Goal: Task Accomplishment & Management: Manage account settings

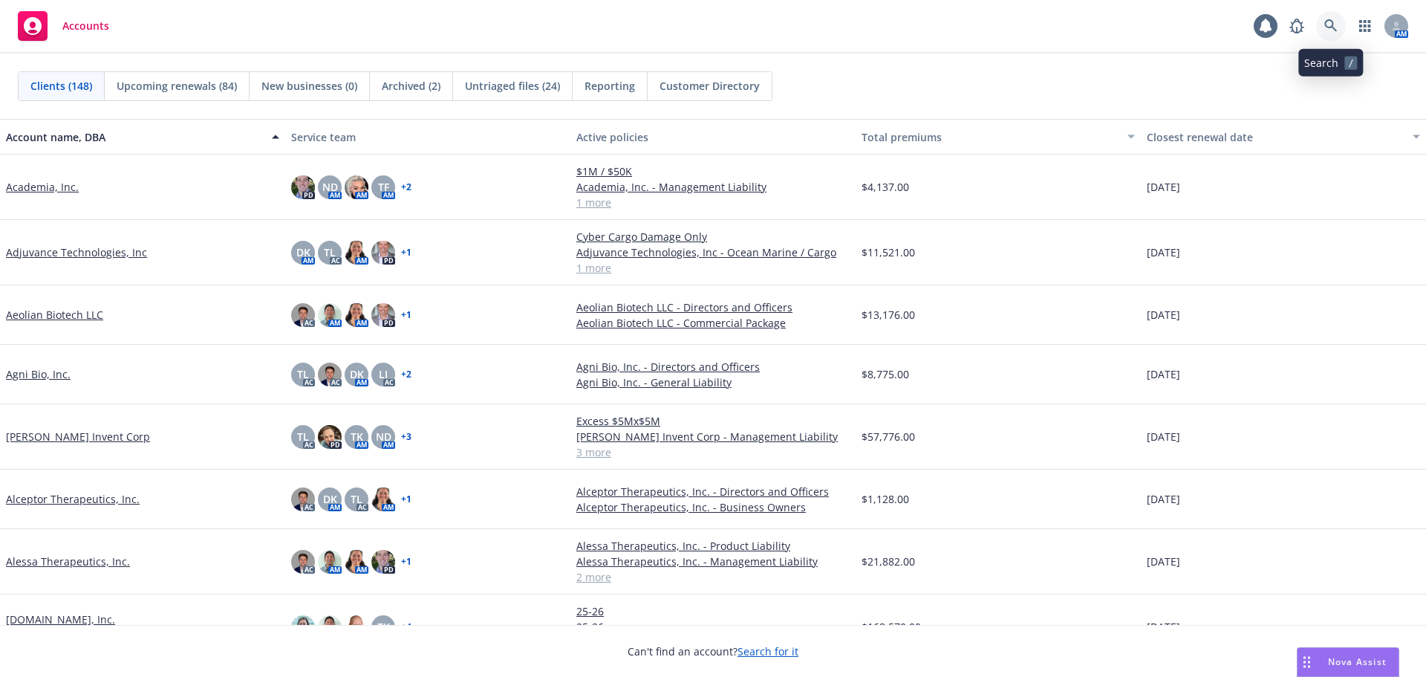
click at [1322, 27] on link at bounding box center [1331, 26] width 30 height 30
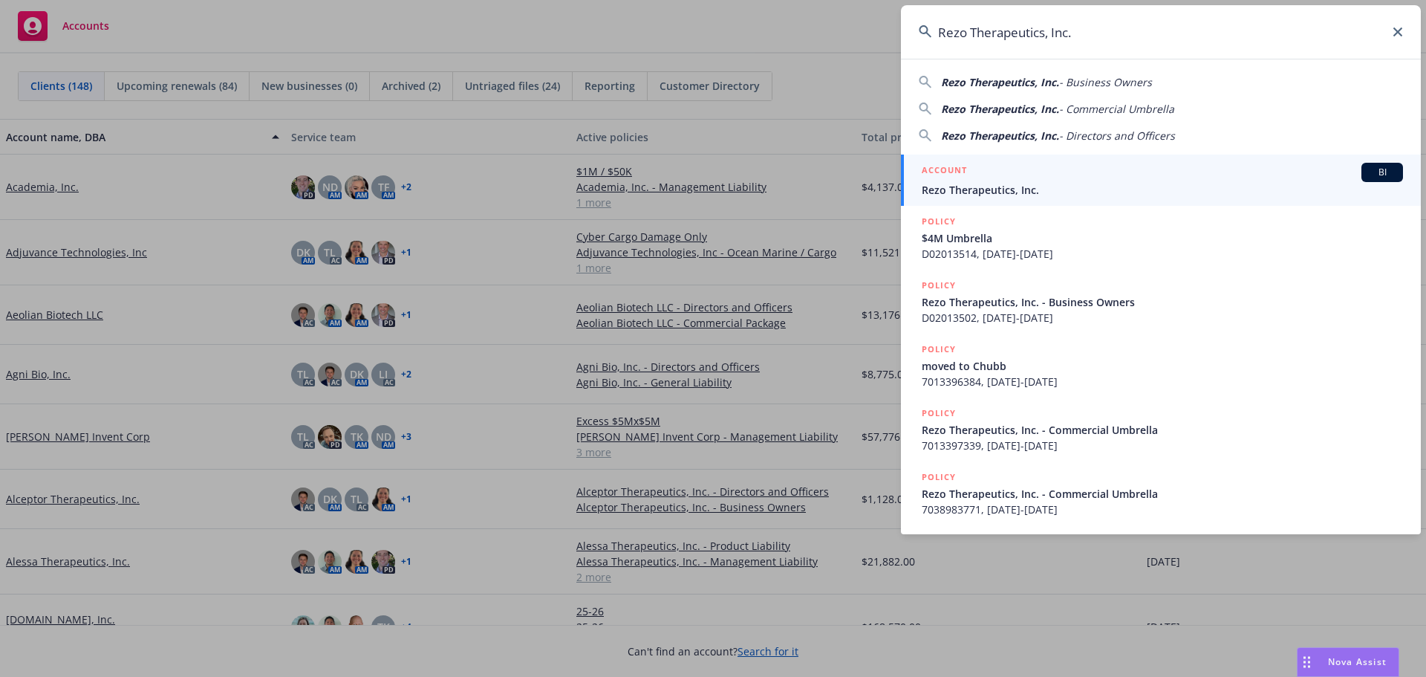
type input "Rezo Therapeutics, Inc."
click at [1070, 186] on span "Rezo Therapeutics, Inc." at bounding box center [1162, 190] width 481 height 16
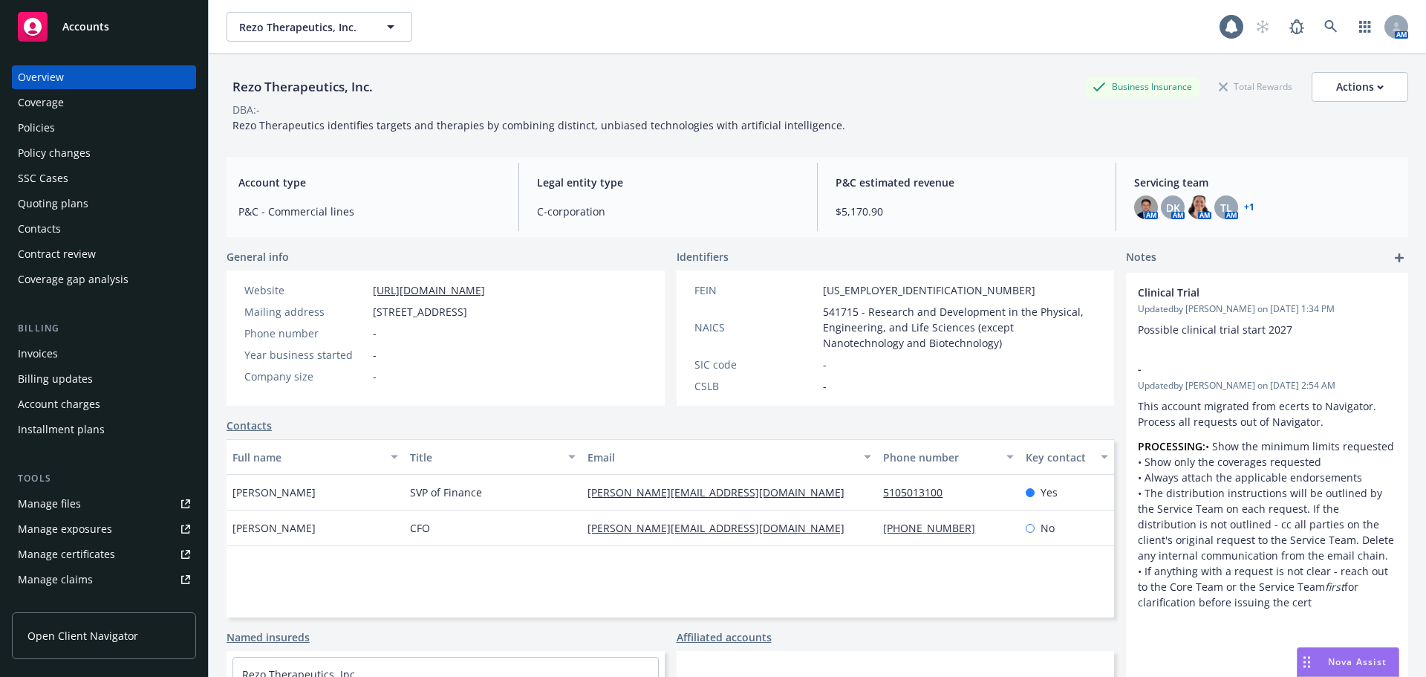
click at [19, 137] on div "Policies" at bounding box center [36, 128] width 37 height 24
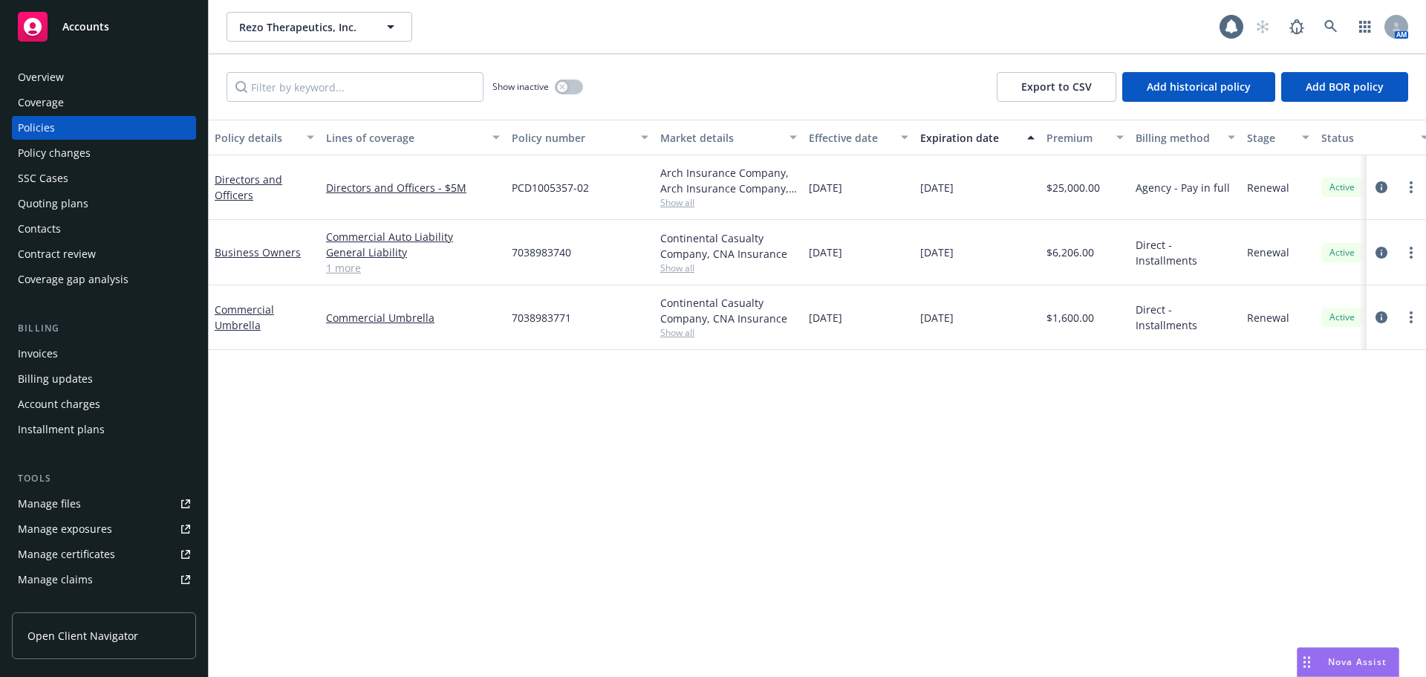
click at [52, 210] on div "Quoting plans" at bounding box center [53, 204] width 71 height 24
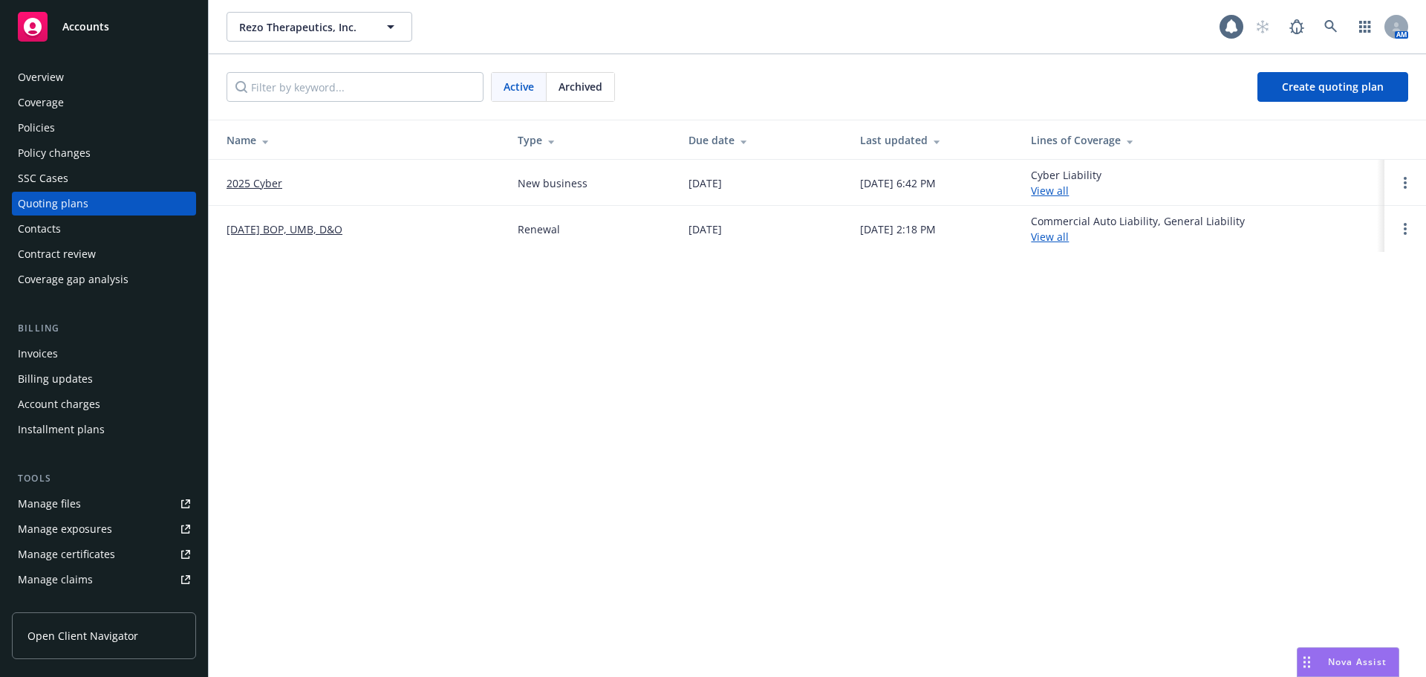
click at [272, 231] on link "09/29/25 BOP, UMB, D&O" at bounding box center [285, 229] width 116 height 16
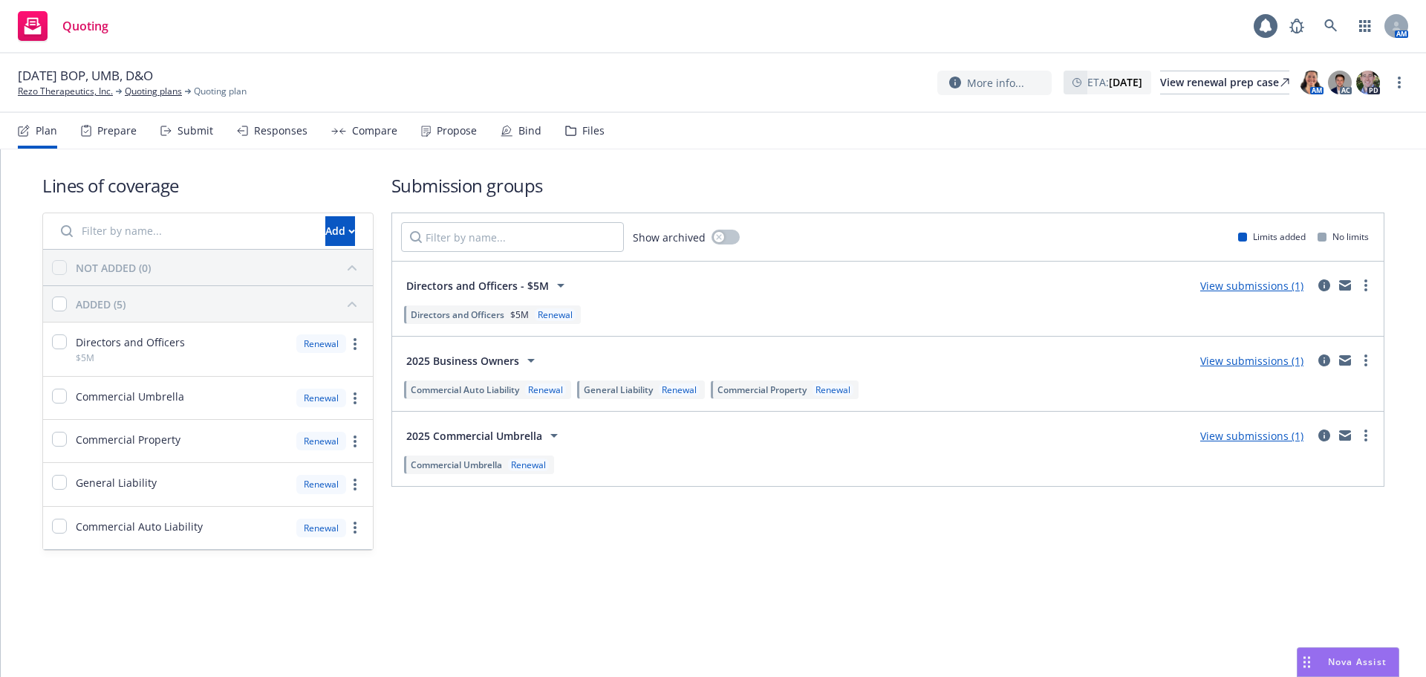
click at [594, 133] on div "Files" at bounding box center [593, 131] width 22 height 12
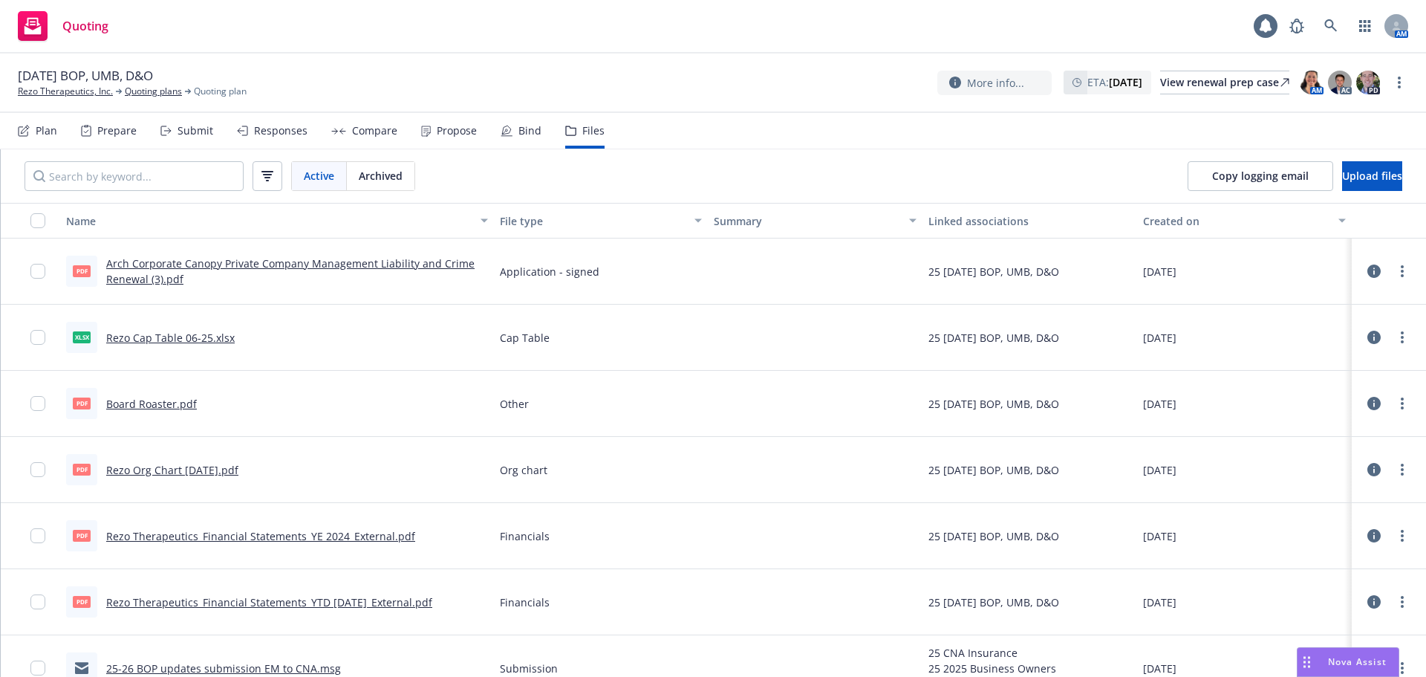
click at [1216, 101] on div "09/29/25 BOP, UMB, D&O Rezo Therapeutics, Inc. Quoting plans Quoting plan More …" at bounding box center [713, 82] width 1426 height 59
click at [1223, 81] on div "View renewal prep case" at bounding box center [1224, 82] width 129 height 22
click at [1343, 22] on link at bounding box center [1331, 26] width 30 height 30
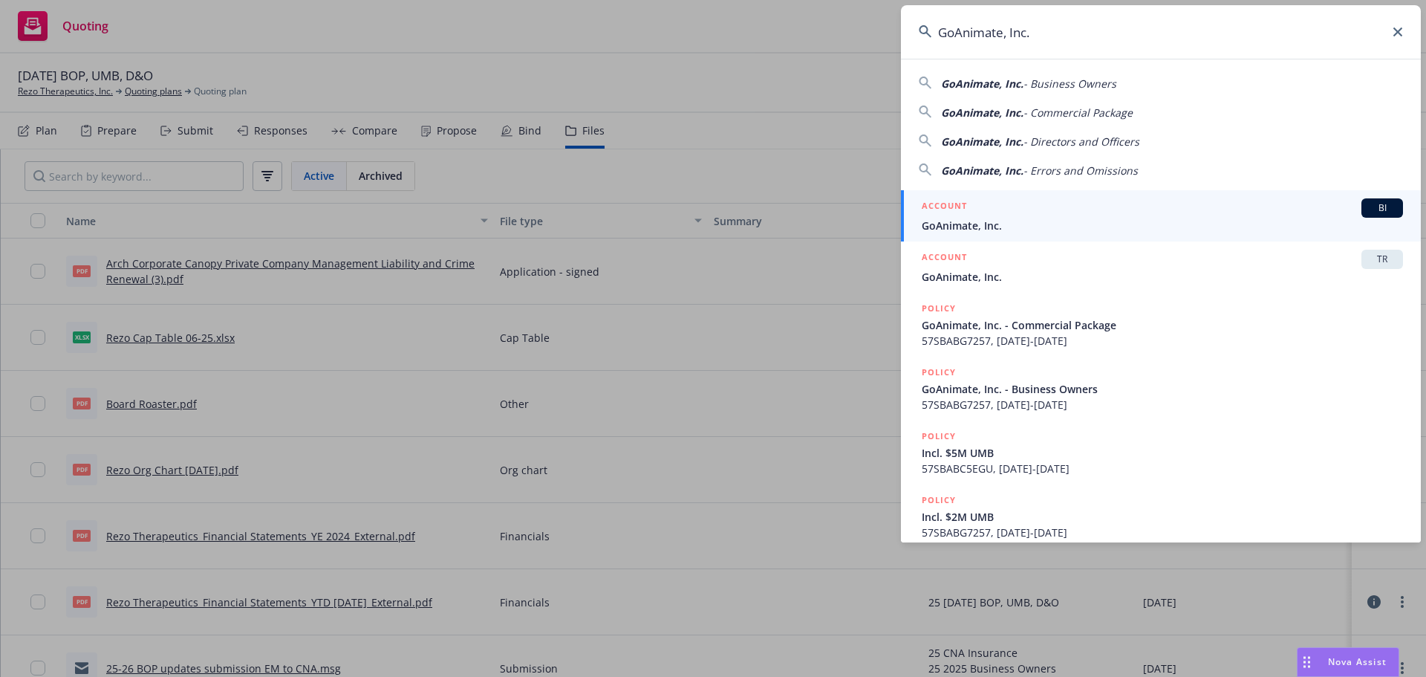
type input "GoAnimate, Inc."
click at [1019, 224] on span "GoAnimate, Inc." at bounding box center [1162, 226] width 481 height 16
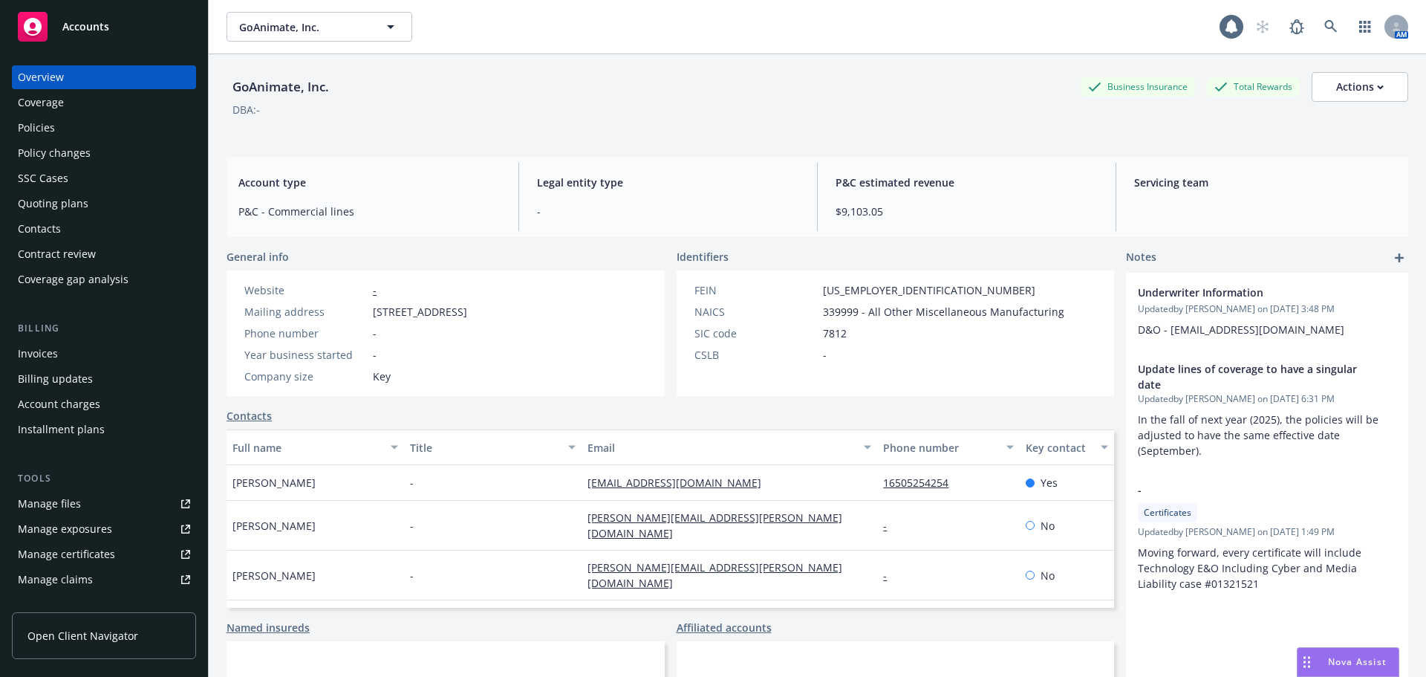
click at [100, 200] on div "Quoting plans" at bounding box center [104, 204] width 172 height 24
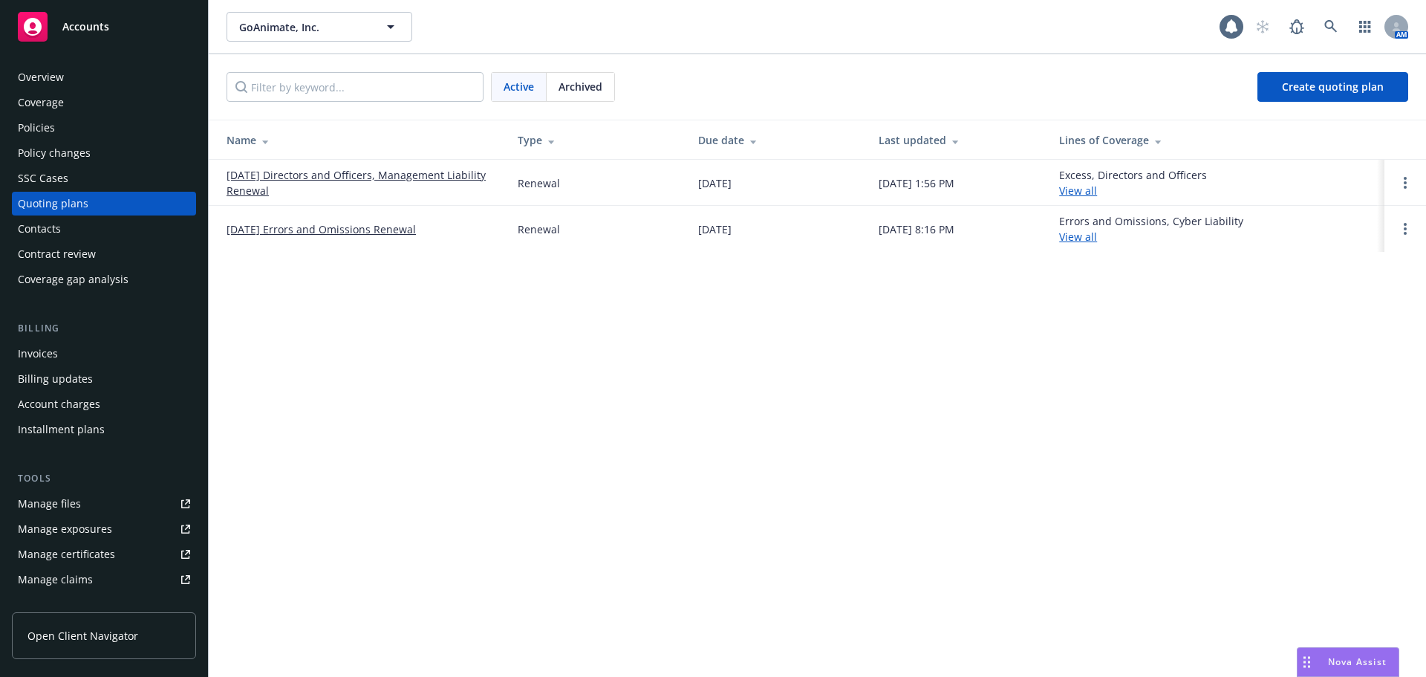
click at [348, 225] on link "09/25/25 Errors and Omissions Renewal" at bounding box center [321, 229] width 189 height 16
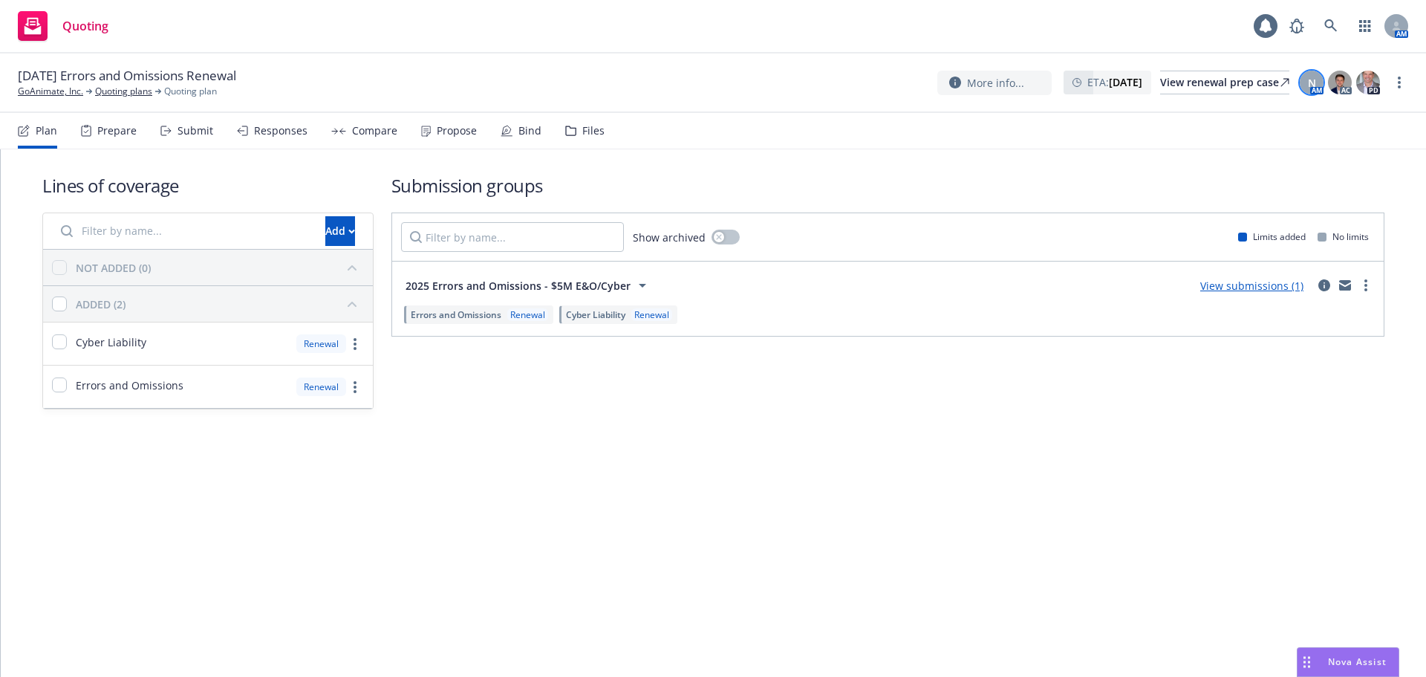
click at [1305, 84] on div "N" at bounding box center [1312, 83] width 24 height 24
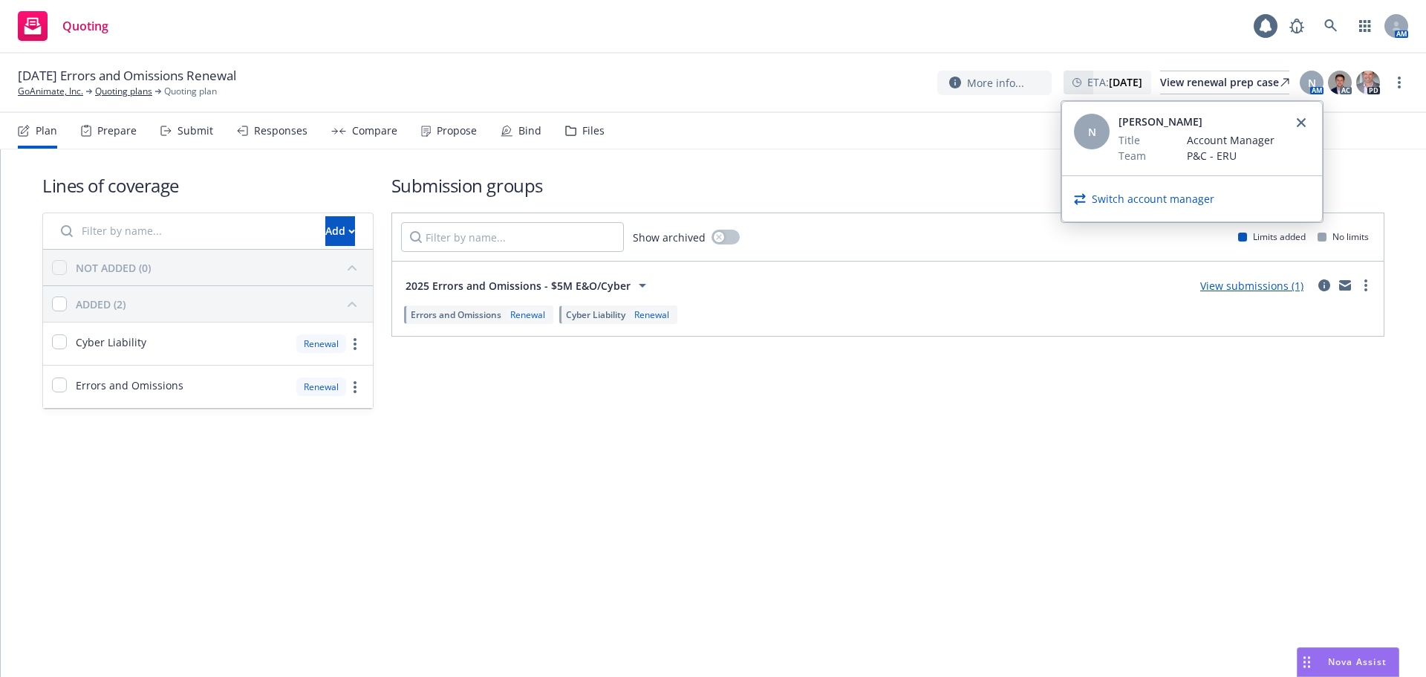
click at [1163, 196] on link "Switch account manager" at bounding box center [1153, 199] width 123 height 16
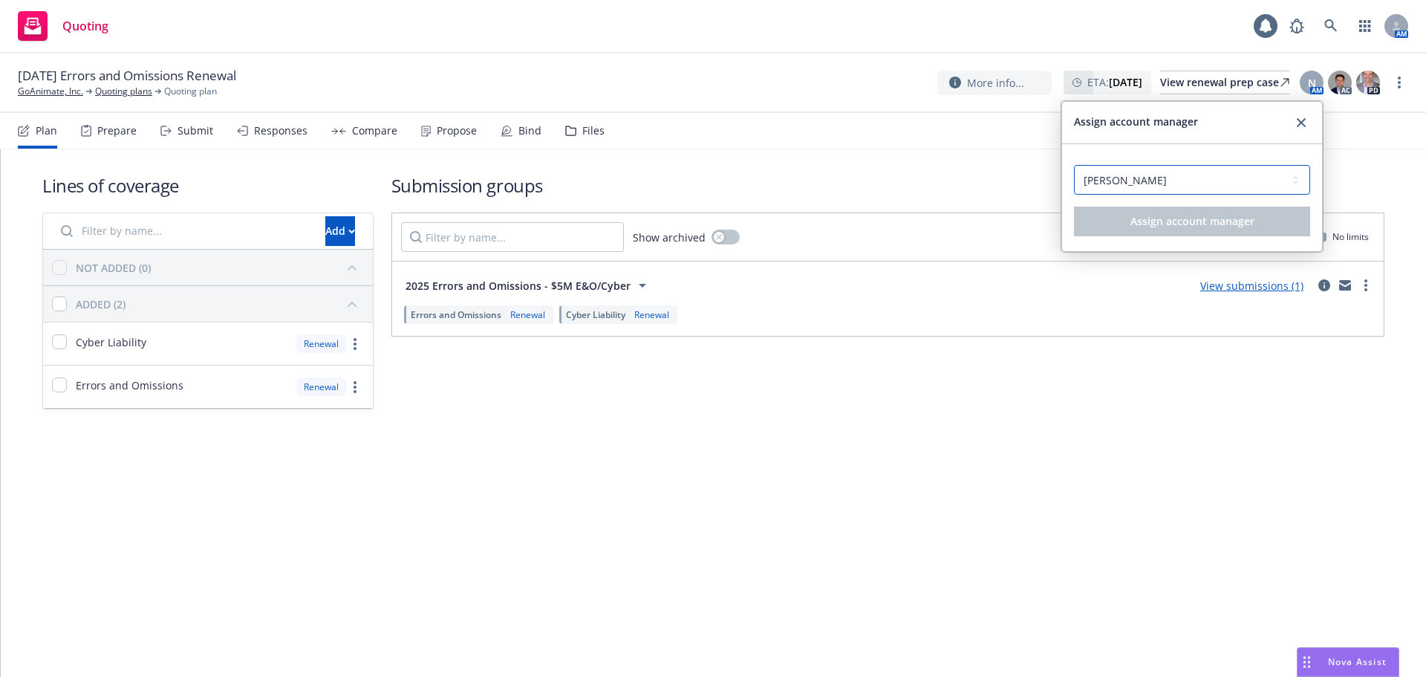
click at [1154, 189] on select "Select an account manager... Chase Smith Doug Keidel Nicole Dilorenzo Tom Kokki…" at bounding box center [1192, 180] width 236 height 30
select select "8d59109c-2a81-4b59-9bab-052912eee8ec"
click at [1074, 165] on select "Select an account manager... Chase Smith Doug Keidel Nicole Dilorenzo Tom Kokki…" at bounding box center [1192, 180] width 236 height 30
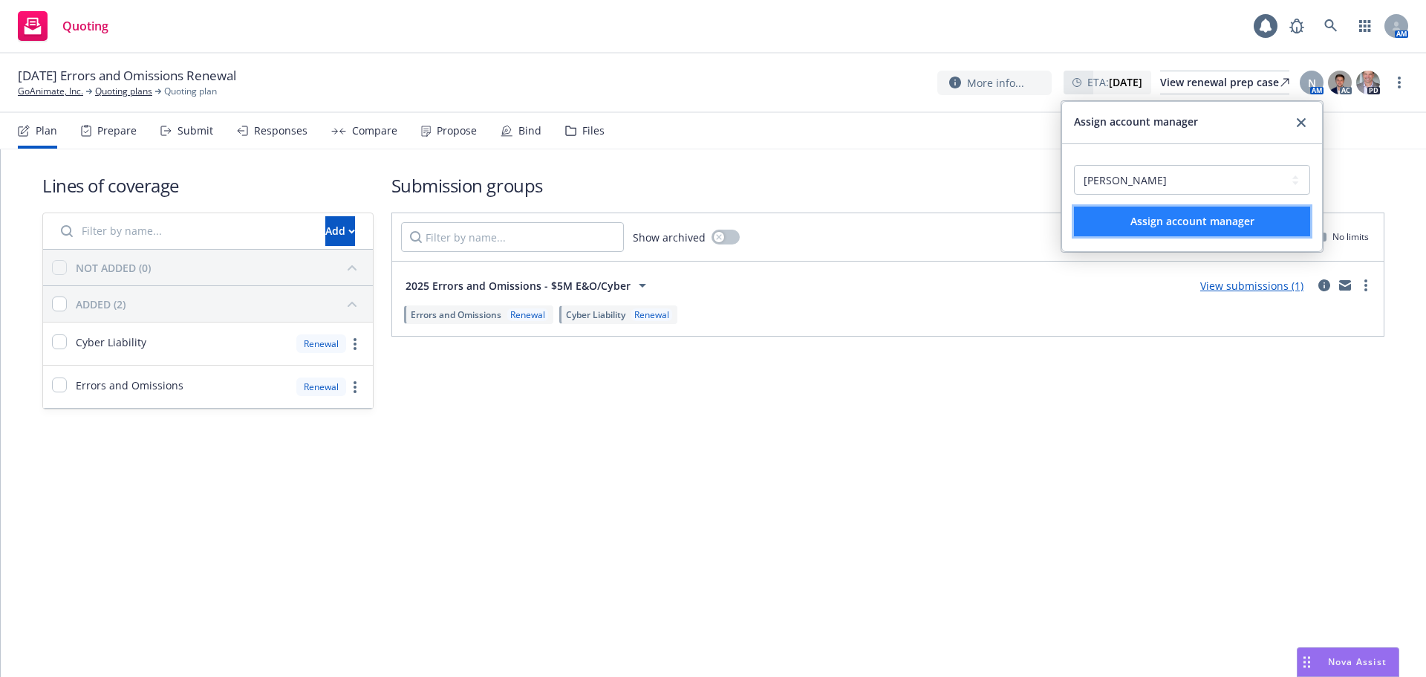
click at [1149, 227] on span "Assign account manager" at bounding box center [1193, 221] width 124 height 14
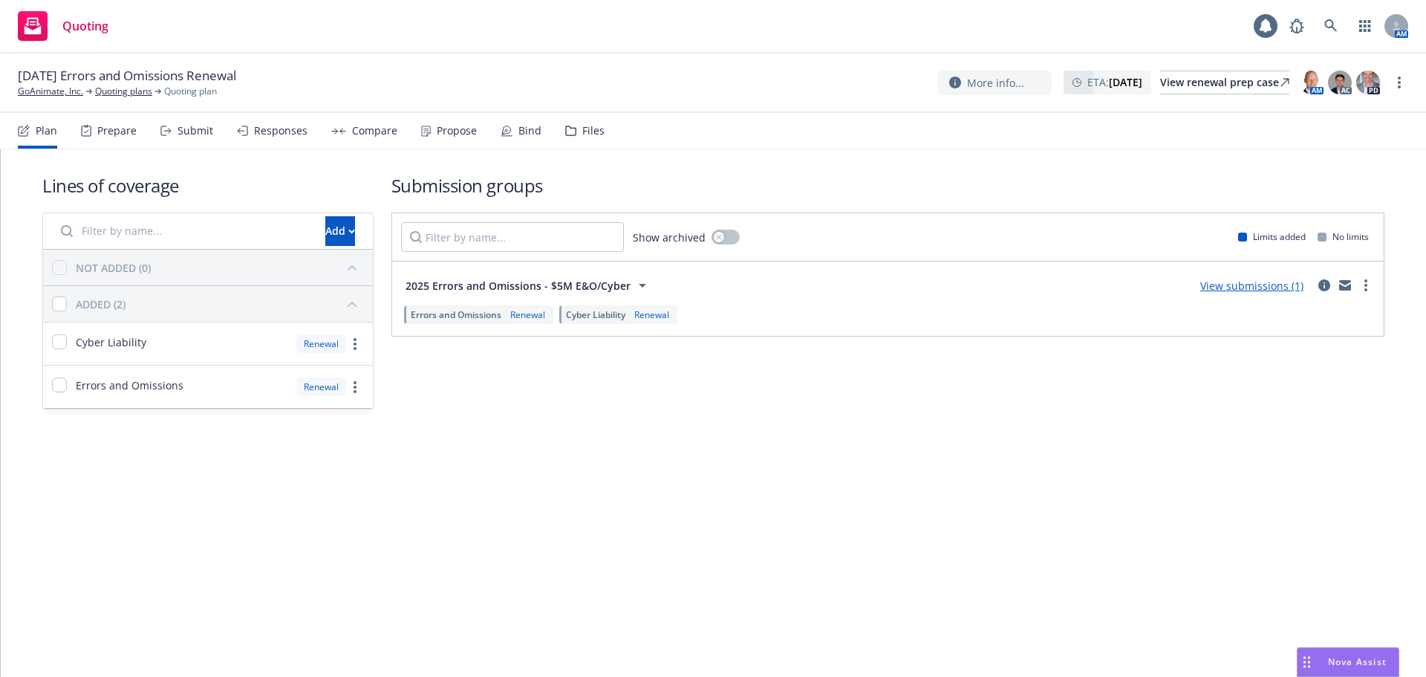
click at [566, 133] on icon at bounding box center [571, 130] width 10 height 9
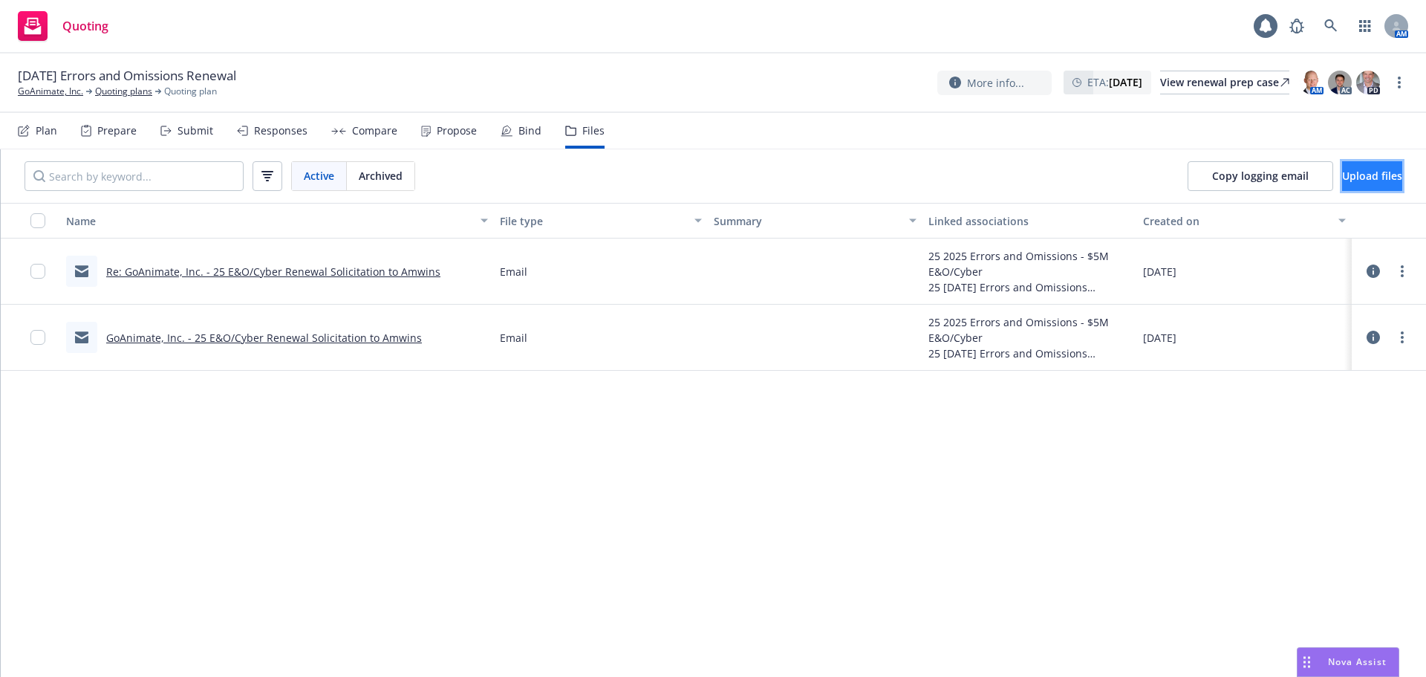
click at [1342, 173] on span "Upload files" at bounding box center [1372, 176] width 60 height 14
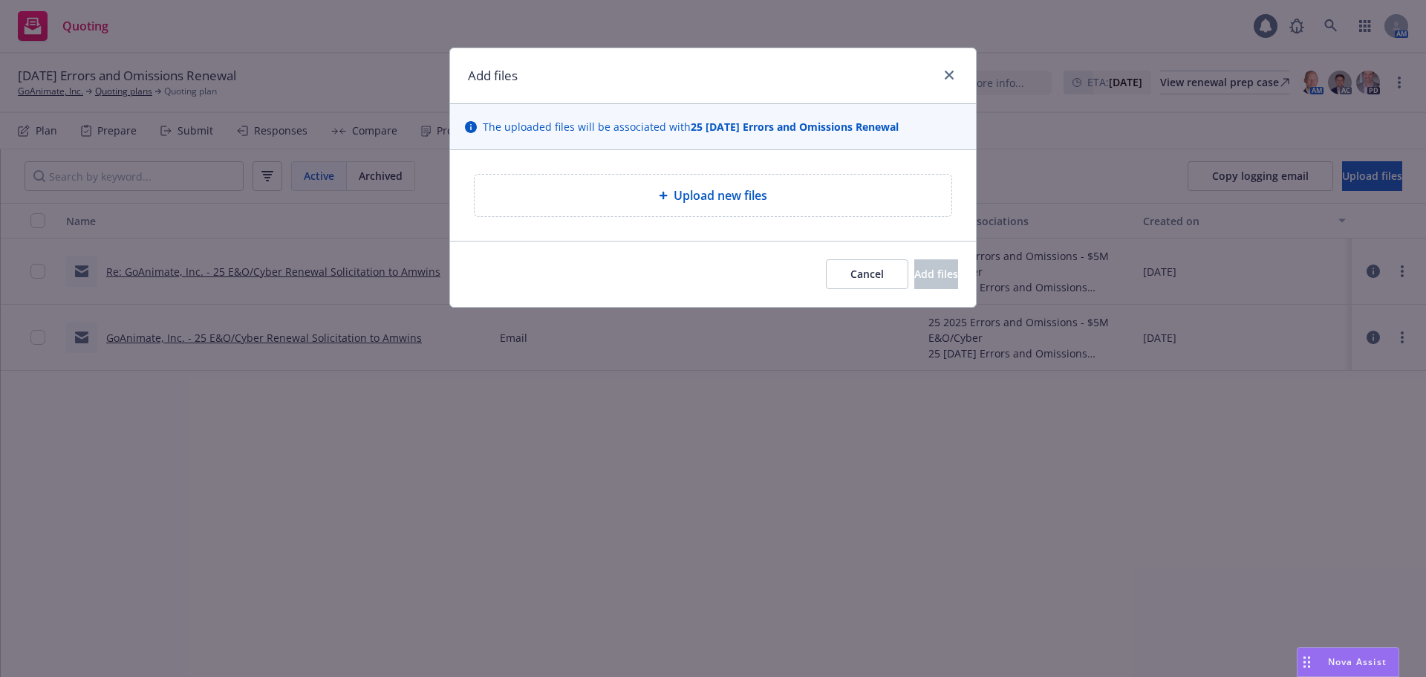
click at [742, 194] on span "Upload new files" at bounding box center [721, 195] width 94 height 18
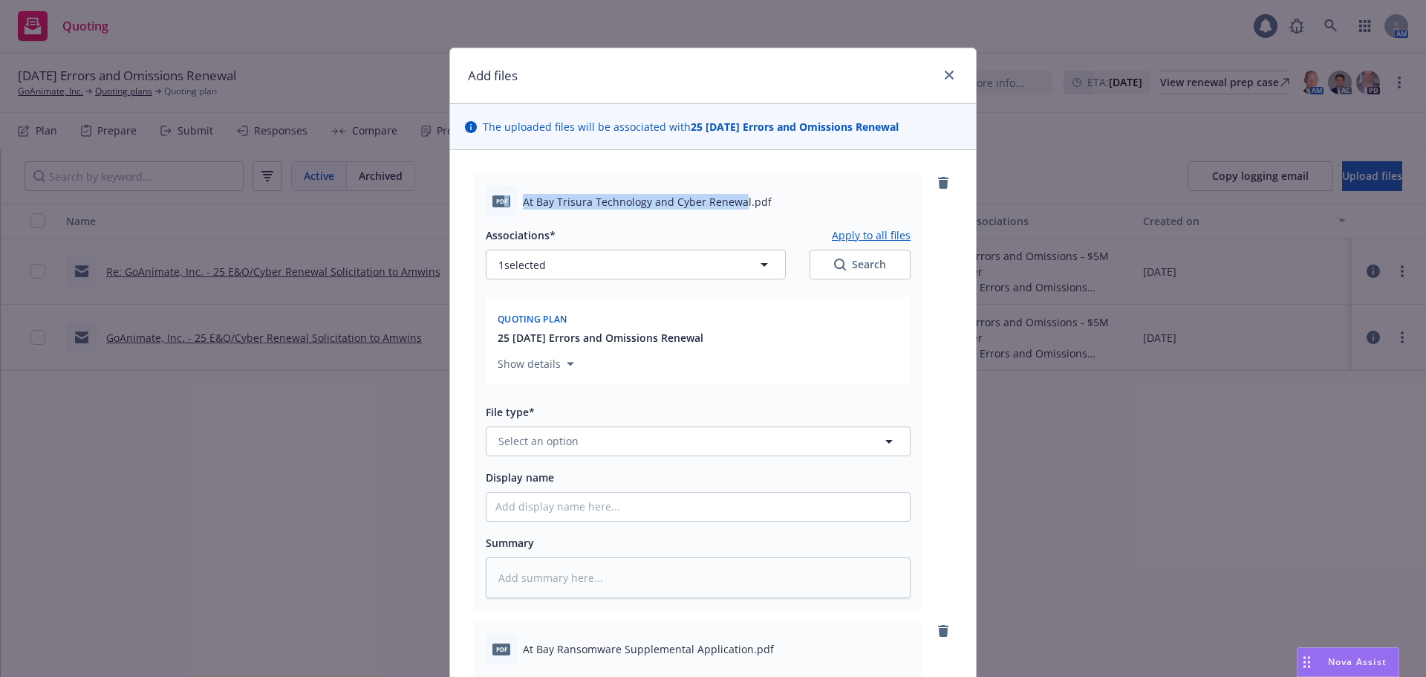
drag, startPoint x: 735, startPoint y: 201, endPoint x: 498, endPoint y: 204, distance: 237.8
click at [498, 204] on div "pdf At Bay Trisura Technology and Cyber Renewal.pdf" at bounding box center [698, 201] width 425 height 31
click at [524, 195] on span "At Bay Trisura Technology and Cyber Renewal.pdf" at bounding box center [647, 202] width 249 height 16
drag, startPoint x: 516, startPoint y: 201, endPoint x: 738, endPoint y: 194, distance: 222.2
click at [738, 194] on div "pdf At Bay Trisura Technology and Cyber Renewal.pdf" at bounding box center [698, 201] width 425 height 31
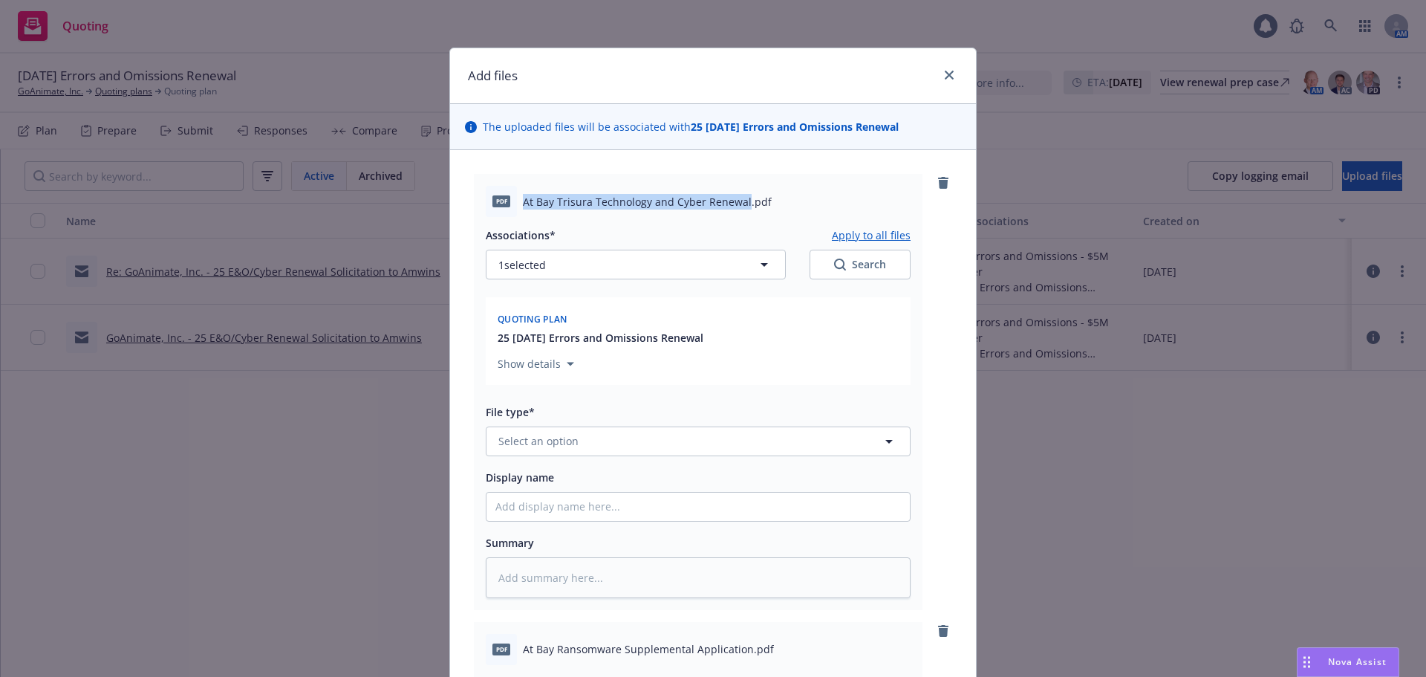
copy span "At Bay Trisura Technology and Cyber Renewal"
click at [522, 503] on input "Display name" at bounding box center [698, 507] width 423 height 28
paste input "At Bay Trisura Technology and Cyber Renewal"
type textarea "x"
type input "At Bay Trisura Technology and Cyber Renewal"
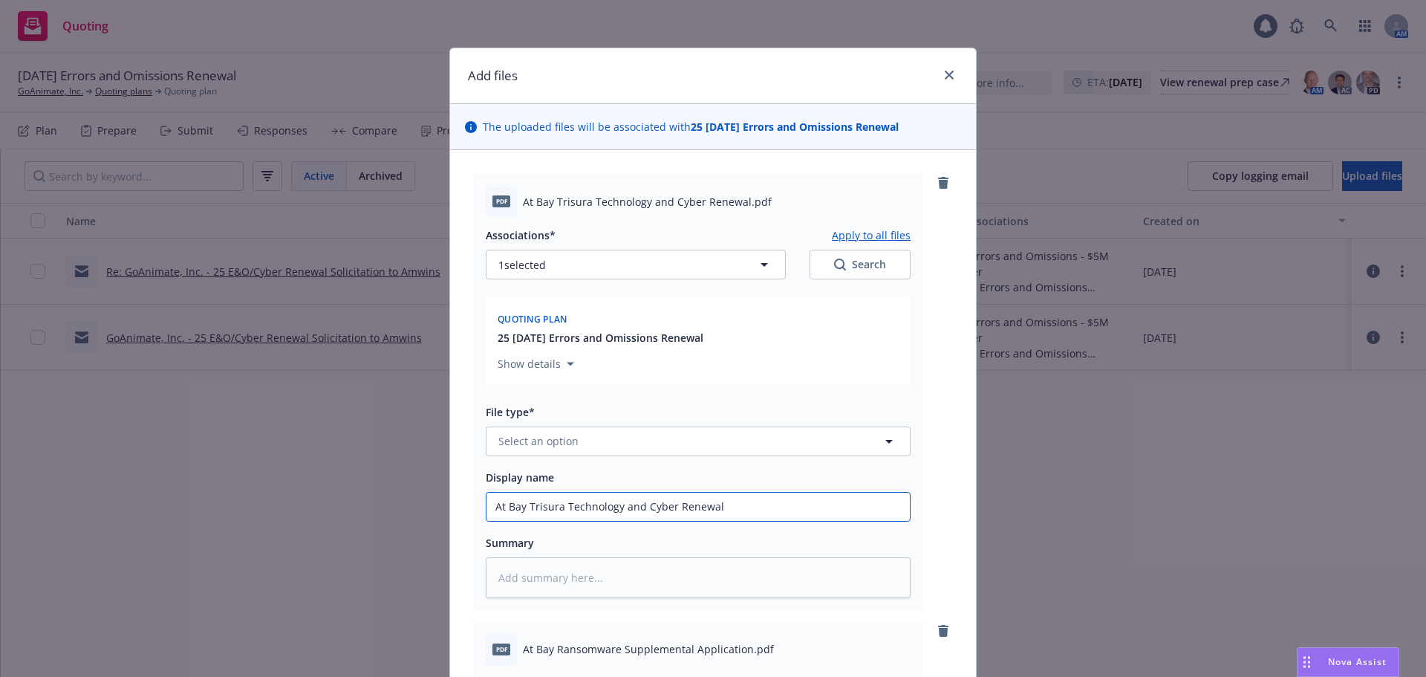
click at [487, 500] on input "At Bay Trisura Technology and Cyber Renewal" at bounding box center [698, 507] width 423 height 28
type textarea "x"
type input "2At Bay Trisura Technology and Cyber Renewal"
type textarea "x"
type input "25At Bay Trisura Technology and Cyber Renewal"
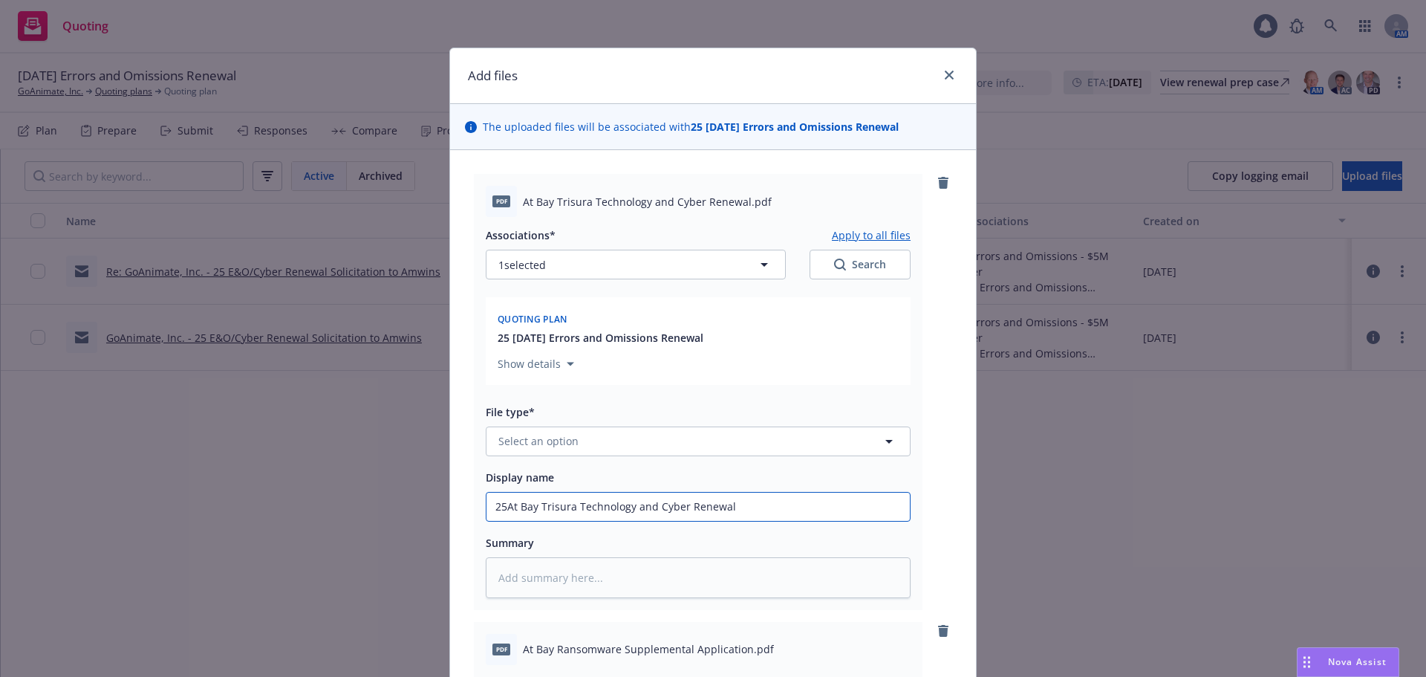
type textarea "x"
type input "25-At Bay Trisura Technology and Cyber Renewal"
type textarea "x"
type input "25-2At Bay Trisura Technology and Cyber Renewal"
type textarea "x"
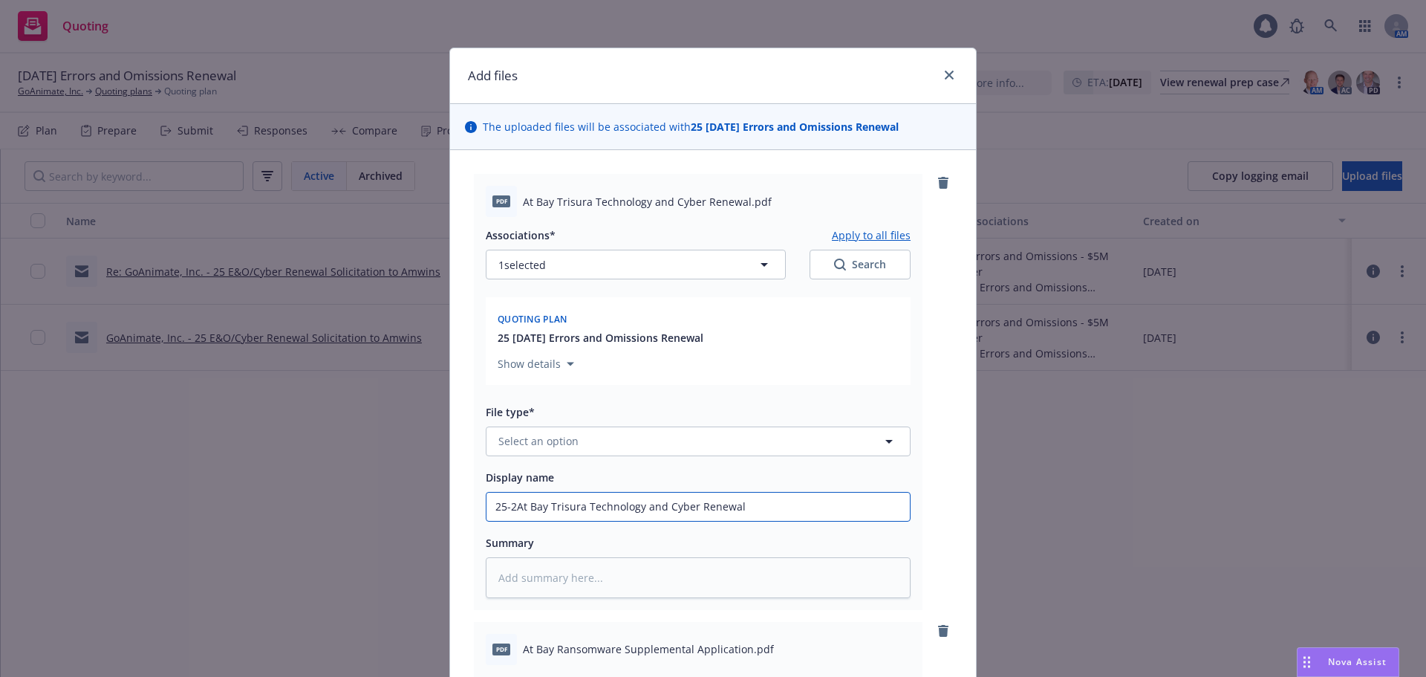
type input "25-26At Bay Trisura Technology and Cyber Renewal"
type textarea "x"
type input "25-26 At Bay Trisura Technology and Cyber Renewal"
click at [806, 511] on input "25-26 At Bay Trisura Technology and Cyber Renewal" at bounding box center [698, 507] width 423 height 28
type textarea "x"
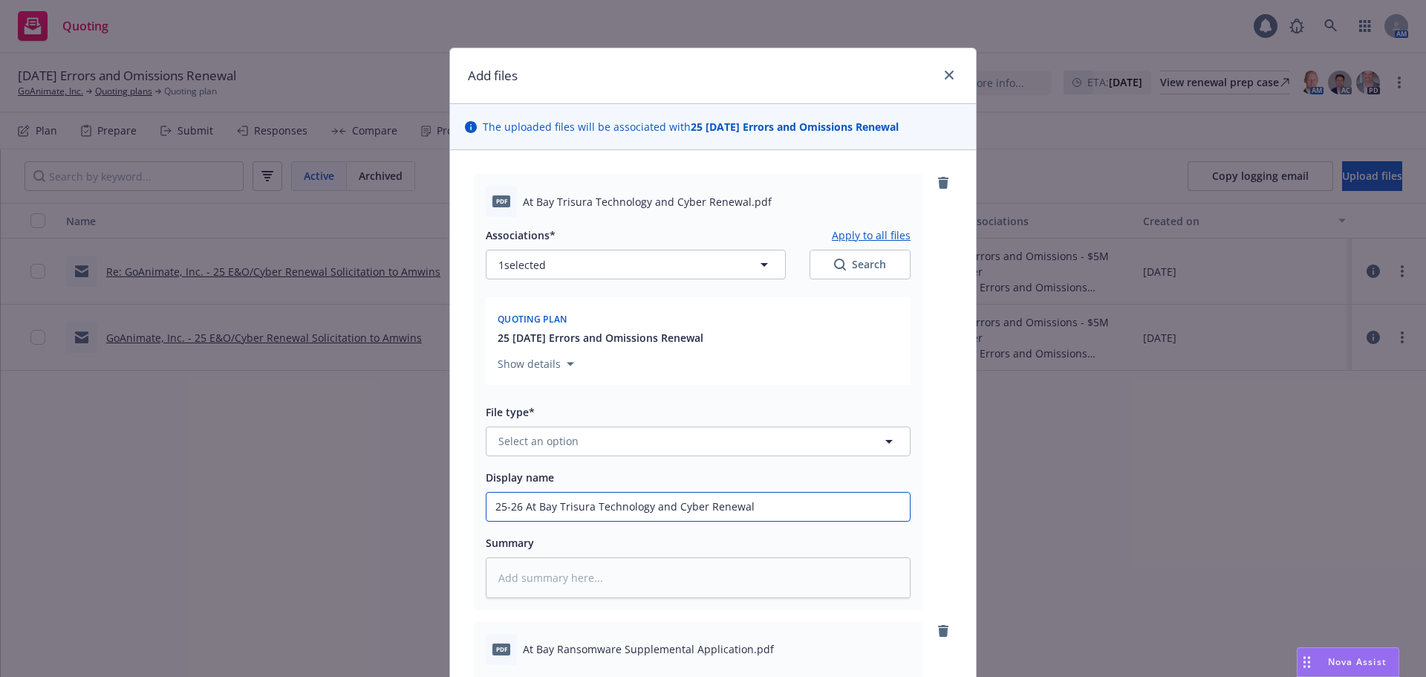
type input "25-26 At Bay Trisura Technology and Cyber Renewal"
type textarea "x"
type input "25-26 At Bay Trisura Technology and Cyber Renewal -"
type textarea "x"
type input "25-26 At Bay Trisura Technology and Cyber Renewal -"
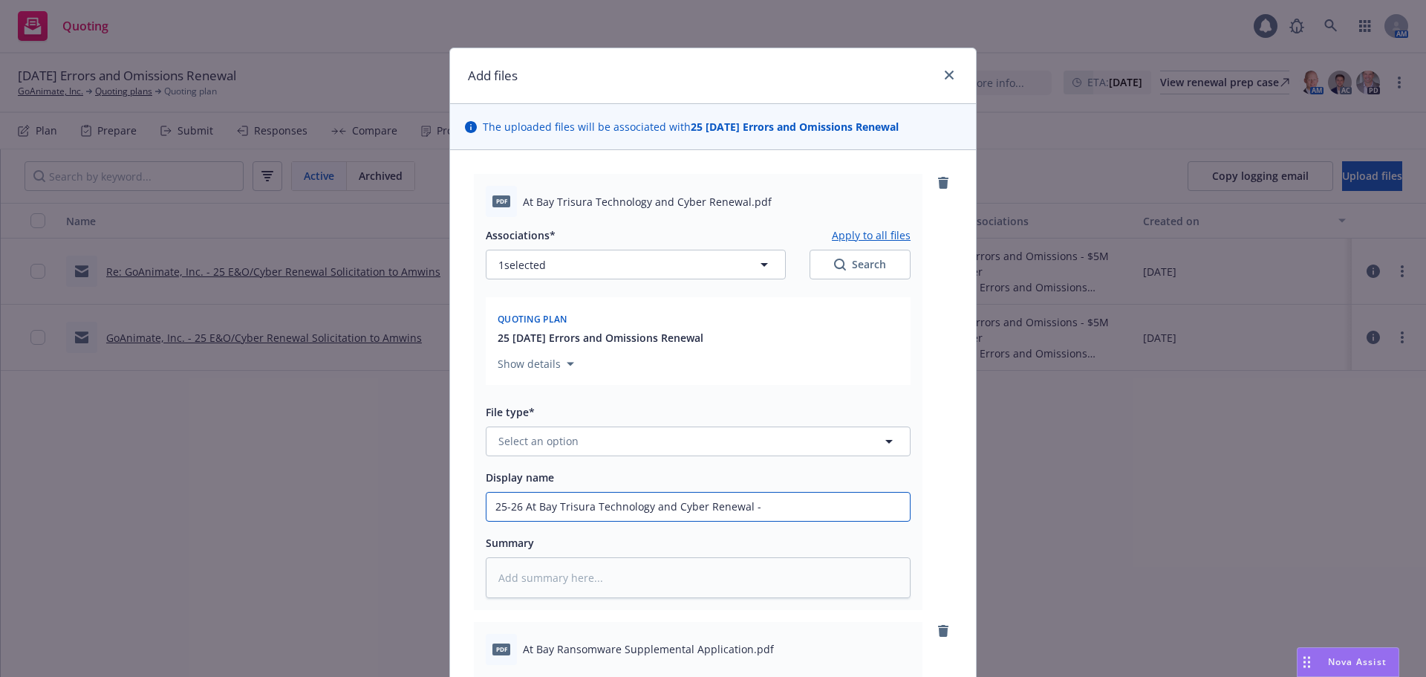
type textarea "x"
type input "25-26 At Bay Trisura Technology and Cyber Renewal - S"
type textarea "x"
type input "25-26 At Bay Trisura Technology and Cyber Renewal - Si"
type textarea "x"
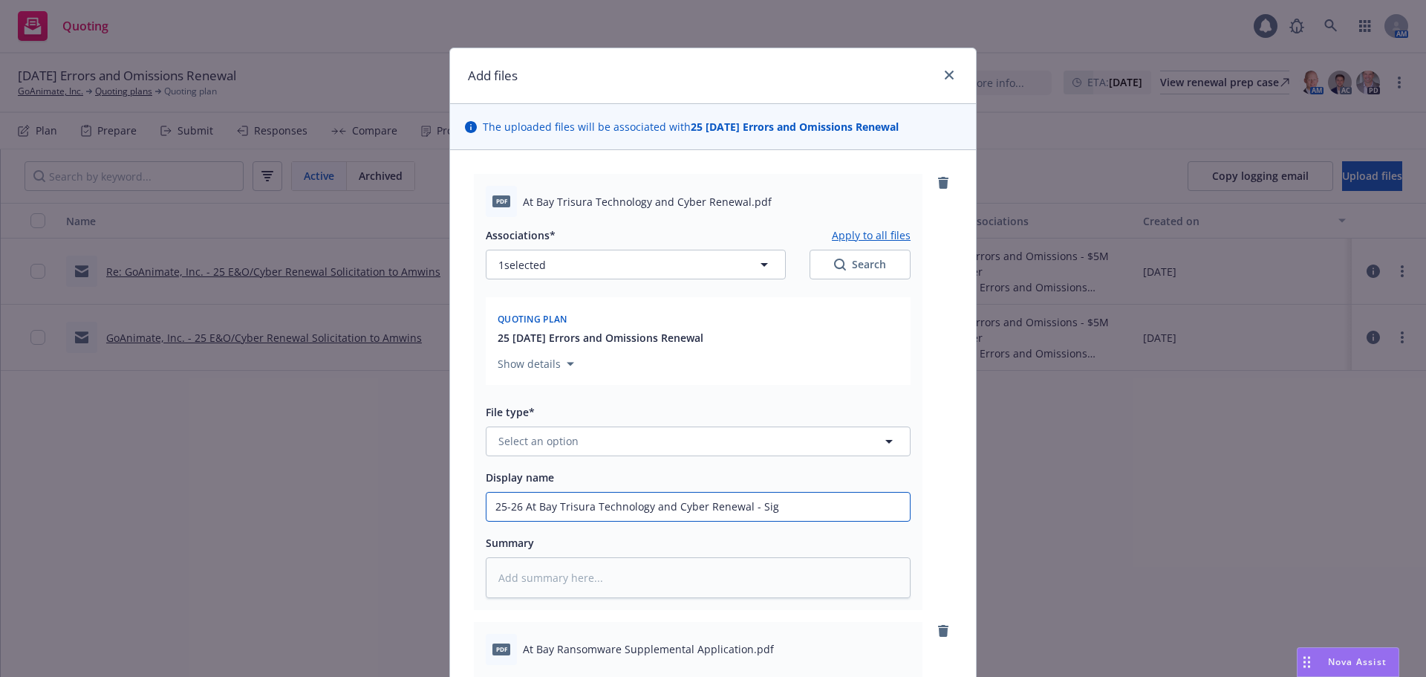
type input "25-26 At Bay Trisura Technology and Cyber Renewal - Sign"
type textarea "x"
type input "25-26 At Bay Trisura Technology and Cyber Renewal - Signe"
type textarea "x"
type input "25-26 At Bay Trisura Technology and Cyber Renewal - Signed"
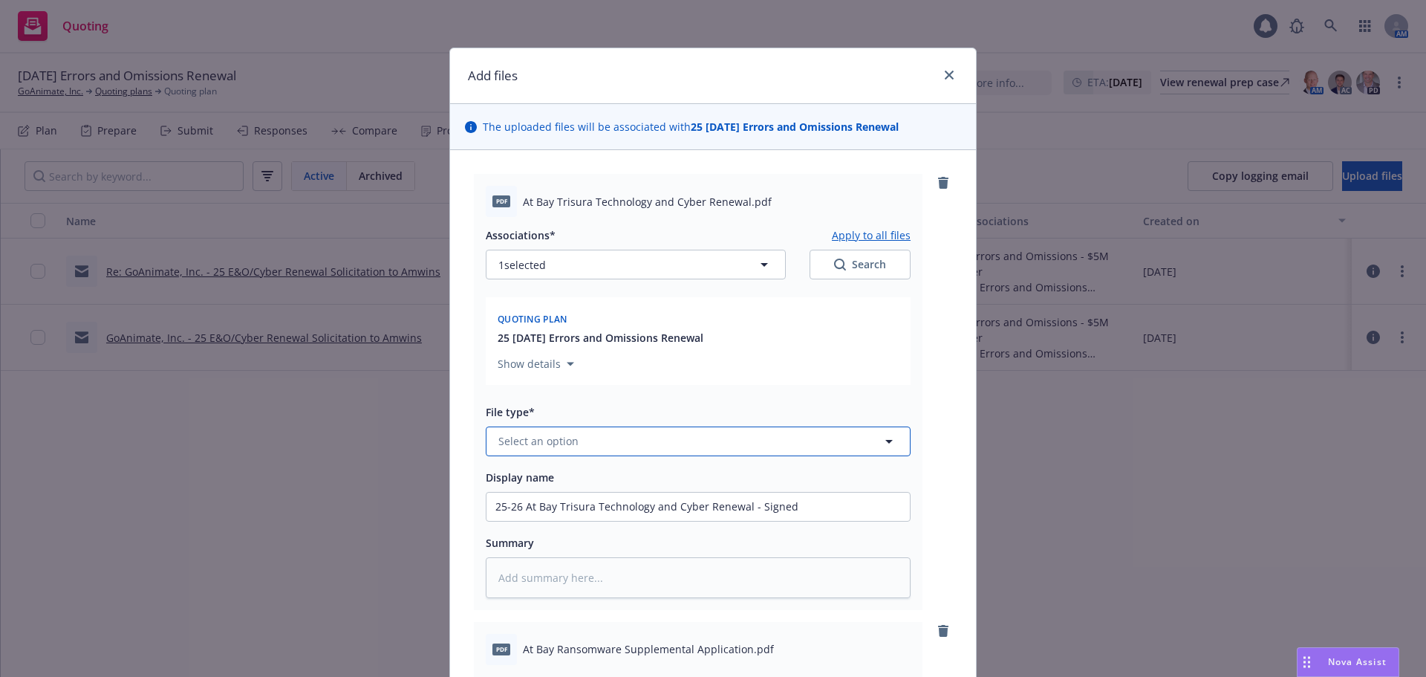
click at [683, 437] on button "Select an option" at bounding box center [698, 441] width 425 height 30
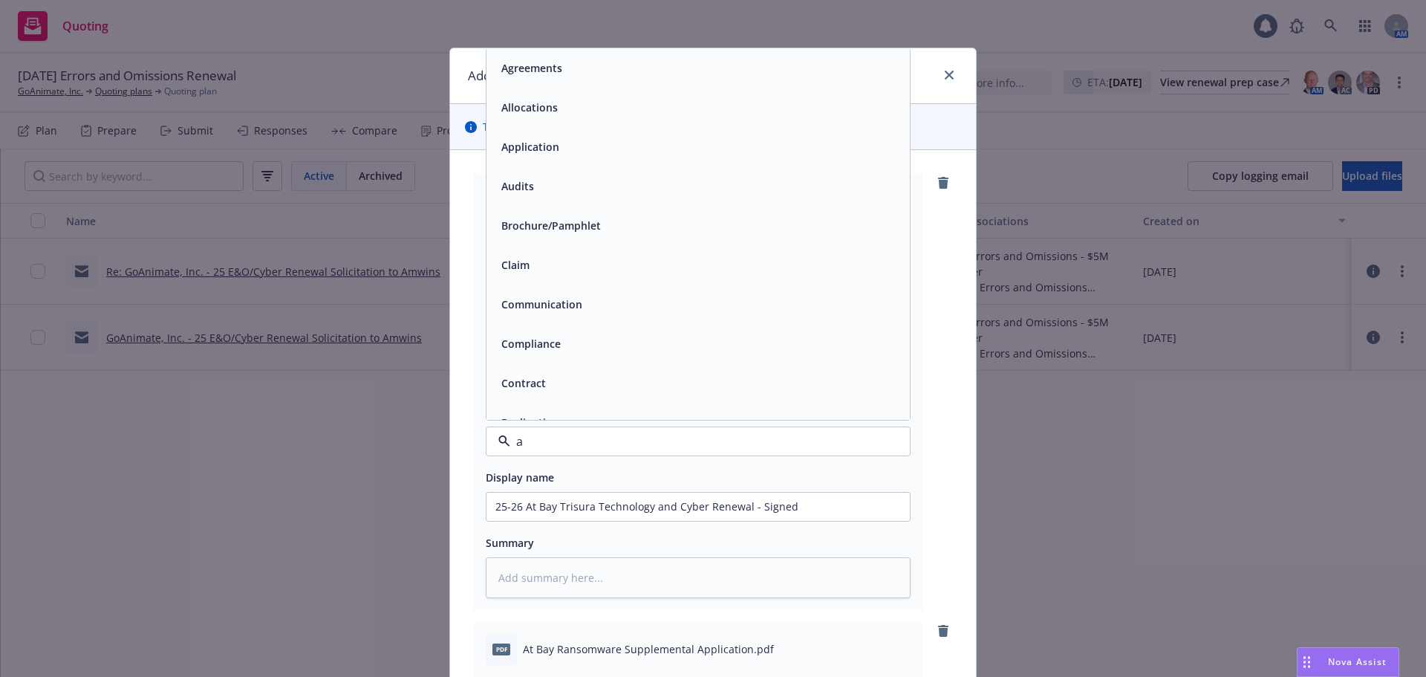
type input "ap"
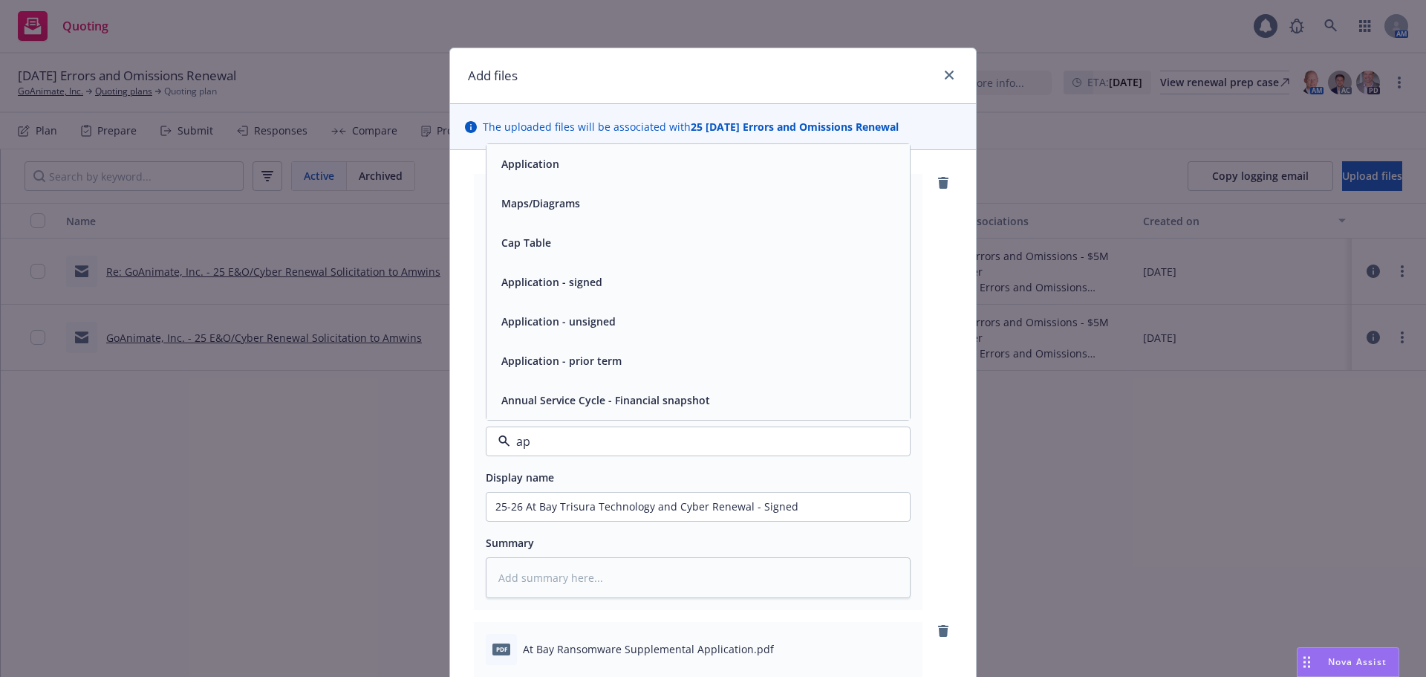
click at [648, 279] on div "Application - signed" at bounding box center [699, 282] width 406 height 22
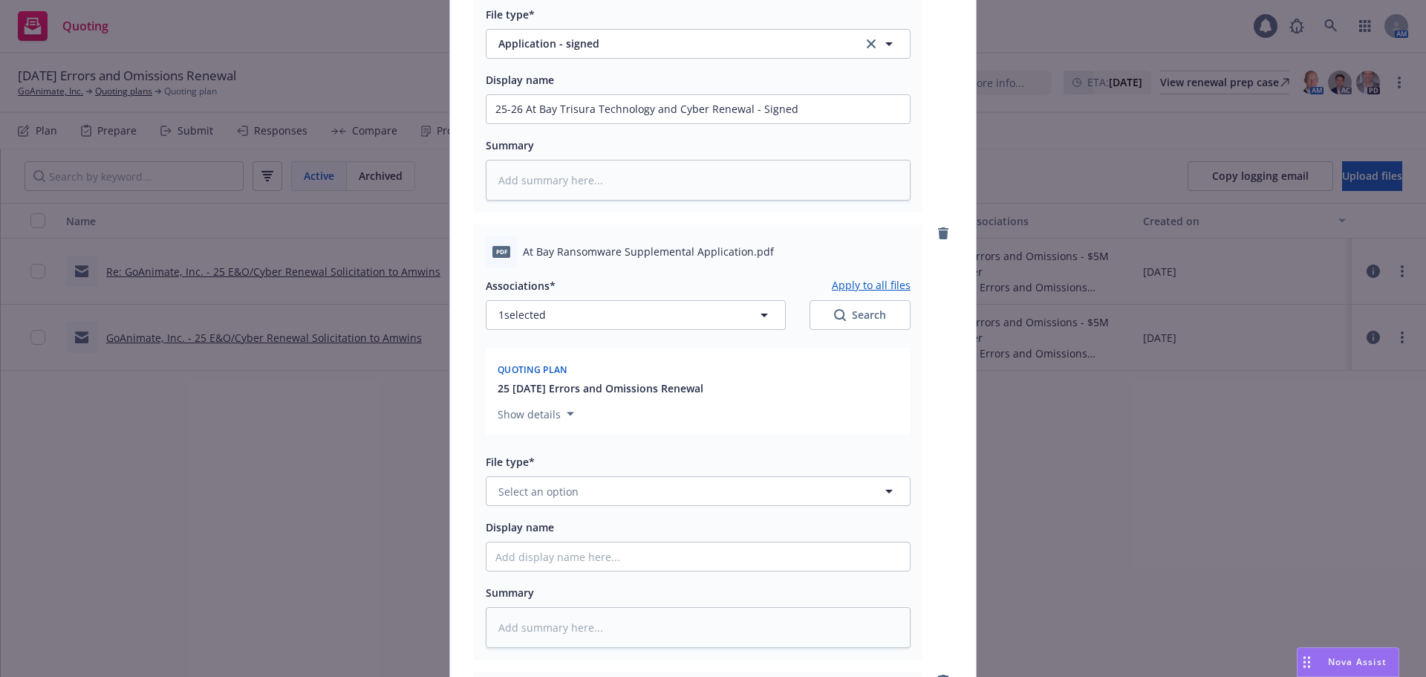
scroll to position [446, 0]
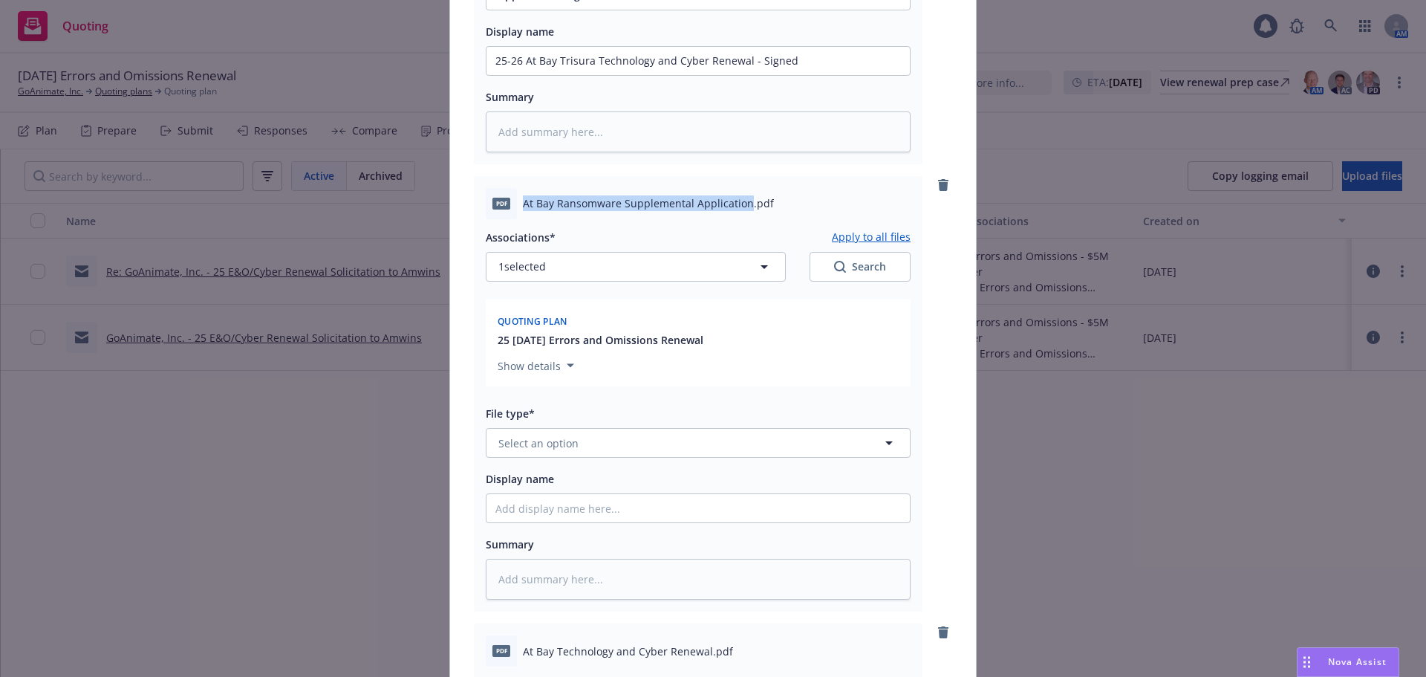
drag, startPoint x: 740, startPoint y: 201, endPoint x: 511, endPoint y: 189, distance: 229.1
click at [511, 189] on div "pdf At Bay Ransomware Supplemental Application.pdf" at bounding box center [698, 203] width 425 height 31
copy div "At Bay Ransomware Supplemental Application"
click at [662, 75] on input "Display name" at bounding box center [698, 61] width 423 height 28
type textarea "x"
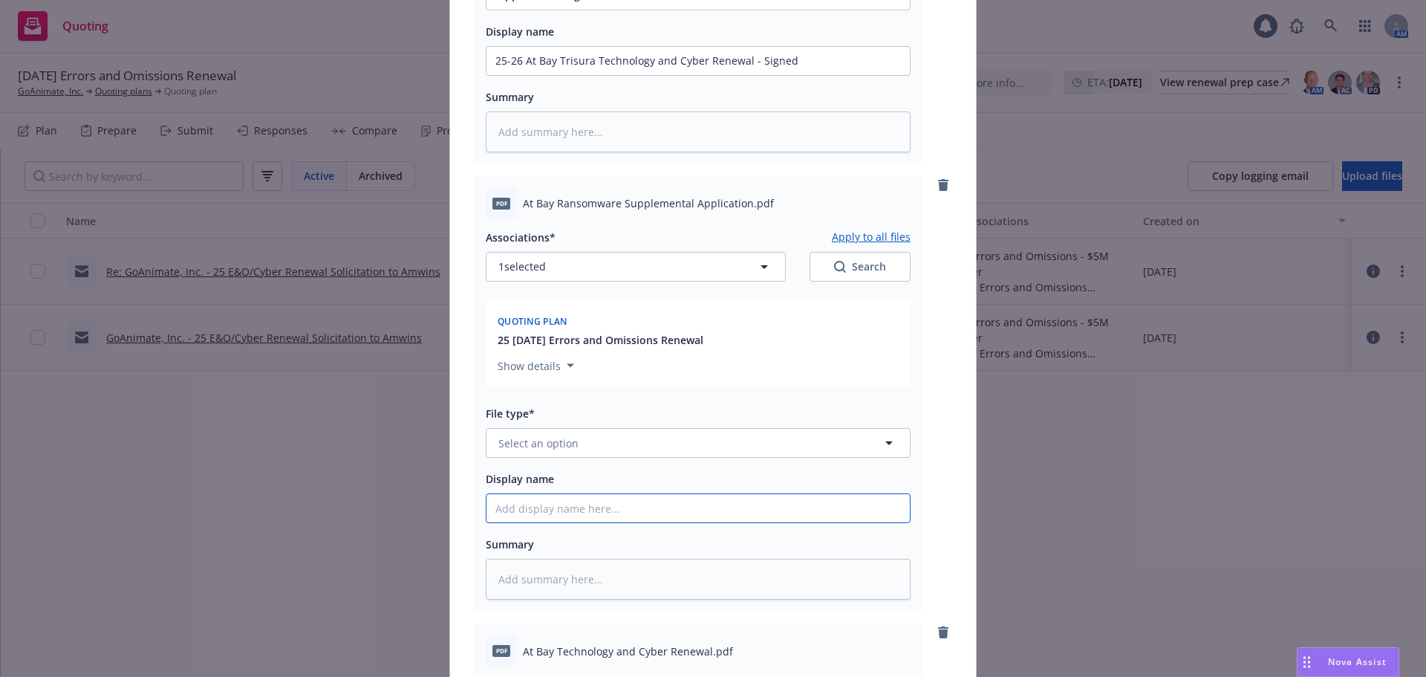
type input "2"
type textarea "x"
type input "25"
type textarea "x"
type input "25-"
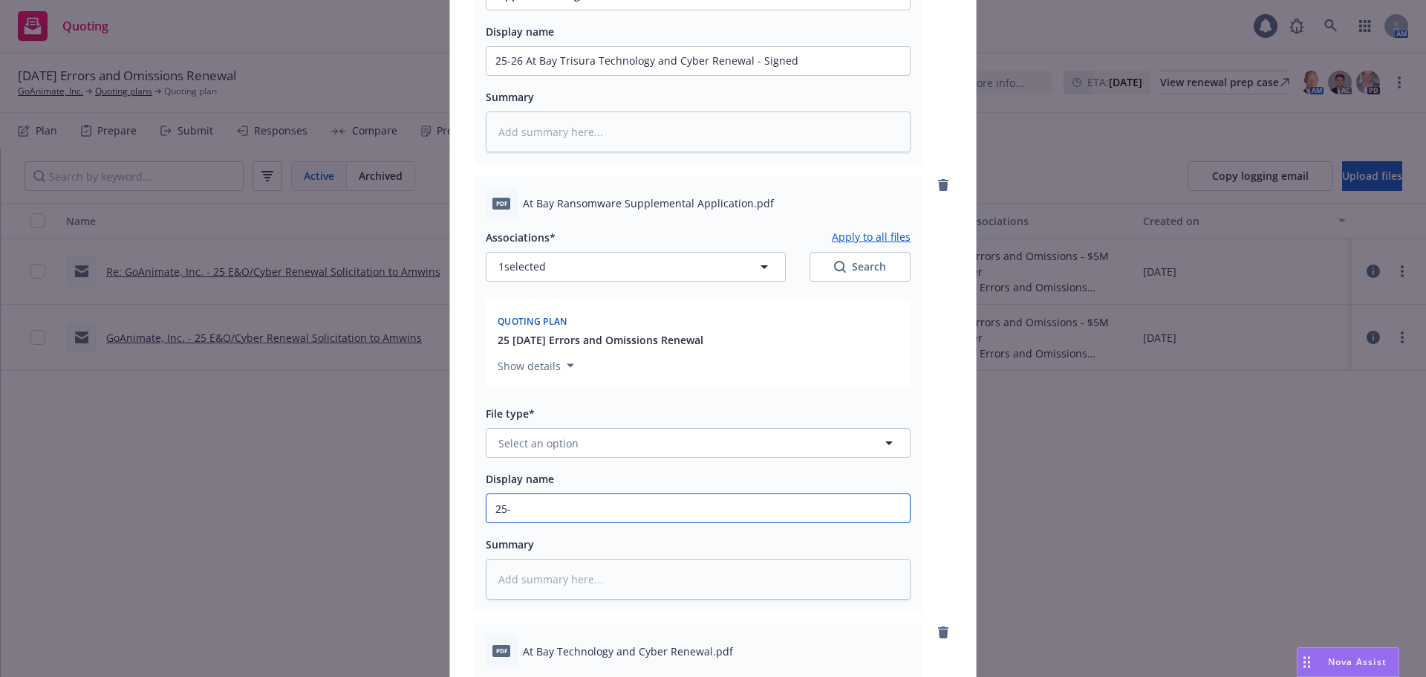
type textarea "x"
type input "25-2"
type textarea "x"
type input "25-26"
type textarea "x"
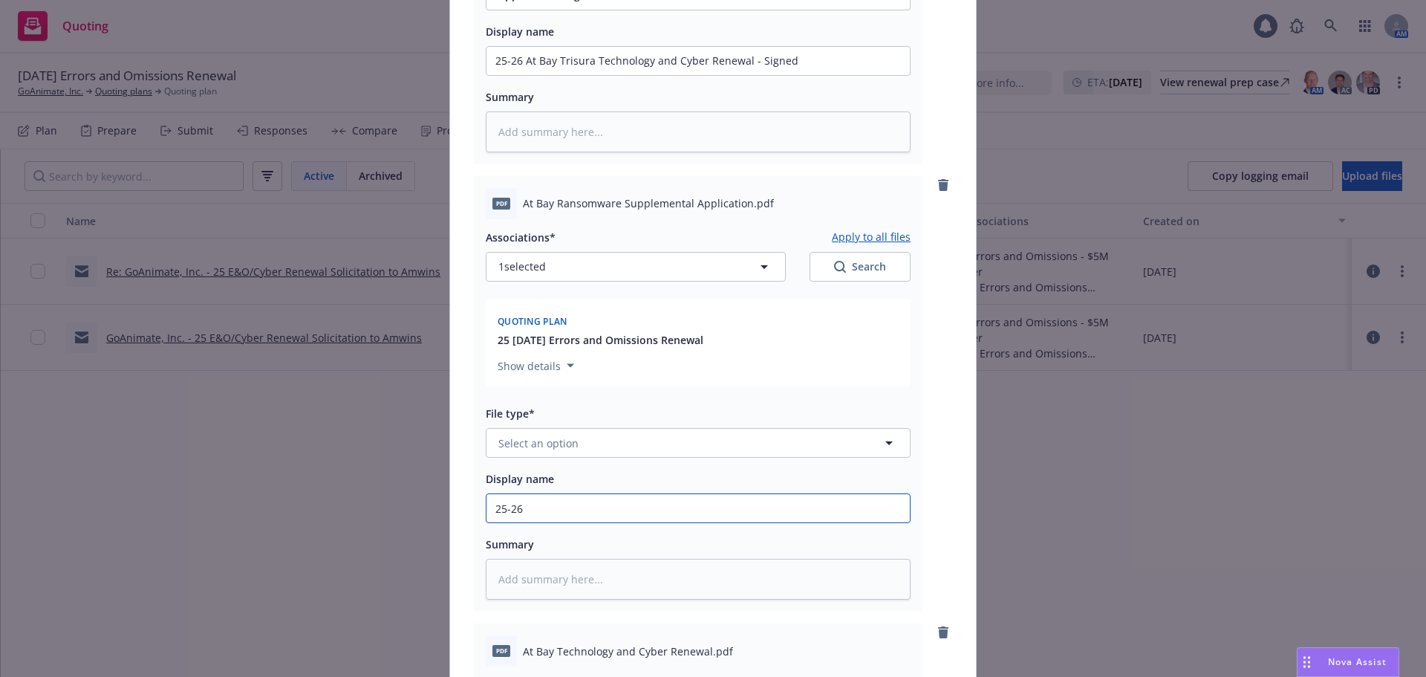
type input "25-26"
paste input "At Bay Ransomware Supplemental Application"
type textarea "x"
type input "25-26 At Bay Ransomware Supplemental Application"
type textarea "x"
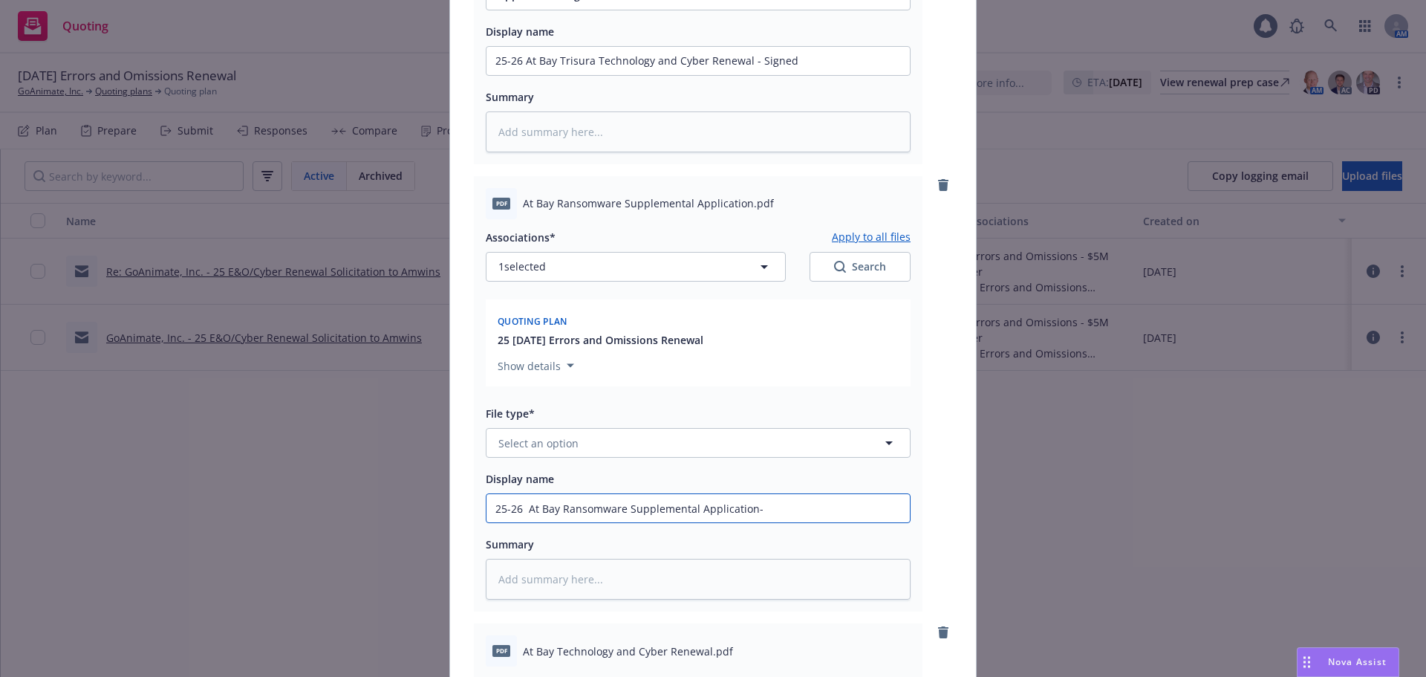
type input "25-26 At Bay Ransomware Supplemental Application-"
type textarea "x"
type input "25-26 At Bay Ransomware Supplemental Application-"
type textarea "x"
type input "25-26 At Bay Ransomware Supplemental Application"
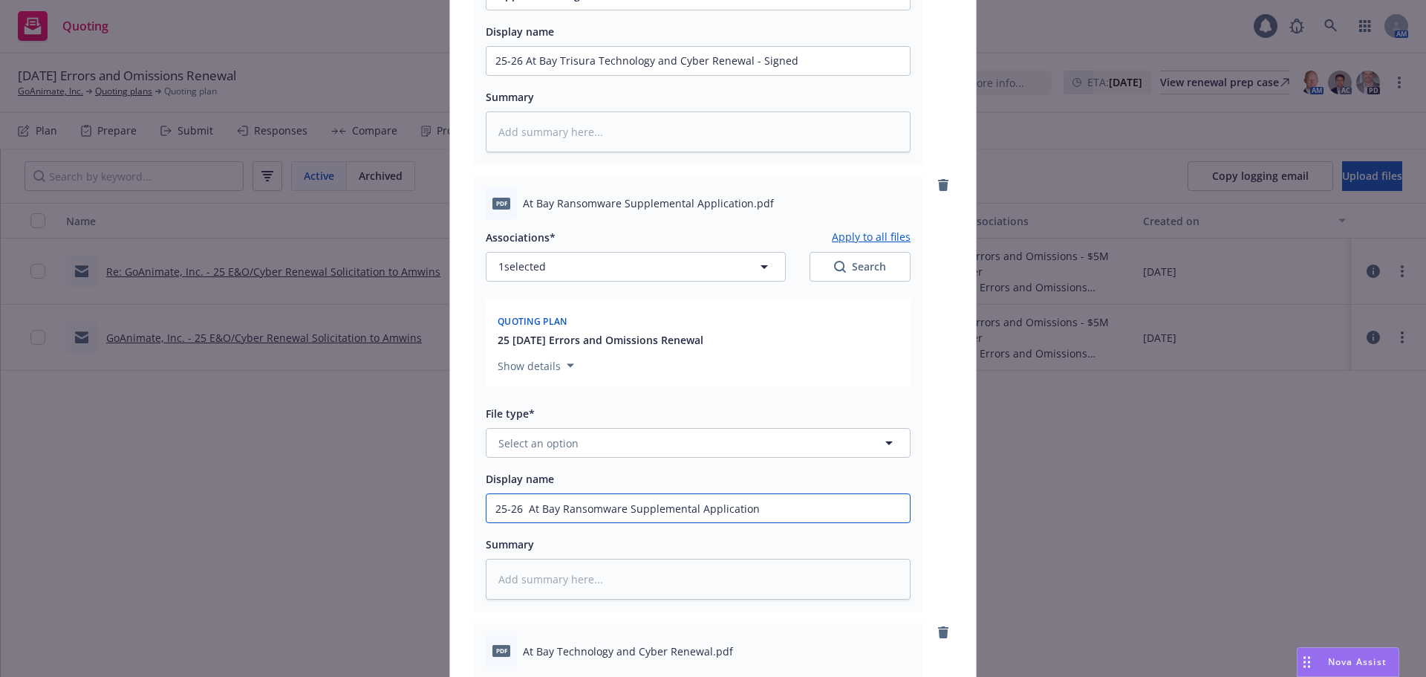
type textarea "x"
type input "25-26 At Bay Ransomware Supplemental Application 0"
type textarea "x"
type input "25-26 At Bay Ransomware Supplemental Application"
type textarea "x"
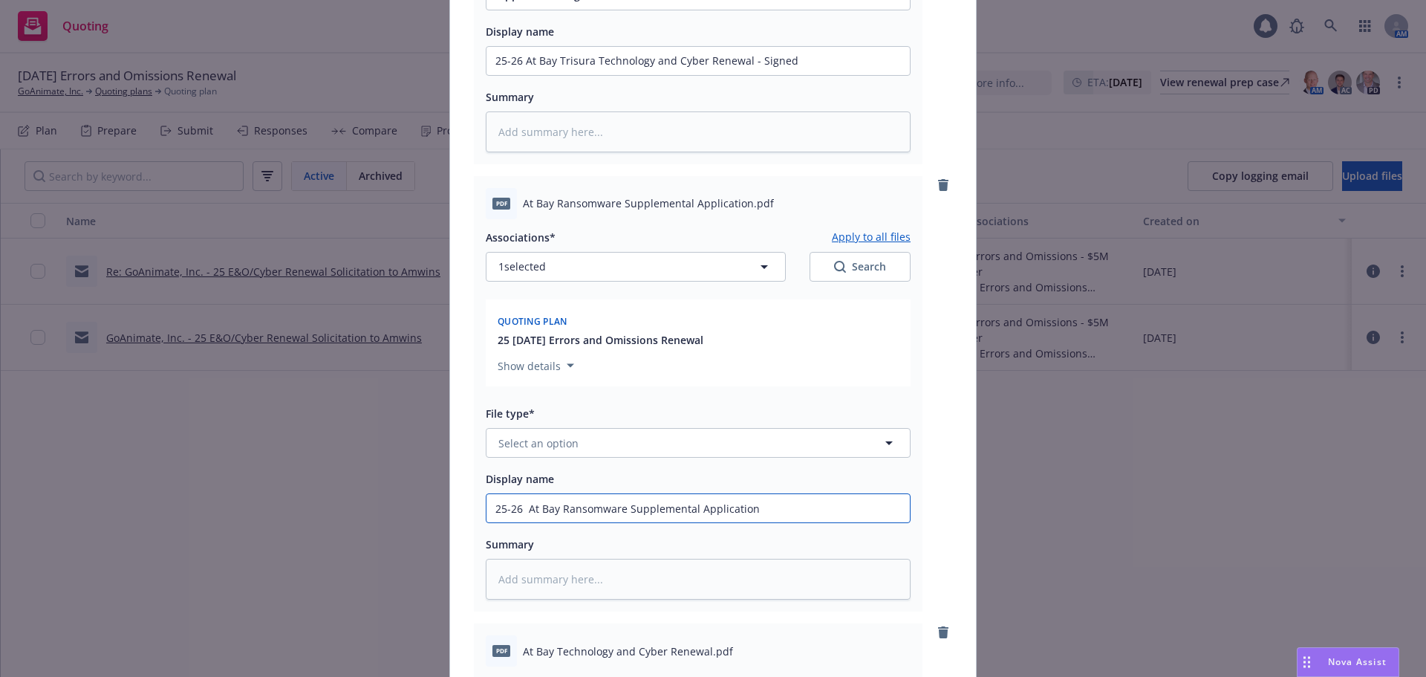
type input "25-26 At Bay Ransomware Supplemental Application -"
type textarea "x"
type input "25-26 At Bay Ransomware Supplemental Application -"
type textarea "x"
type input "25-26 At Bay Ransomware Supplemental Application - s"
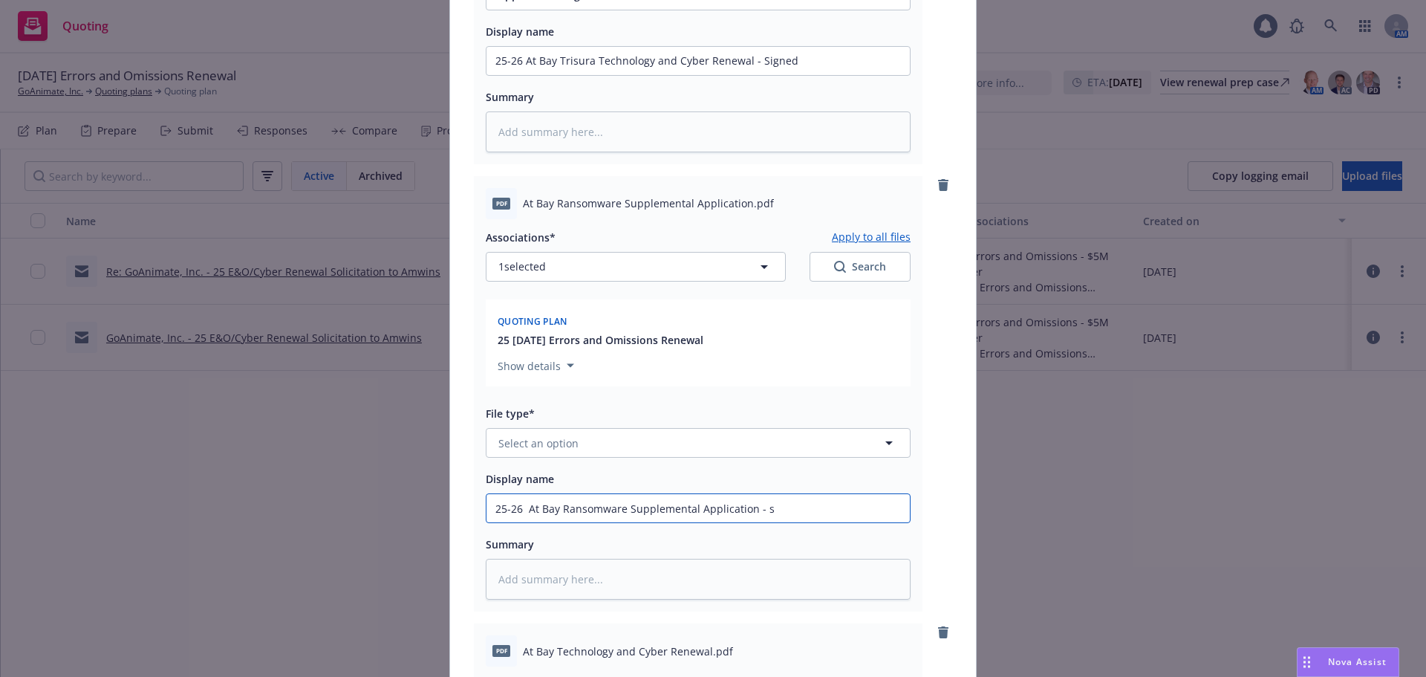
type textarea "x"
type input "25-26 At Bay Ransomware Supplemental Application - si"
type textarea "x"
type input "25-26 At Bay Ransomware Supplemental Application - sig"
type textarea "x"
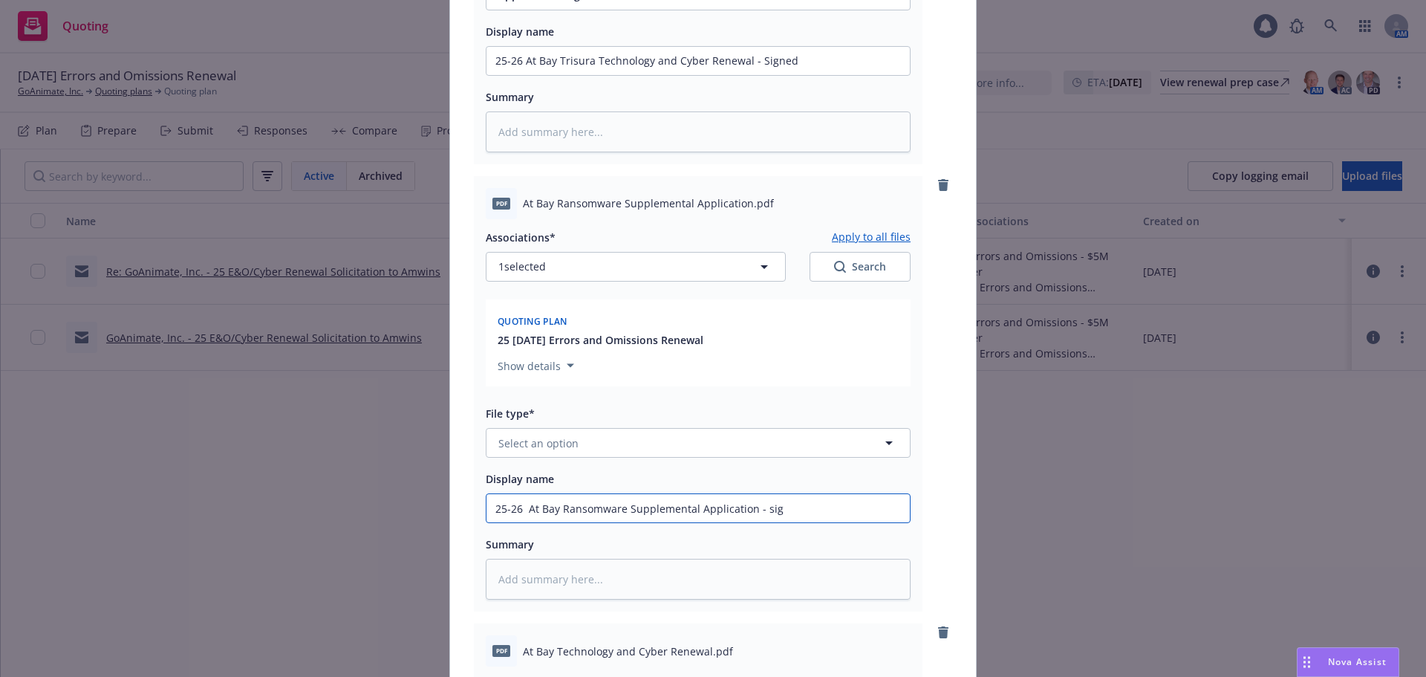
type input "25-26 At Bay Ransomware Supplemental Application - sign"
type textarea "x"
type input "25-26 At Bay Ransomware Supplemental Application - signe"
type textarea "x"
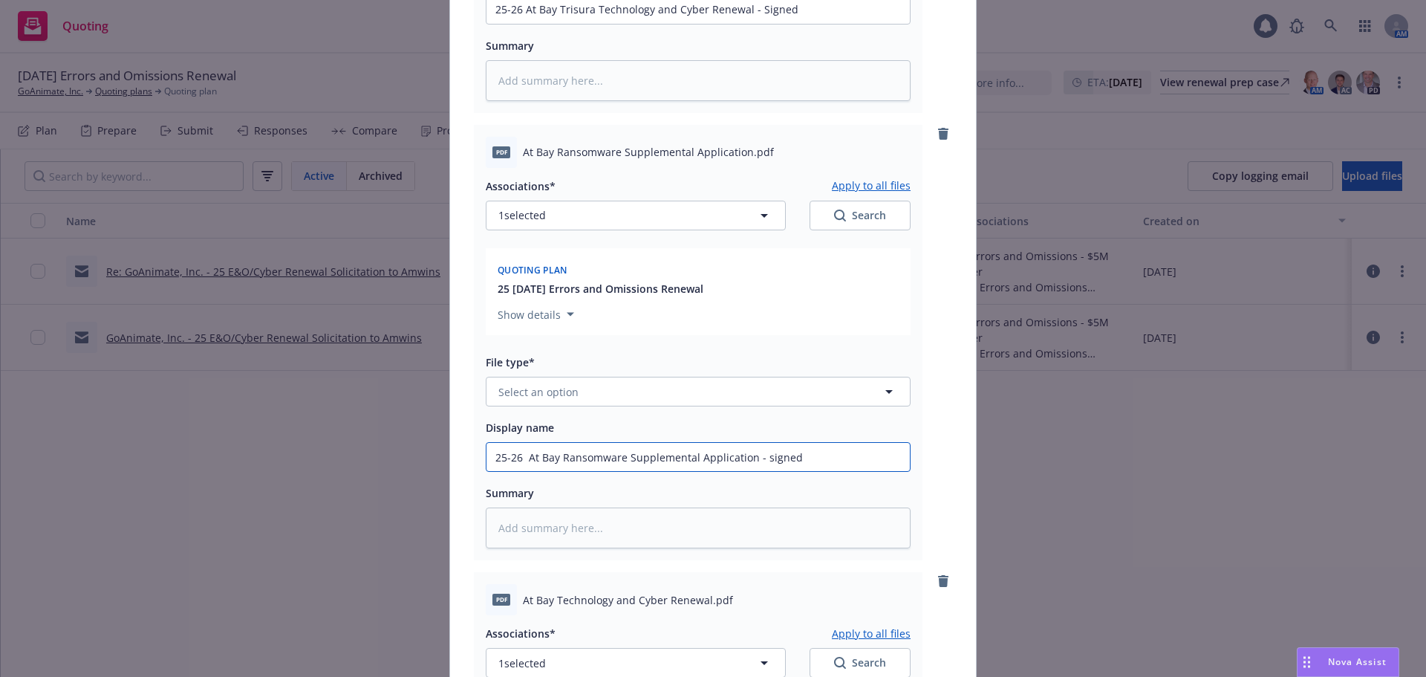
scroll to position [520, 0]
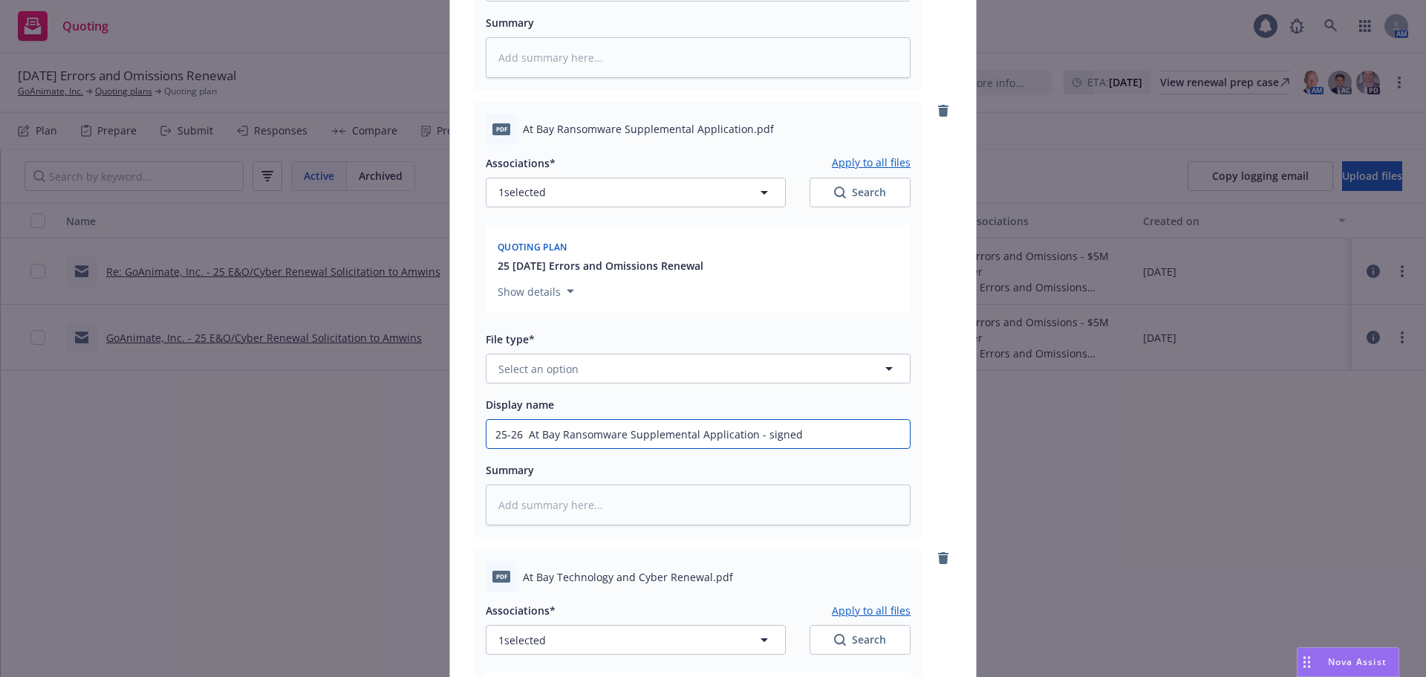
type input "25-26 At Bay Ransomware Supplemental Application - signed"
click at [597, 372] on button "Select an option" at bounding box center [698, 369] width 425 height 30
type input "app"
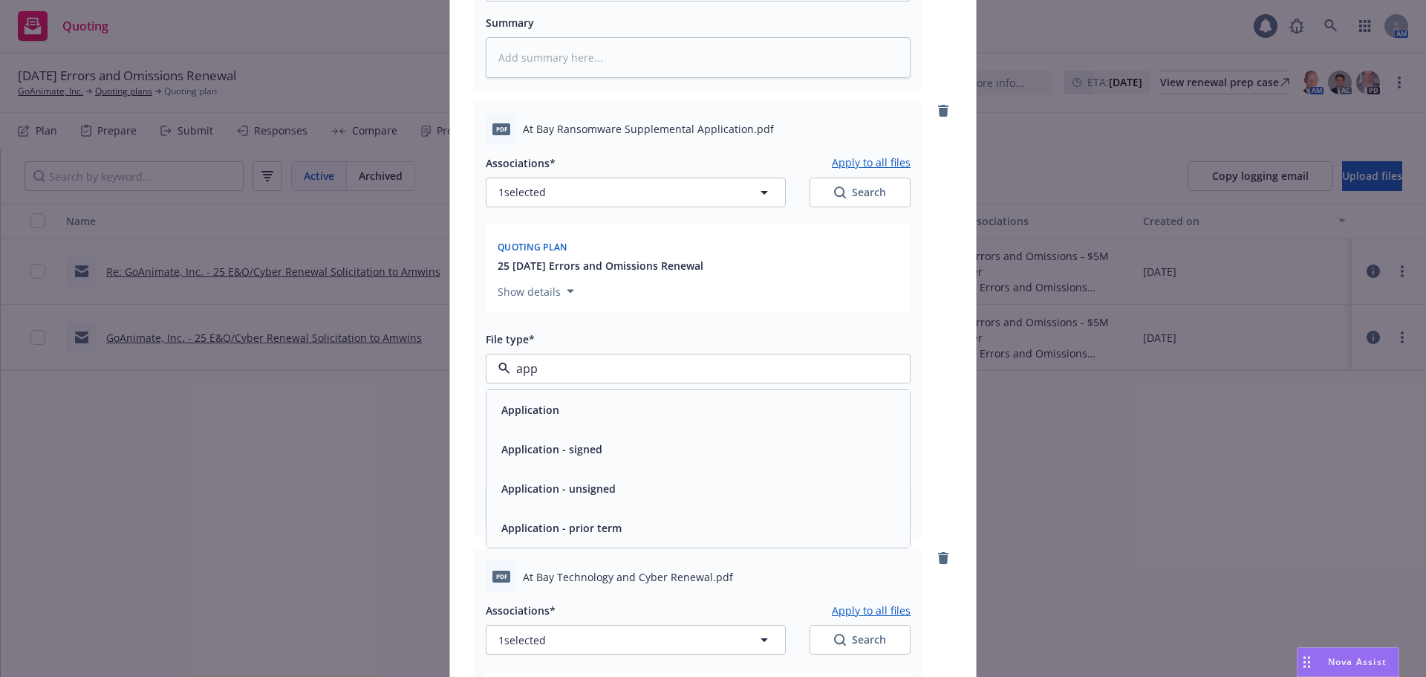
click at [602, 445] on div "Application - signed" at bounding box center [699, 449] width 406 height 22
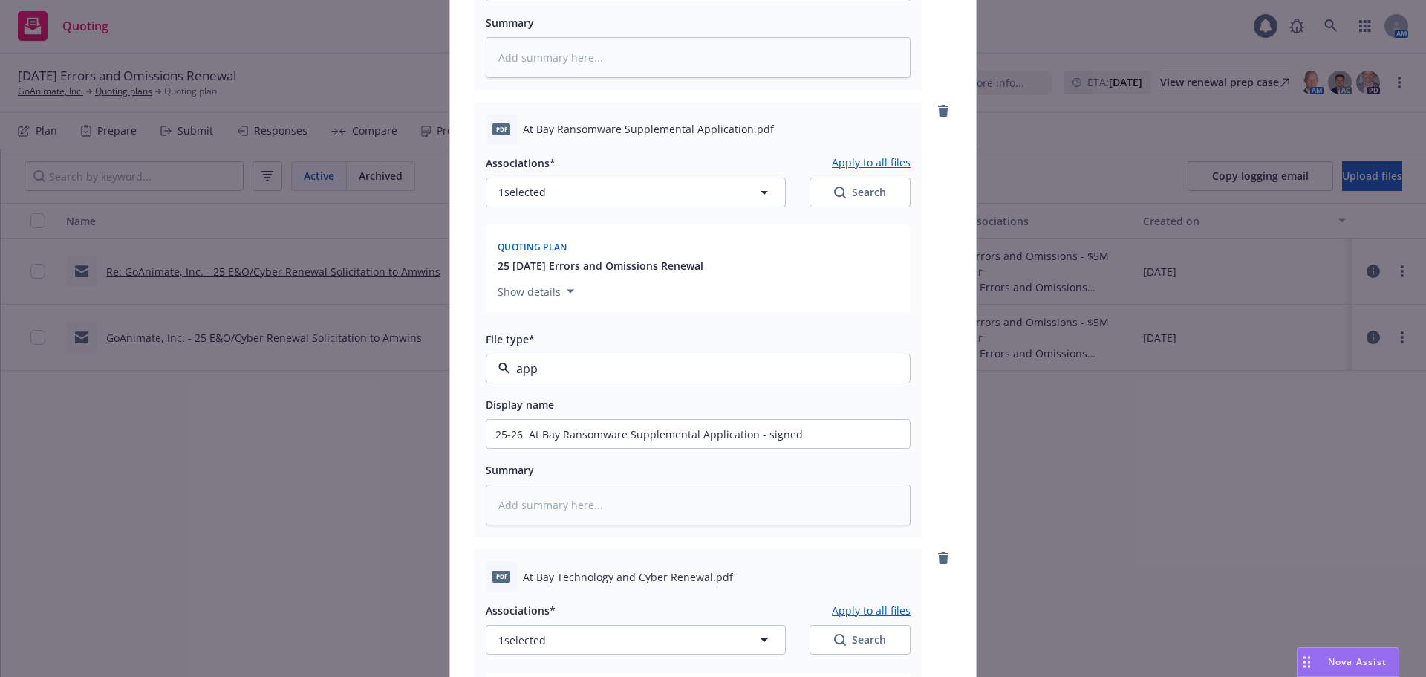
type textarea "x"
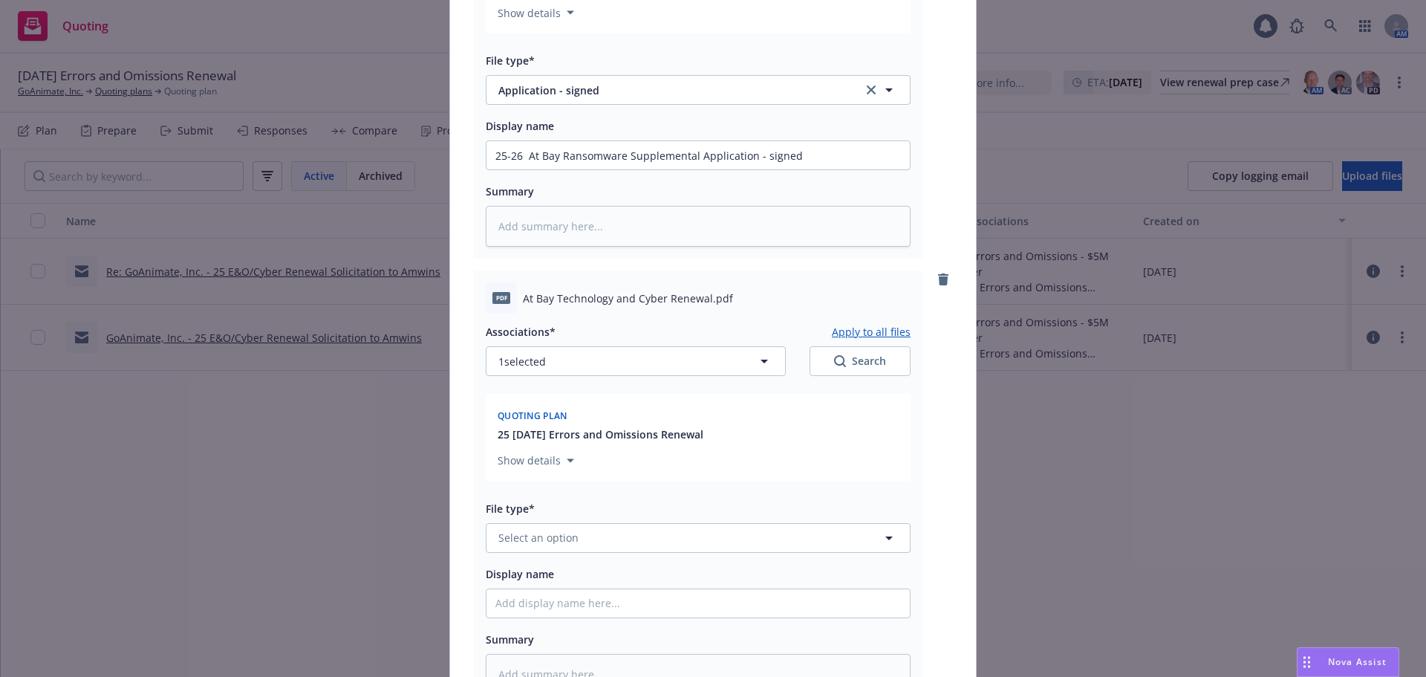
scroll to position [817, 0]
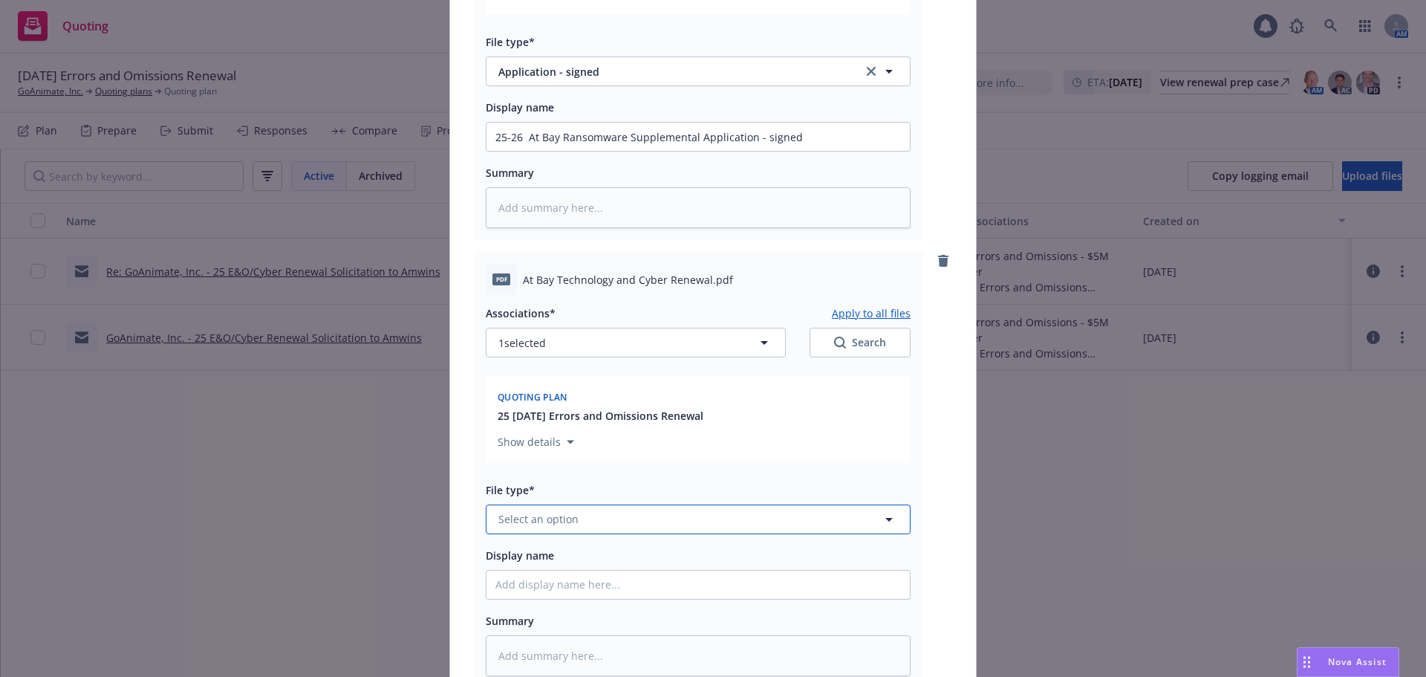
click at [619, 520] on button "Select an option" at bounding box center [698, 519] width 425 height 30
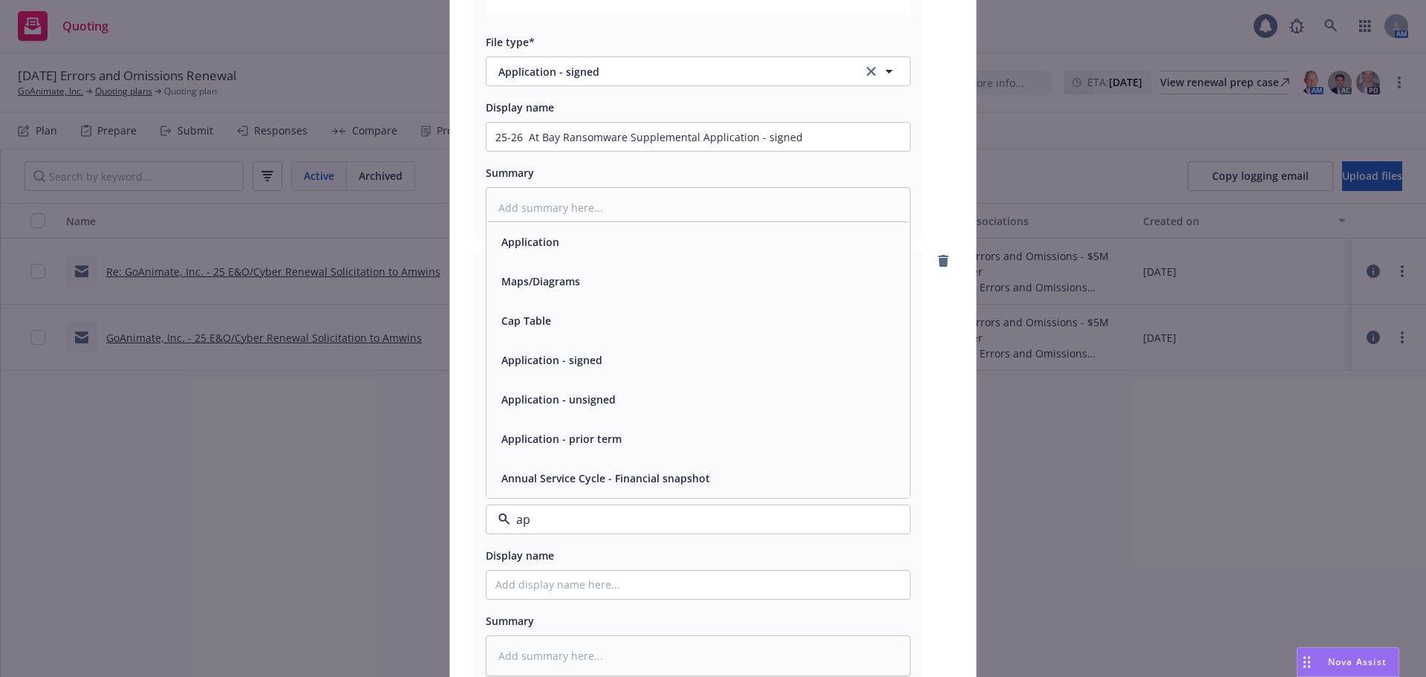
type input "app"
click at [665, 402] on div "Application - signed" at bounding box center [699, 400] width 406 height 22
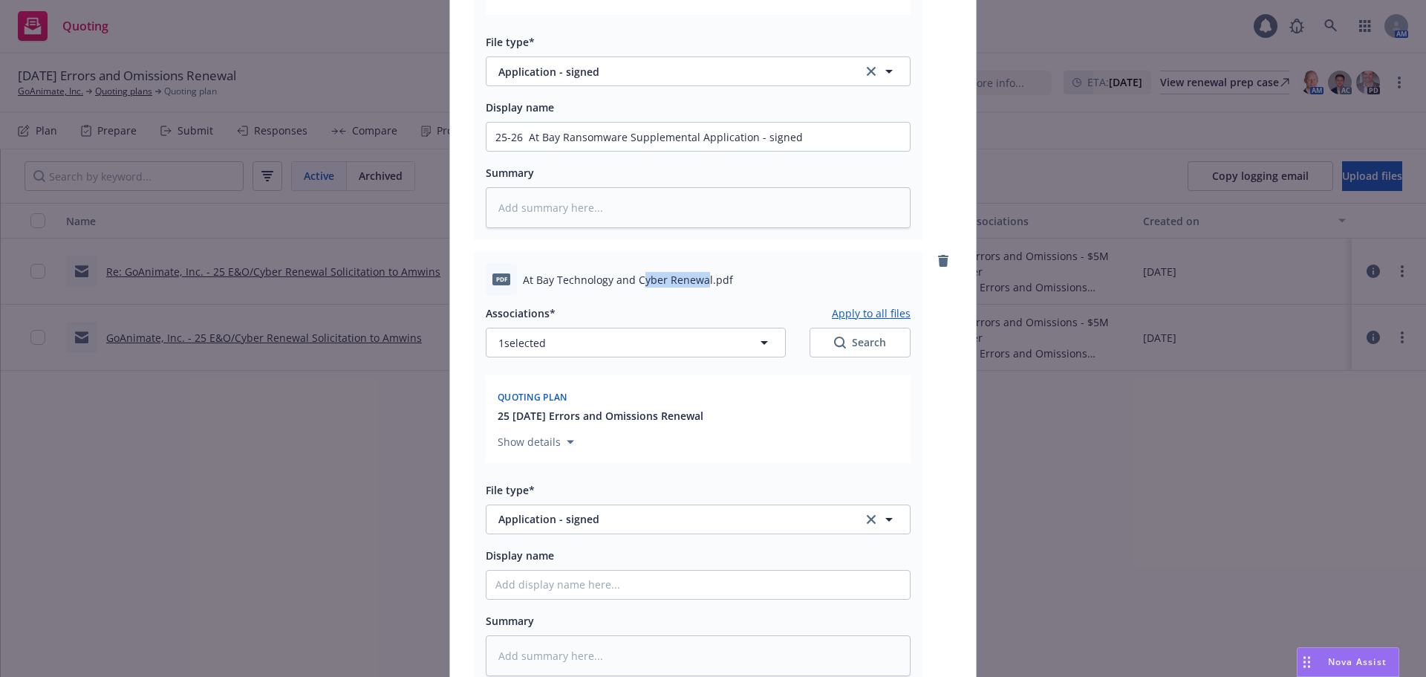
drag, startPoint x: 699, startPoint y: 278, endPoint x: 637, endPoint y: 278, distance: 62.4
click at [635, 278] on span "At Bay Technology and Cyber Renewal.pdf" at bounding box center [628, 280] width 210 height 16
drag, startPoint x: 701, startPoint y: 278, endPoint x: 519, endPoint y: 290, distance: 182.5
click at [519, 290] on div "pdf At Bay Technology and Cyber Renewal.pdf" at bounding box center [698, 279] width 425 height 31
copy span "At Bay Technology and Cyber Renewal"
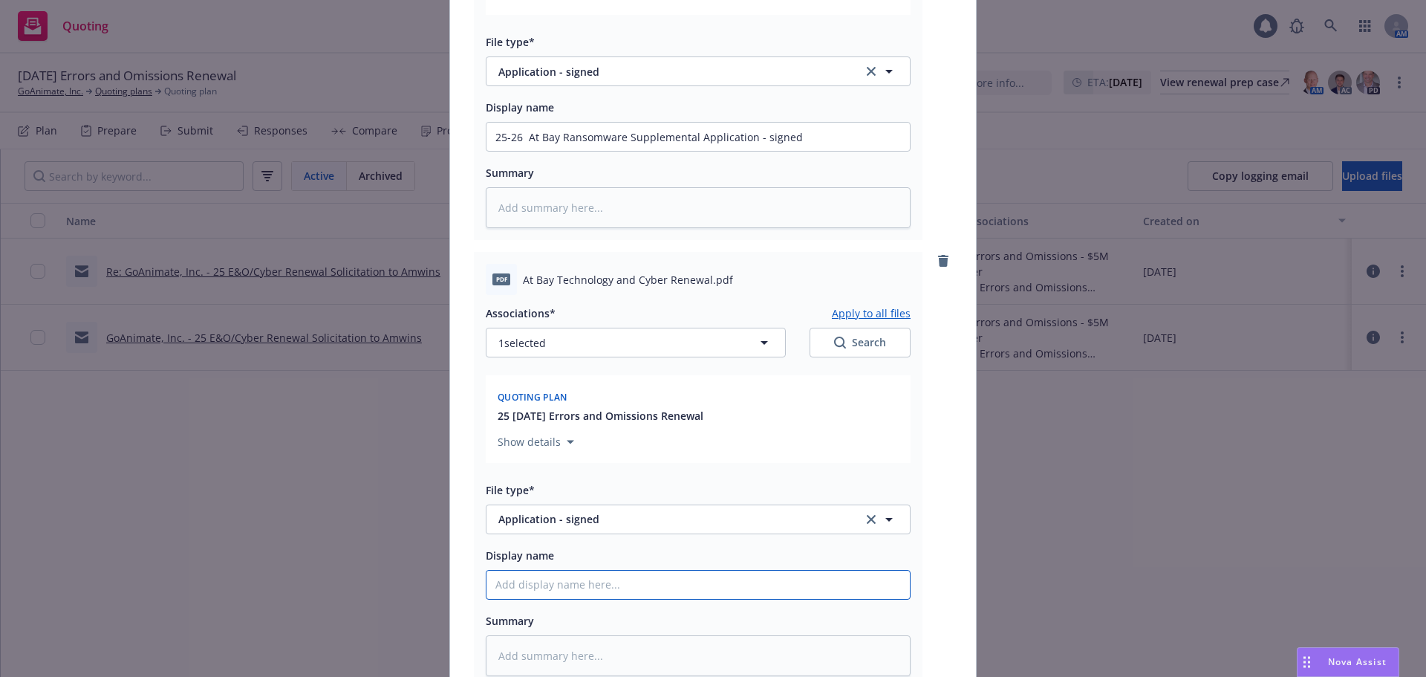
type textarea "x"
type input "2"
type textarea "x"
type input "25"
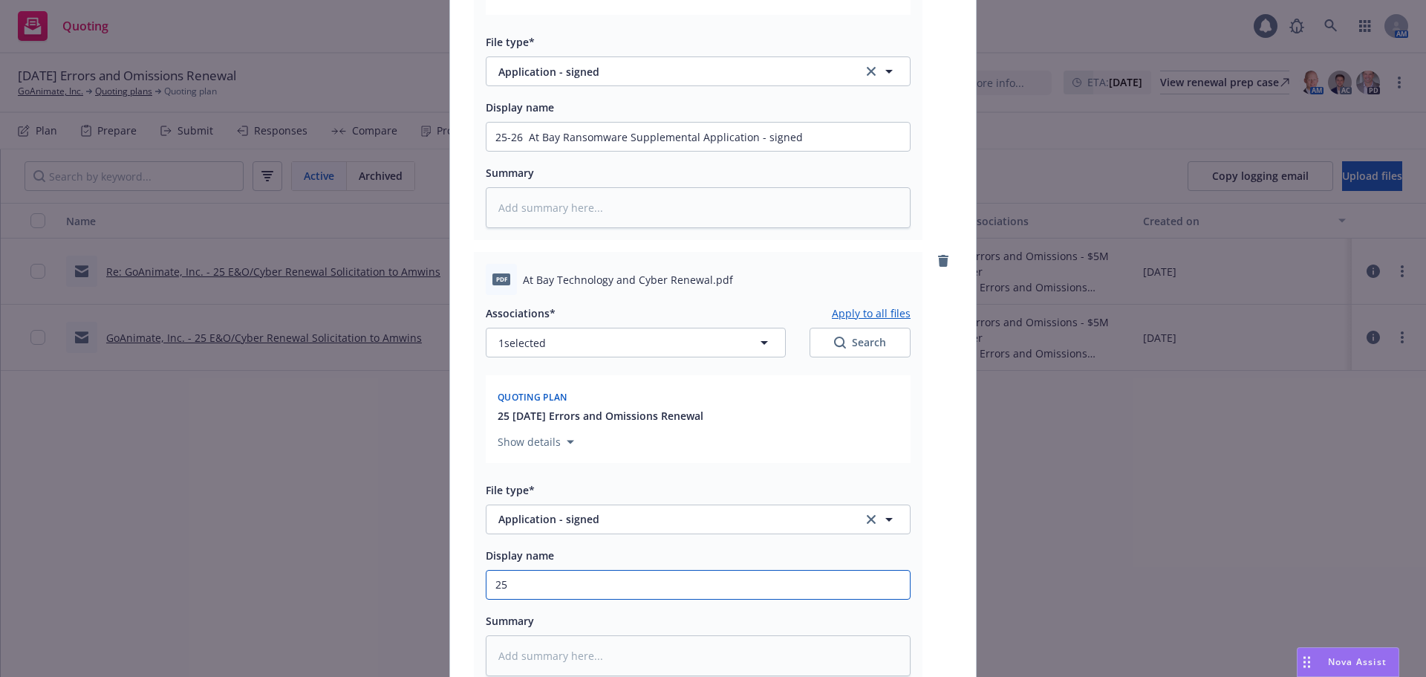
type textarea "x"
type input "25-"
type textarea "x"
type input "25-2"
type textarea "x"
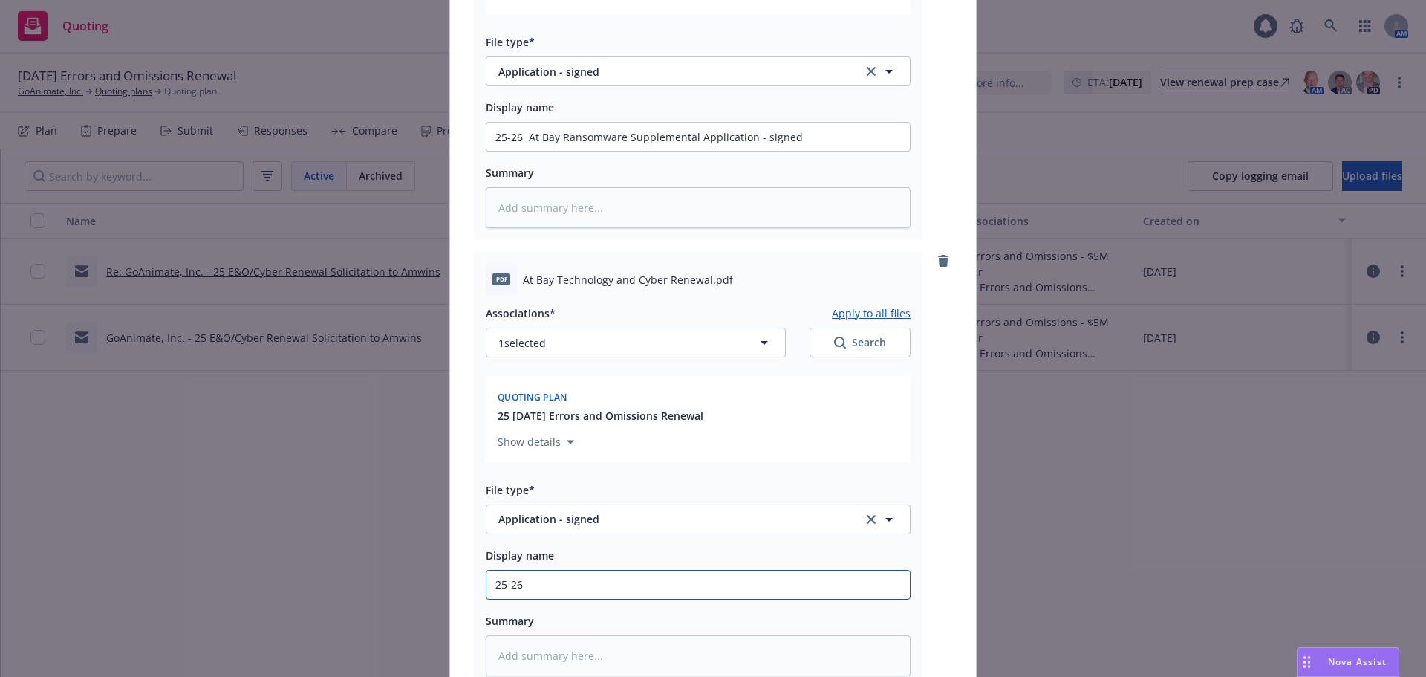
type input "25-26"
paste input "At Bay Technology and Cyber Renewal"
type textarea "x"
type input "25-26 At Bay Technology and Cyber Renewal"
type textarea "x"
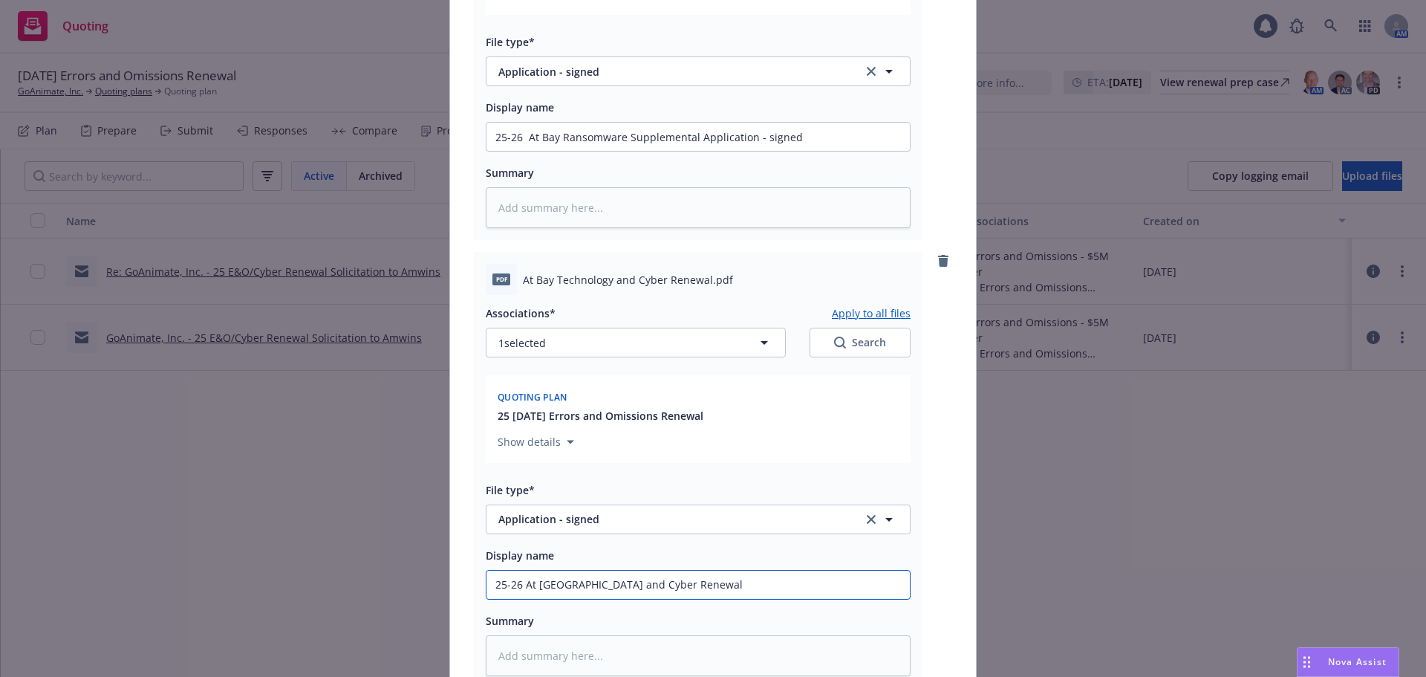
type input "25-26 At Bay Technology and Cyber Renewal"
type textarea "x"
type input "25-26 At Bay Technology and Cyber Renewal -"
type textarea "x"
type input "25-26 At Bay Technology and Cyber Renewal -"
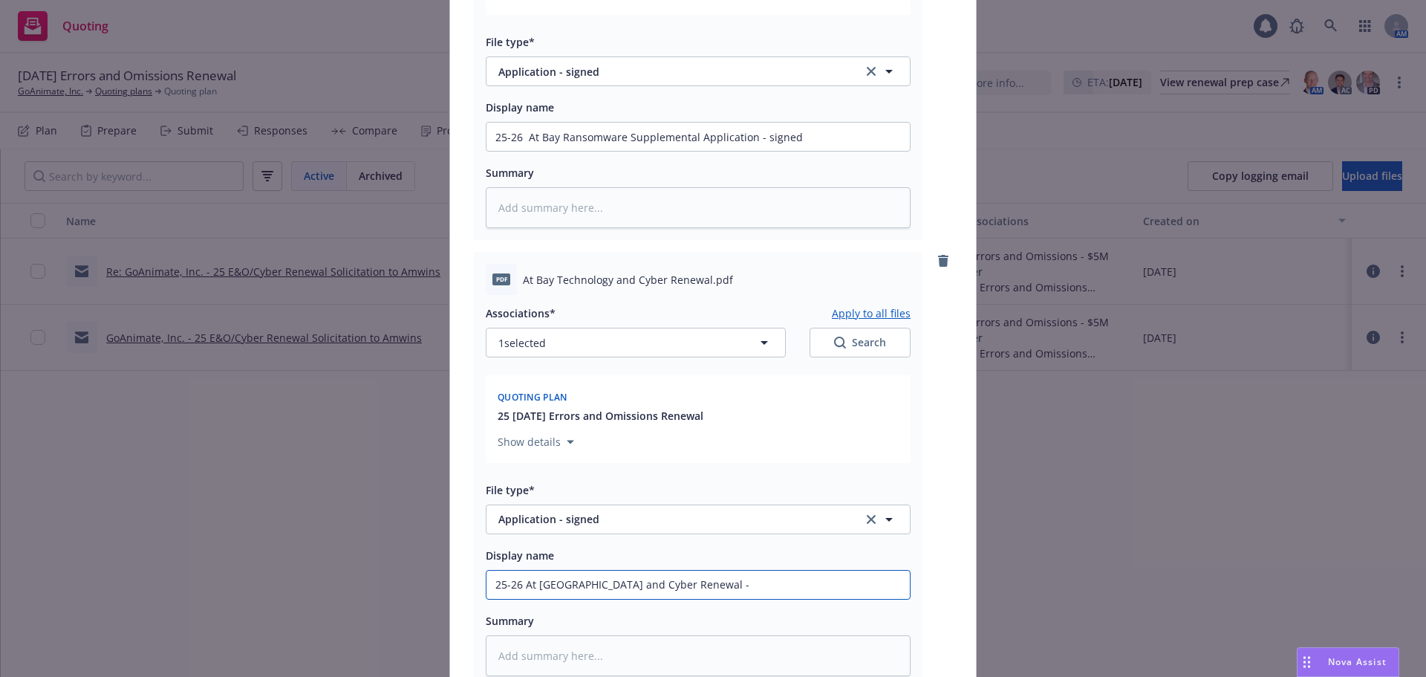
type textarea "x"
type input "25-26 At Bay Technology and Cyber Renewal - S"
type textarea "x"
type input "25-26 At Bay Technology and Cyber Renewal - Si"
type textarea "x"
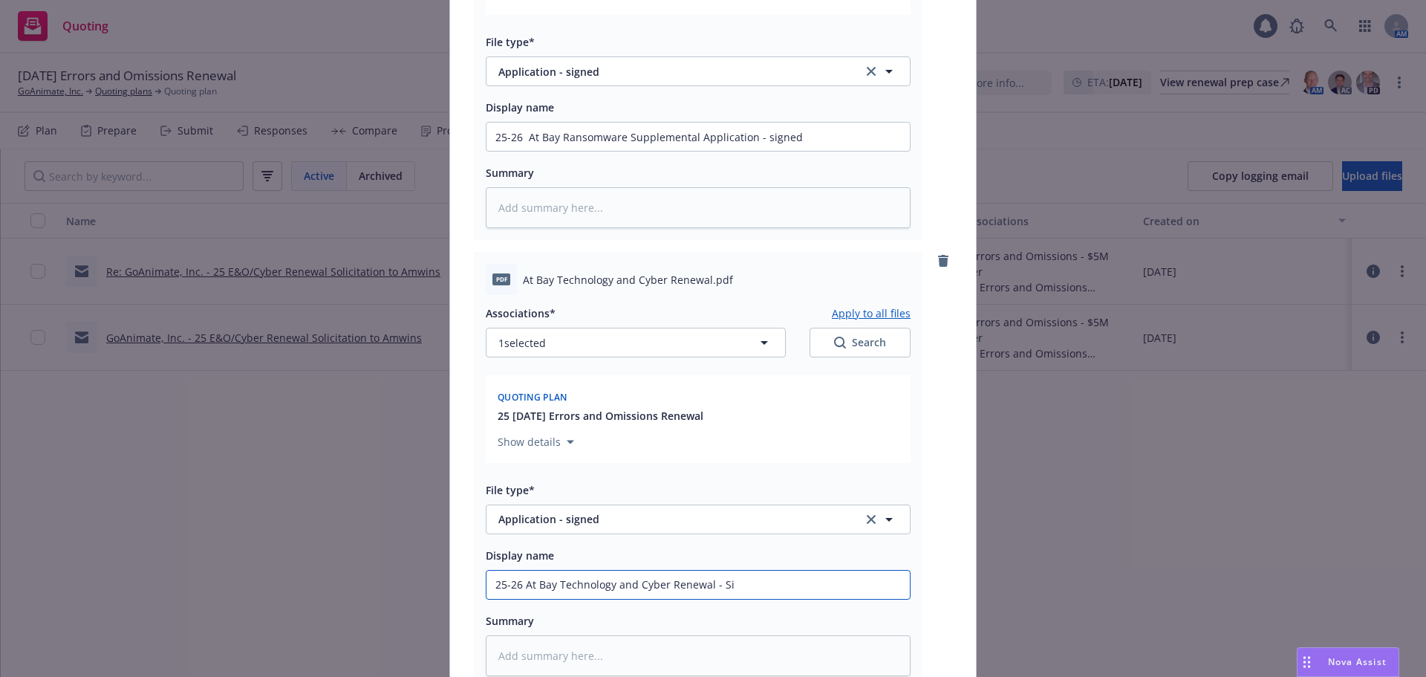
type input "25-26 At Bay Technology and Cyber Renewal - Sif"
type textarea "x"
type input "25-26 At Bay Technology and Cyber Renewal - Sifn"
type textarea "x"
type input "25-26 At Bay Technology and Cyber Renewal - Sif"
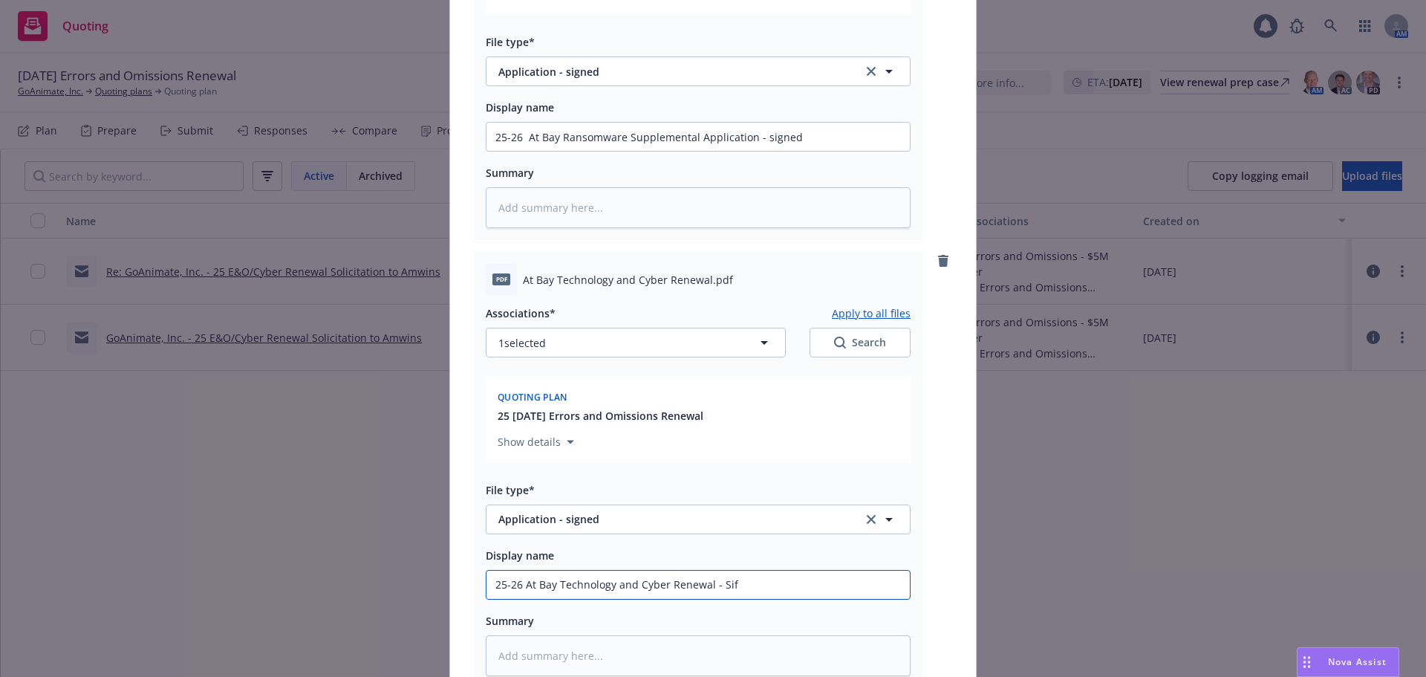
type textarea "x"
type input "25-26 At Bay Technology and Cyber Renewal - Si"
type textarea "x"
type input "25-26 At Bay Technology and Cyber Renewal - Sig"
type textarea "x"
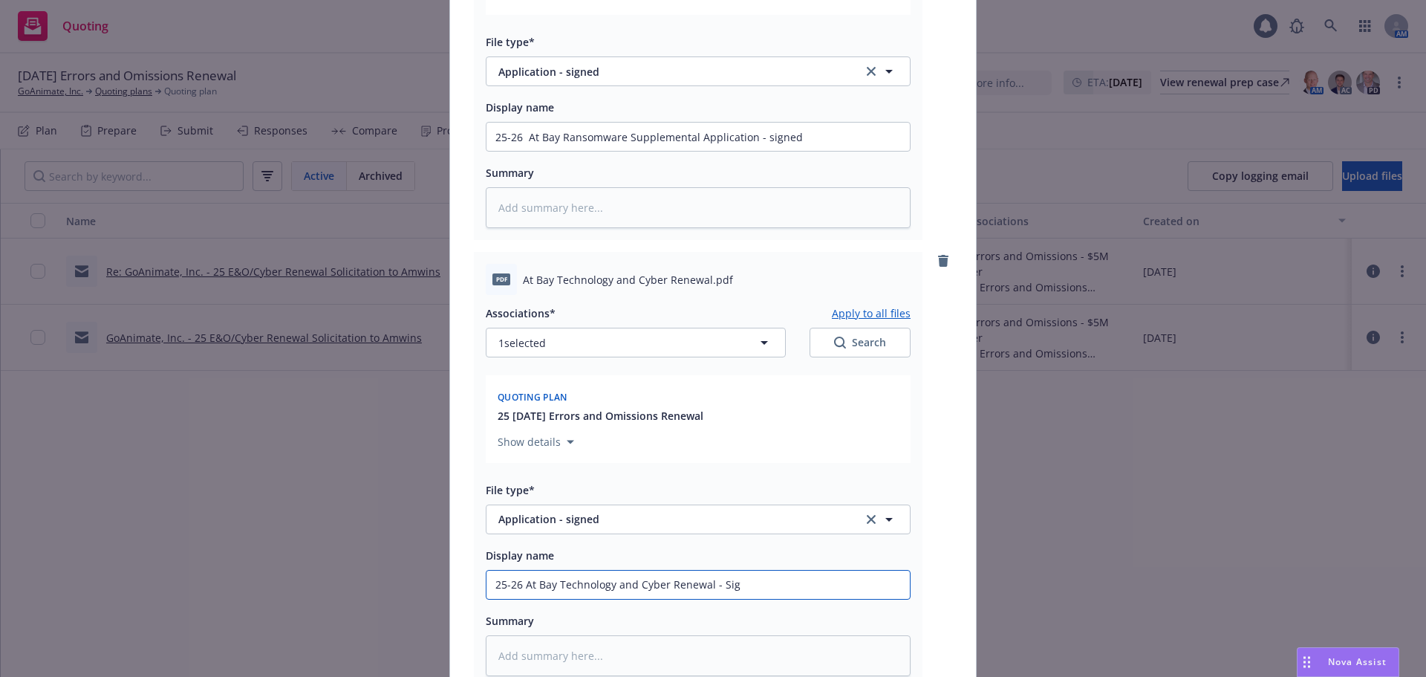
type input "25-26 At Bay Technology and Cyber Renewal - Sign"
type textarea "x"
type input "25-26 At Bay Technology and Cyber Renewal - Signe"
type textarea "x"
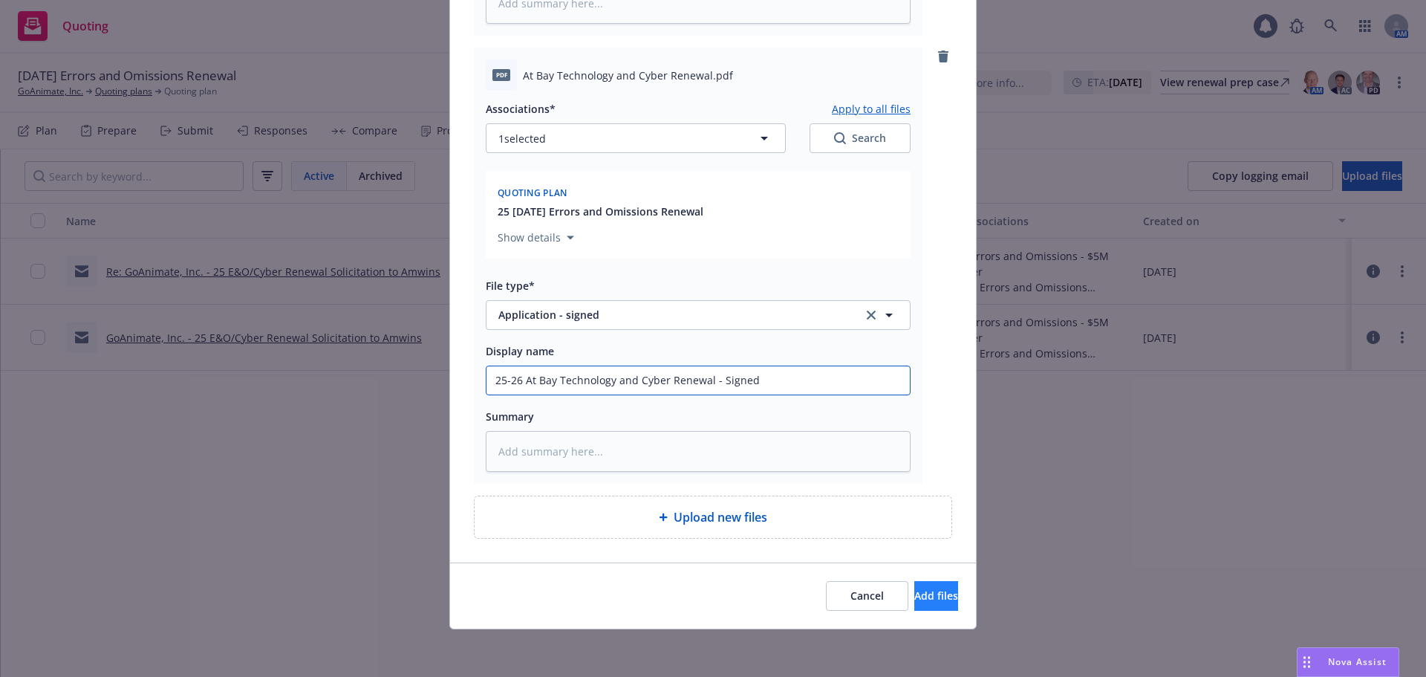
type input "25-26 At Bay Technology and Cyber Renewal - Signed"
click at [926, 605] on button "Add files" at bounding box center [937, 596] width 44 height 30
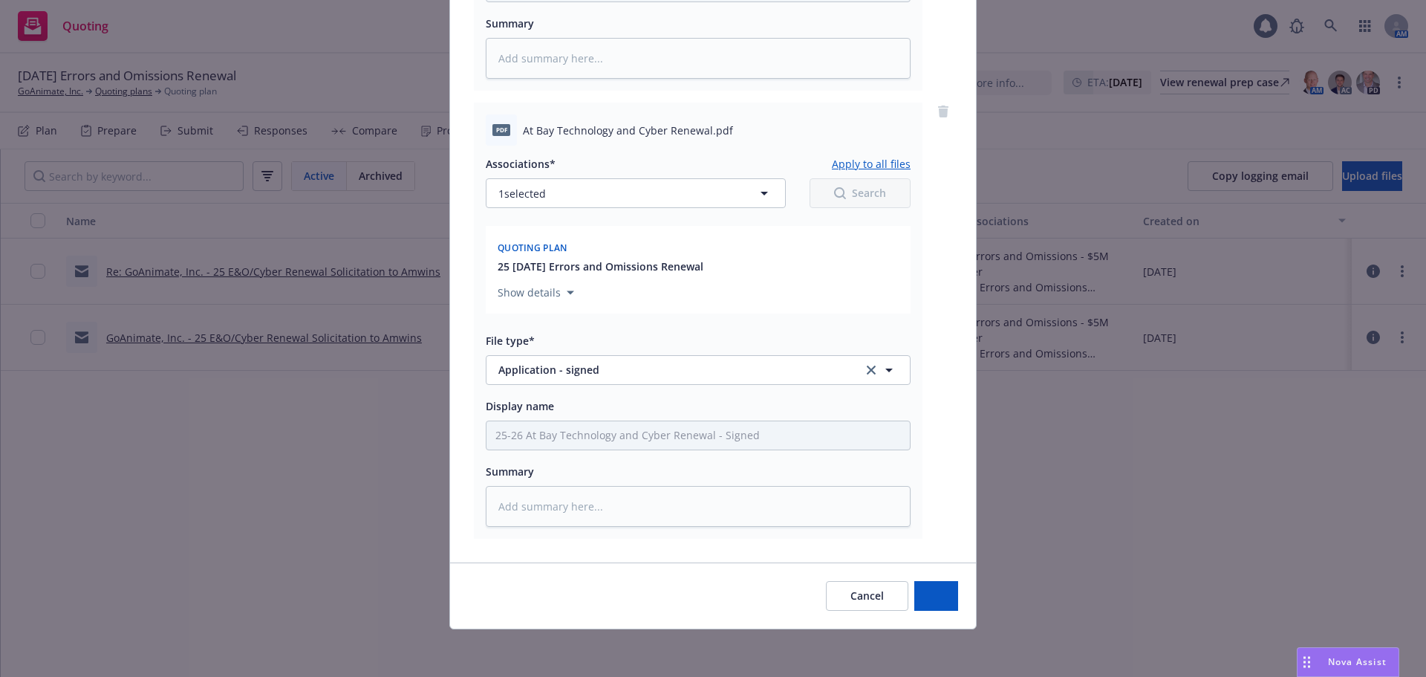
scroll to position [967, 0]
type textarea "x"
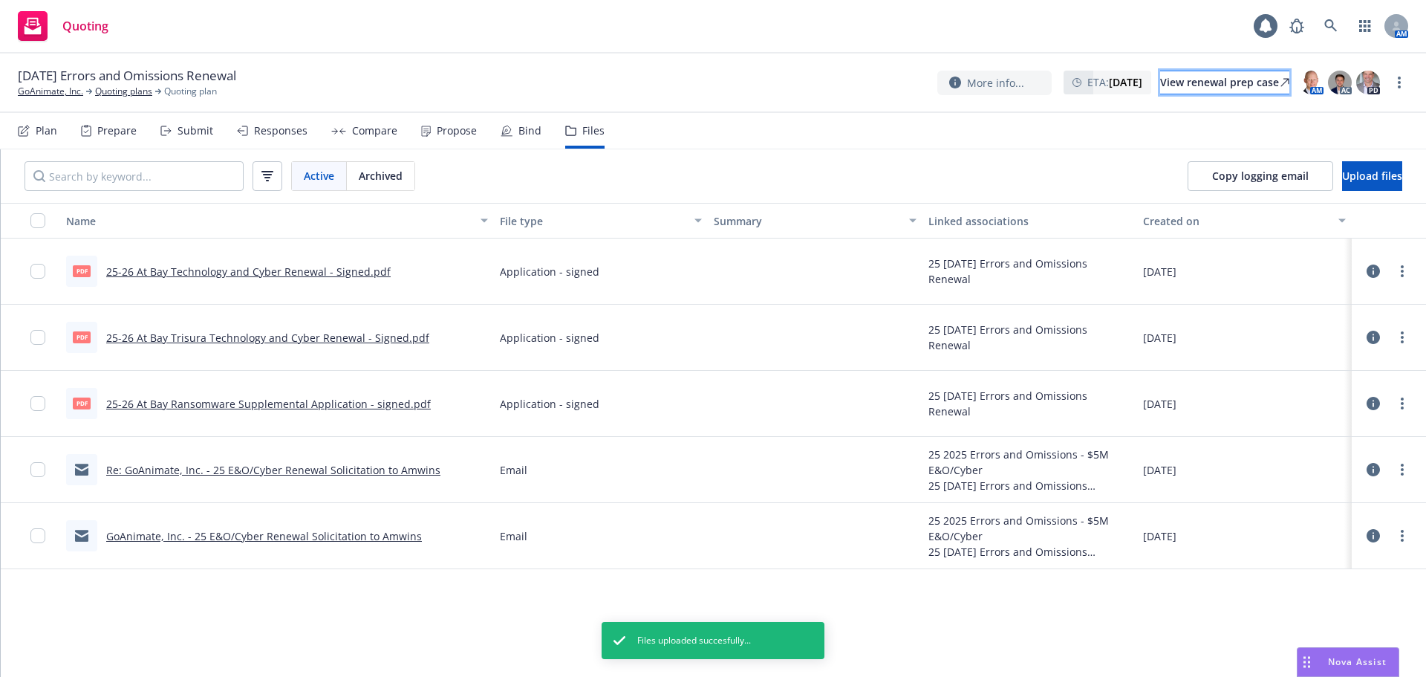
click at [1190, 86] on div "View renewal prep case" at bounding box center [1224, 82] width 129 height 22
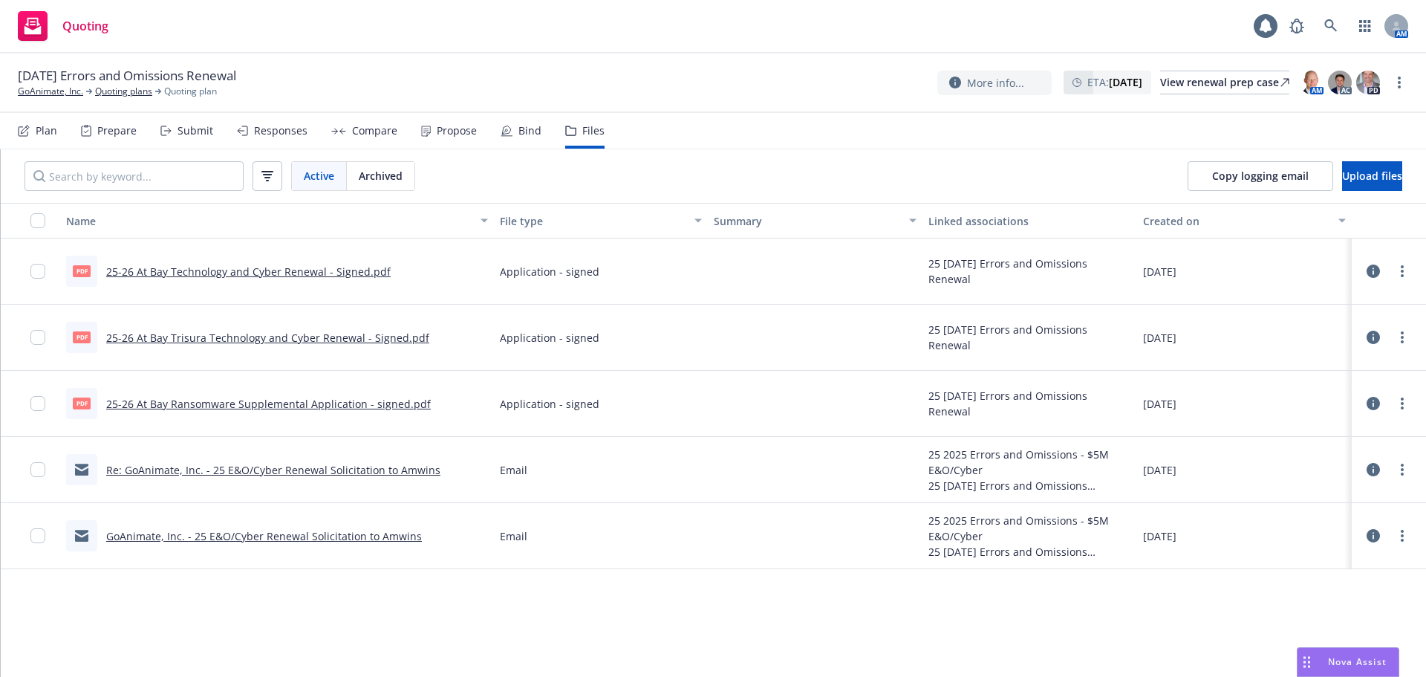
click at [1316, 22] on div "AM" at bounding box center [1345, 26] width 126 height 30
click at [1328, 20] on icon at bounding box center [1331, 25] width 13 height 13
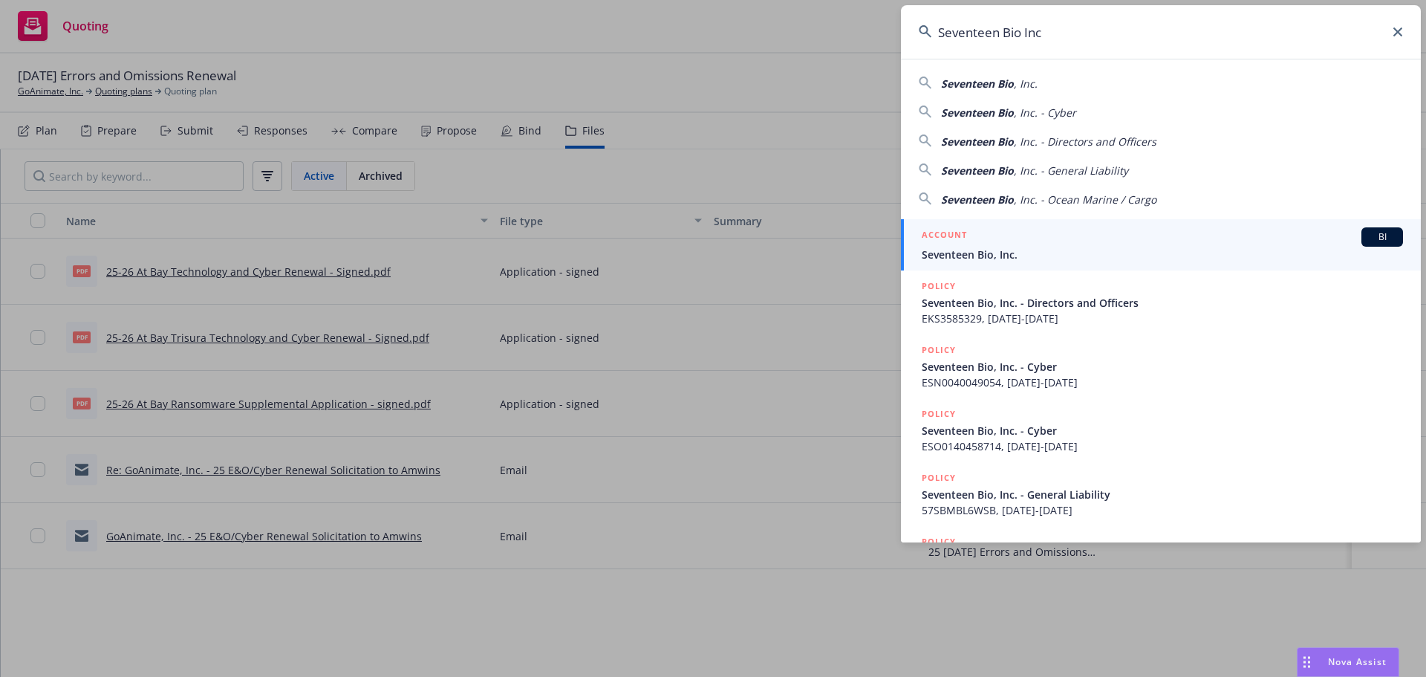
type input "Seventeen Bio Inc"
click at [998, 238] on div "ACCOUNT BI" at bounding box center [1162, 236] width 481 height 19
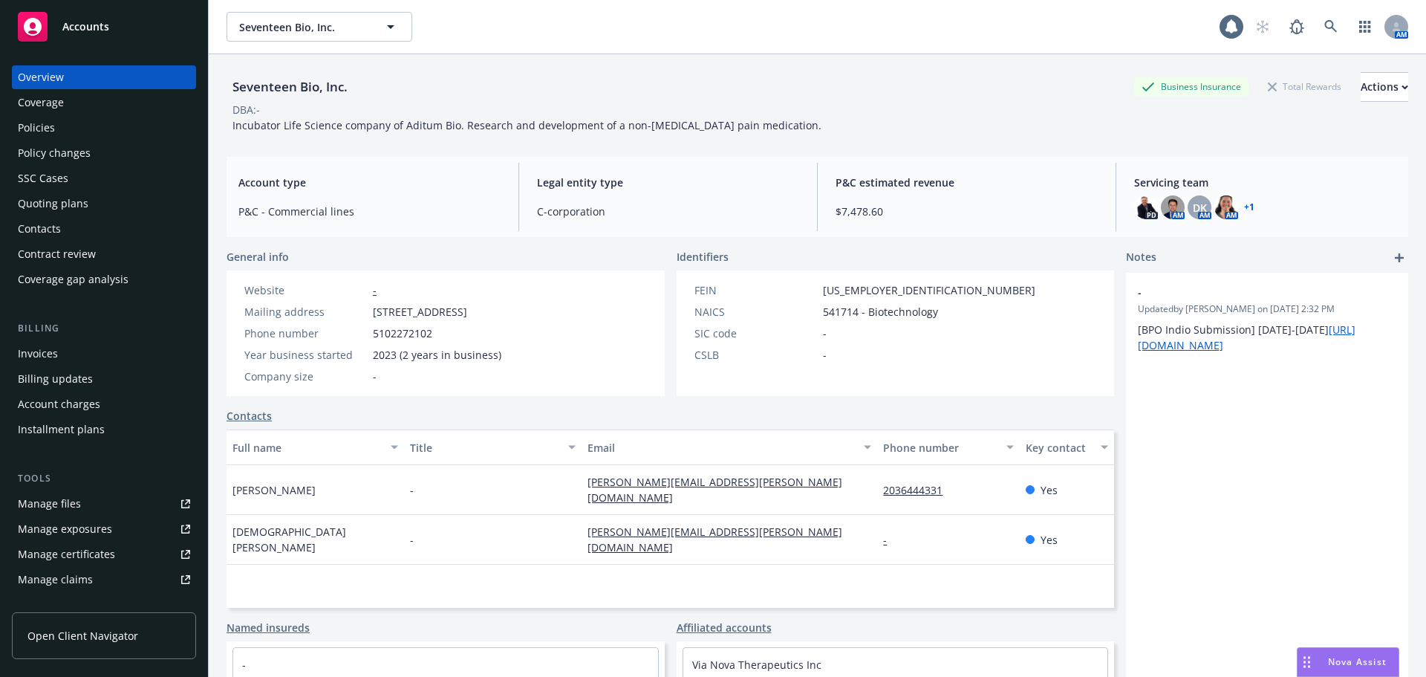
click at [37, 207] on div "Quoting plans" at bounding box center [53, 204] width 71 height 24
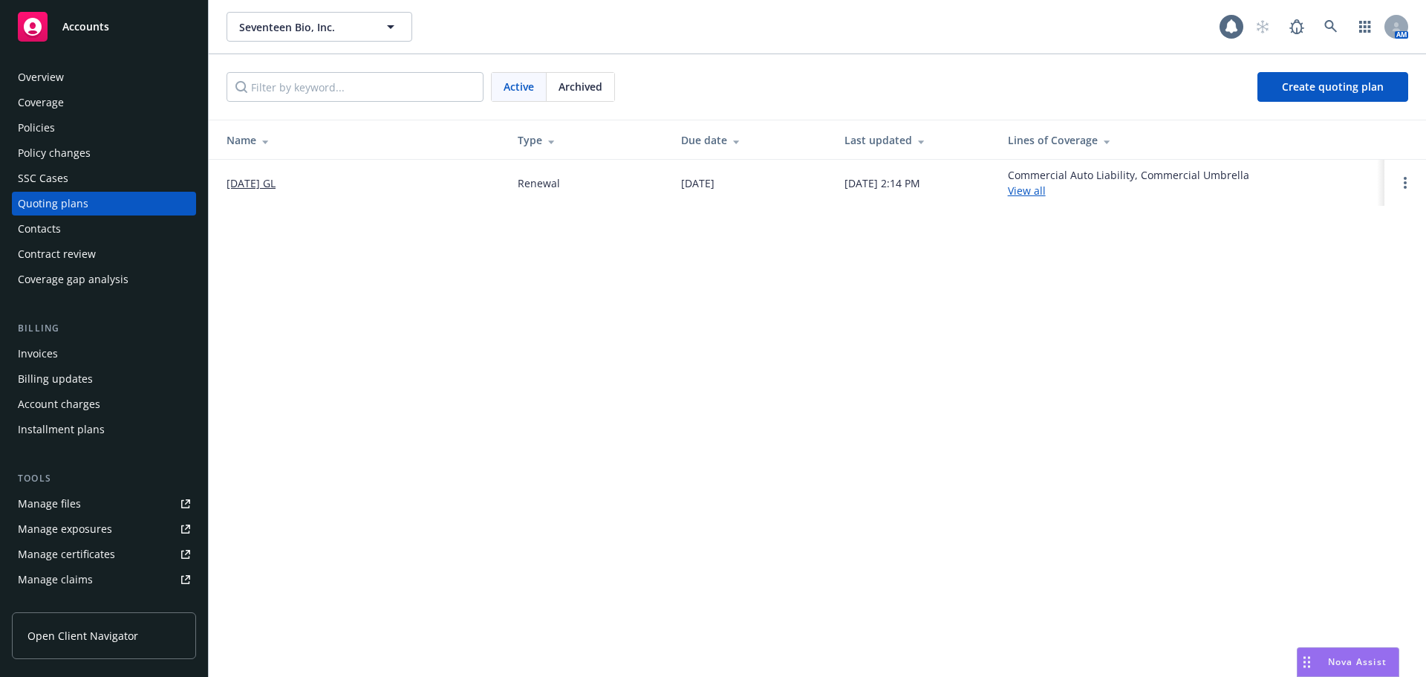
click at [275, 180] on link "10/31/2025 GL" at bounding box center [251, 183] width 49 height 16
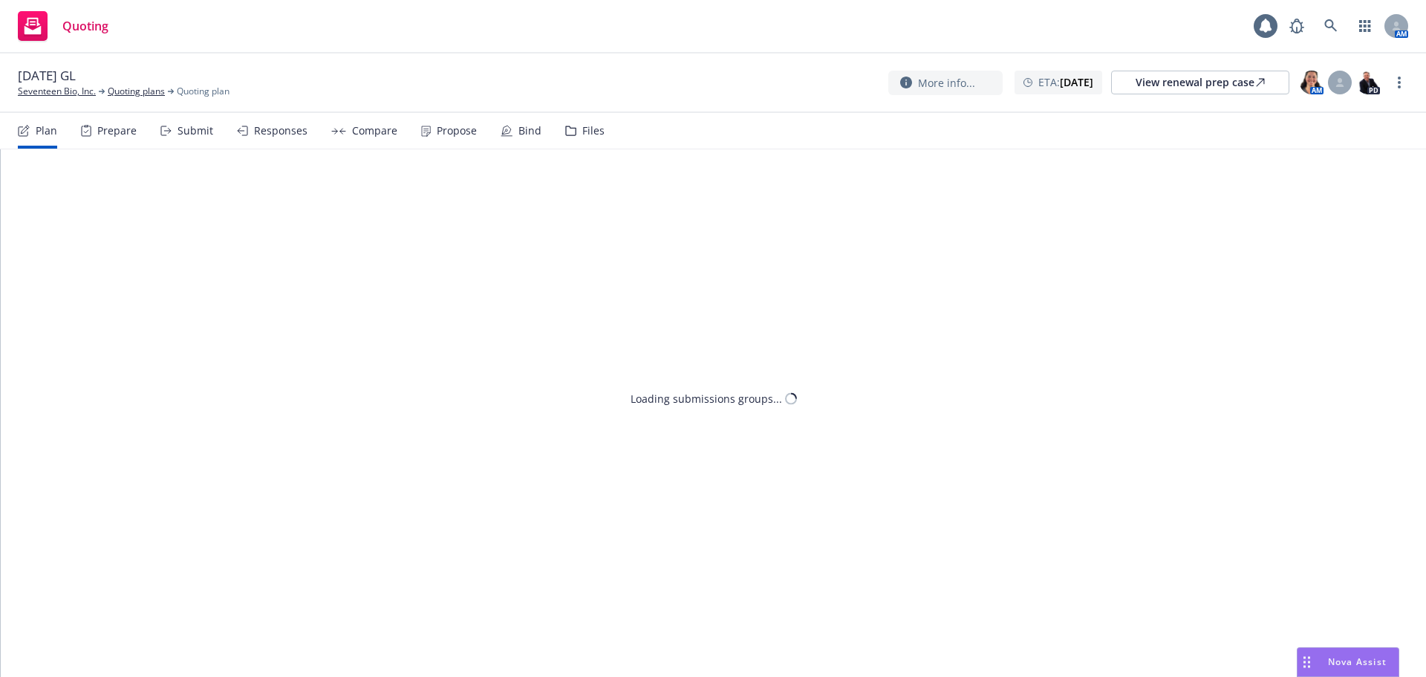
click at [557, 126] on div "Plan Prepare Submit Responses Compare Propose Bind Files" at bounding box center [311, 131] width 587 height 36
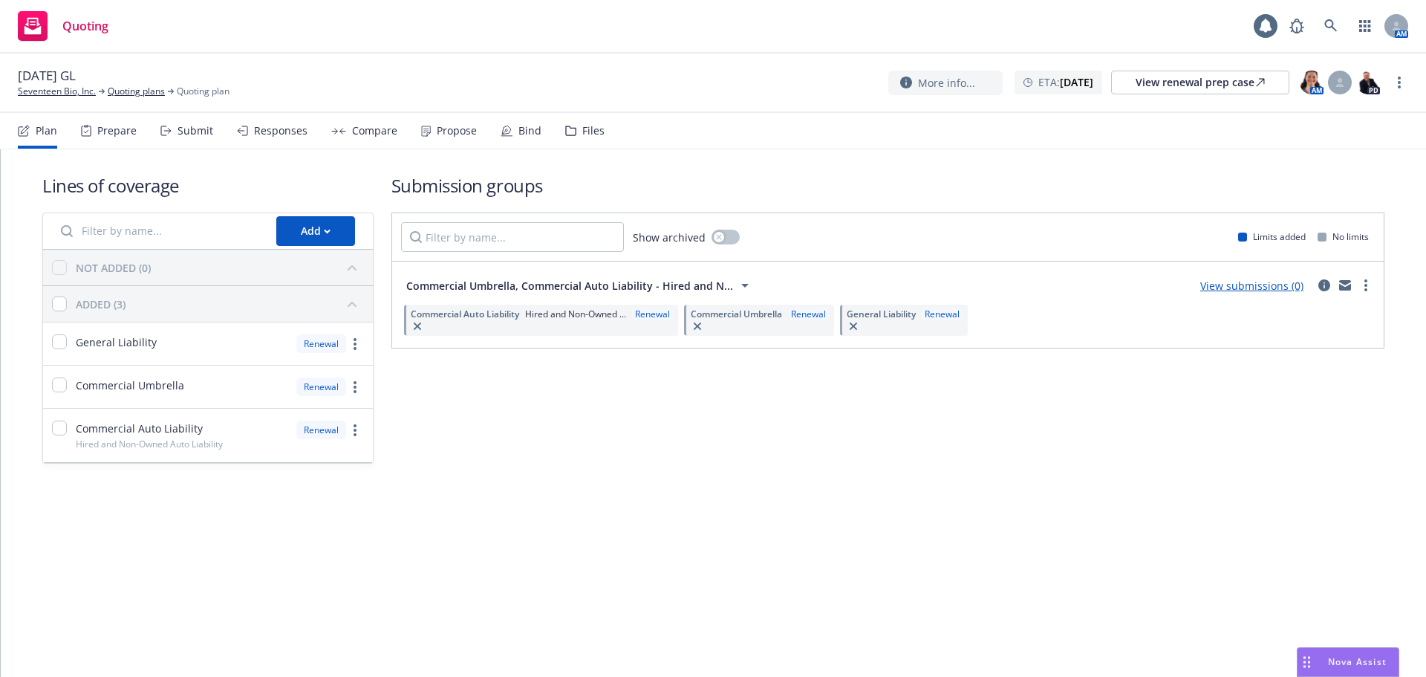
click at [575, 127] on div "Files" at bounding box center [584, 131] width 39 height 36
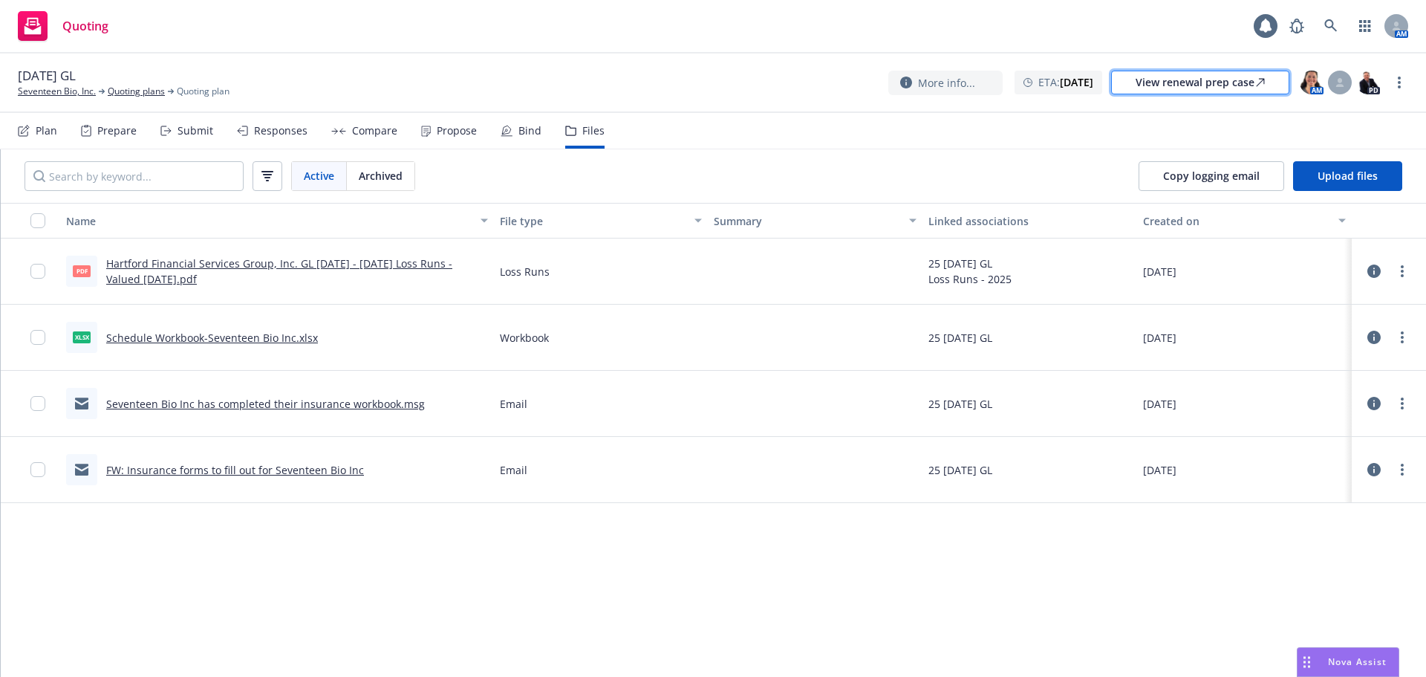
click at [1223, 91] on div "View renewal prep case" at bounding box center [1200, 82] width 129 height 22
click at [1337, 81] on icon at bounding box center [1340, 82] width 9 height 9
click at [1259, 193] on div "Select a customer service associate... Cameron Hardwick Takeshi Lilly-Pinnock" at bounding box center [1220, 180] width 236 height 42
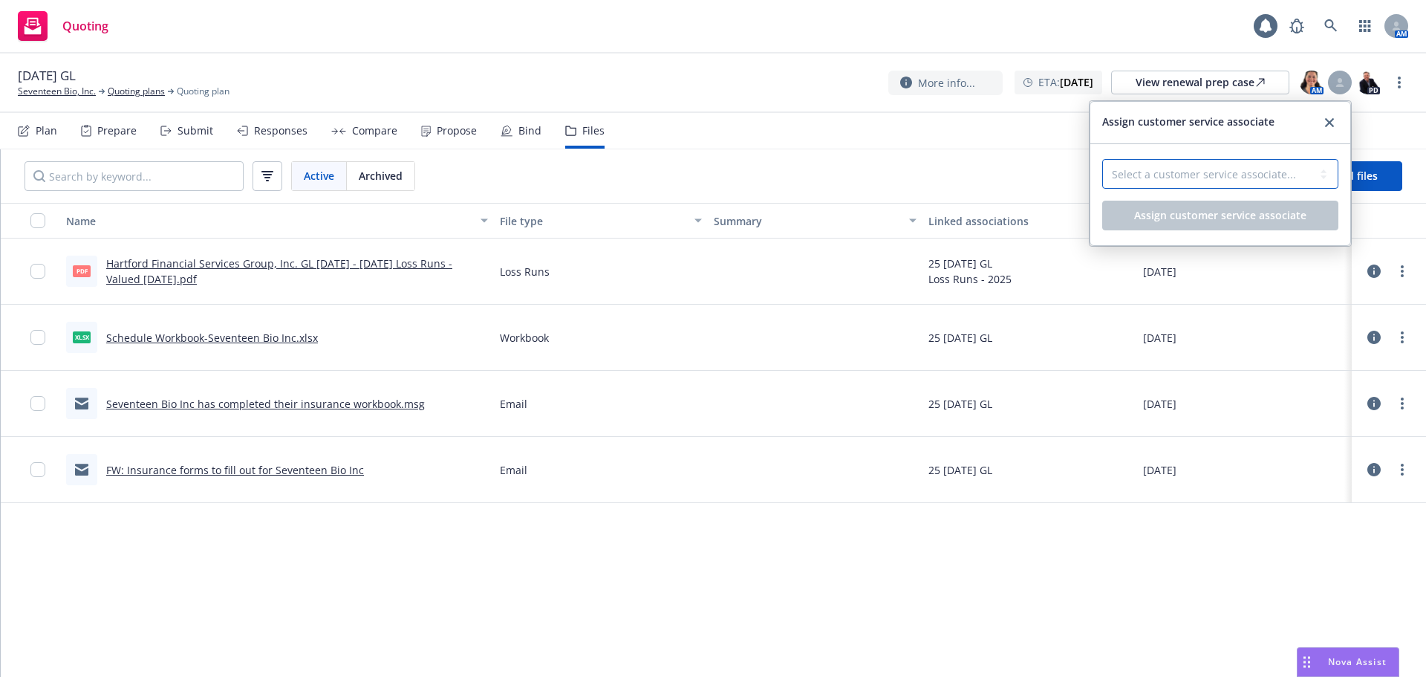
click at [1259, 178] on select "Select a customer service associate... Cameron Hardwick Takeshi Lilly-Pinnock" at bounding box center [1220, 174] width 236 height 30
select select "dec985f0-59a3-471a-b5a2-8531149436f6"
click at [1102, 159] on select "Select a customer service associate... Cameron Hardwick Takeshi Lilly-Pinnock" at bounding box center [1220, 174] width 236 height 30
click at [1219, 199] on div "Select a customer service associate... Cameron Hardwick Takeshi Lilly-Pinnock" at bounding box center [1220, 180] width 236 height 42
click at [1212, 212] on span "Assign customer service associate" at bounding box center [1220, 215] width 172 height 14
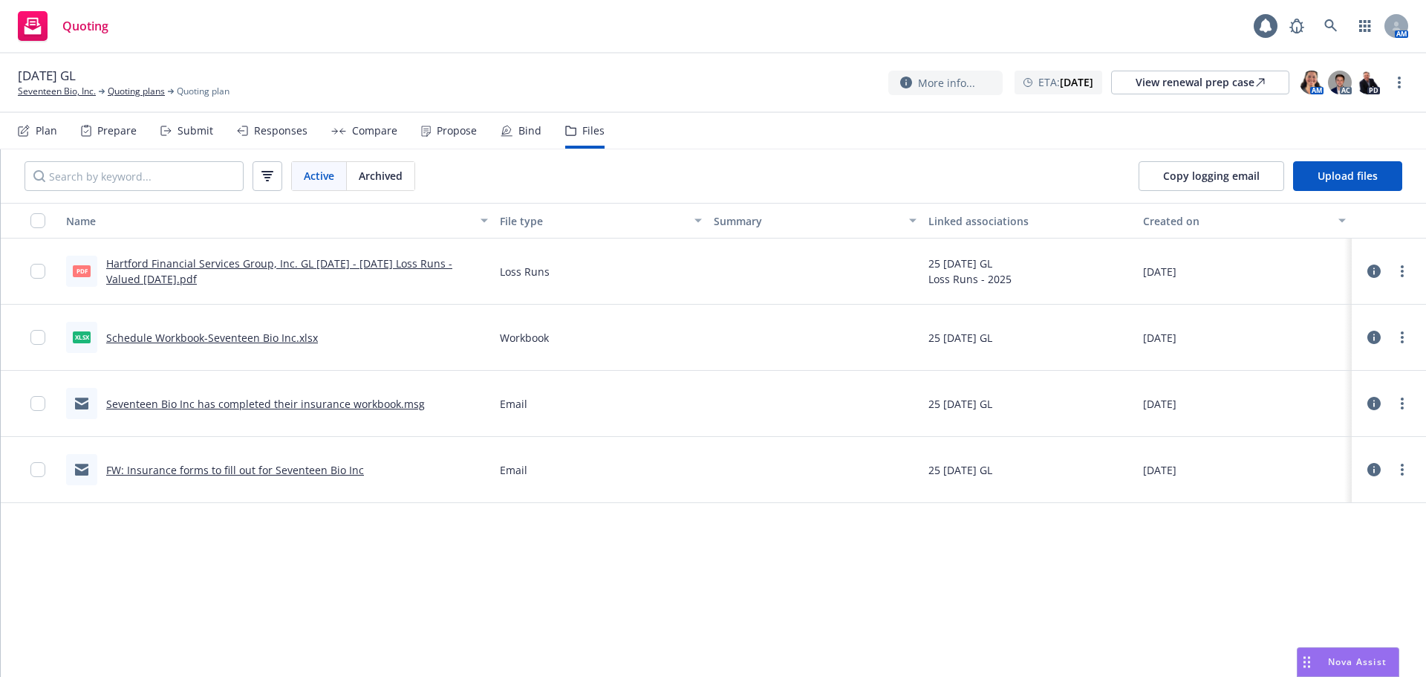
click at [1389, 269] on div at bounding box center [1389, 271] width 45 height 30
click at [1343, 27] on link at bounding box center [1331, 26] width 30 height 30
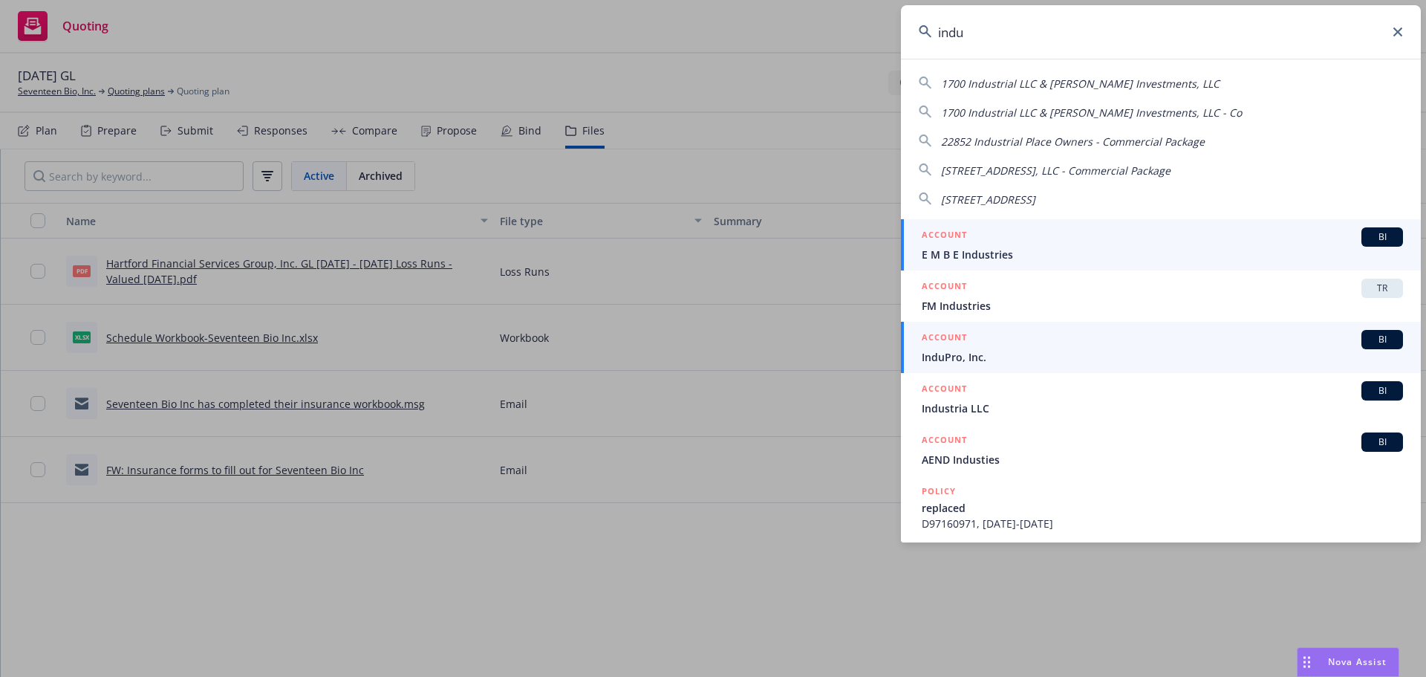
type input "indu"
click at [998, 346] on div "ACCOUNT BI" at bounding box center [1162, 339] width 481 height 19
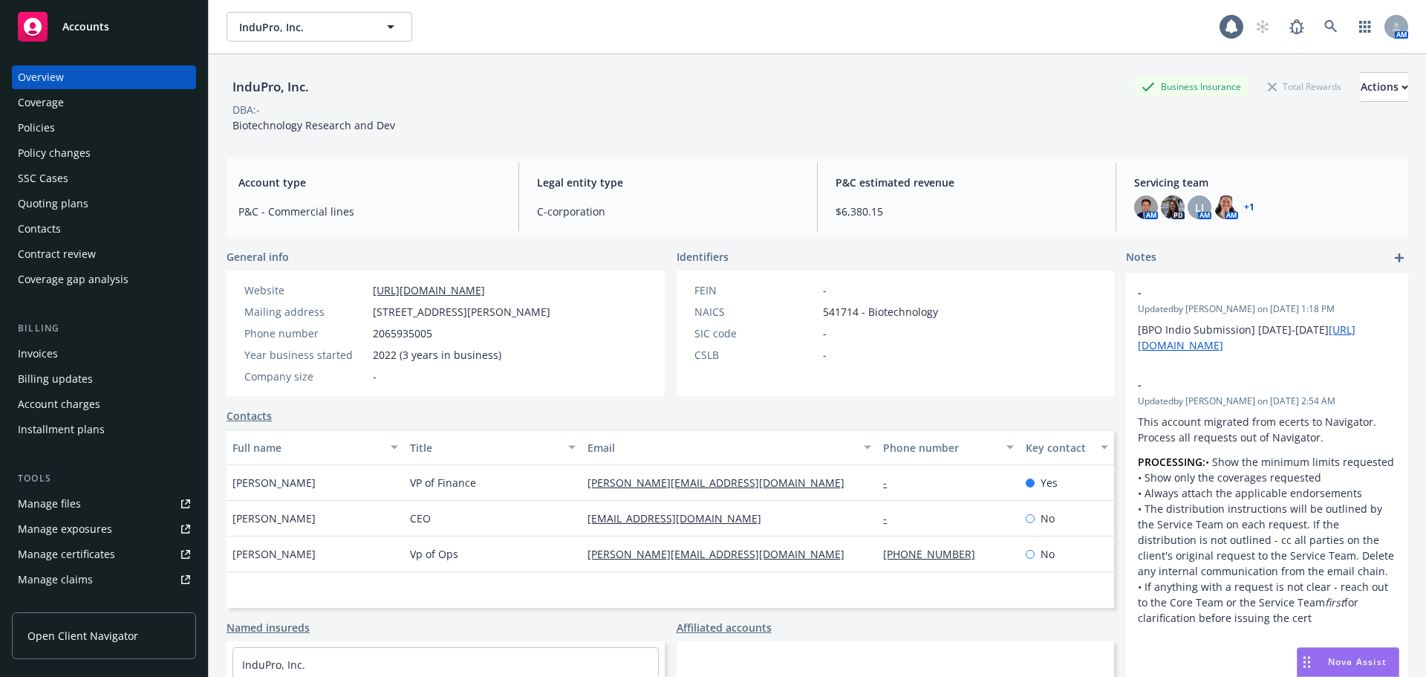
click at [65, 121] on div "Policies" at bounding box center [104, 128] width 172 height 24
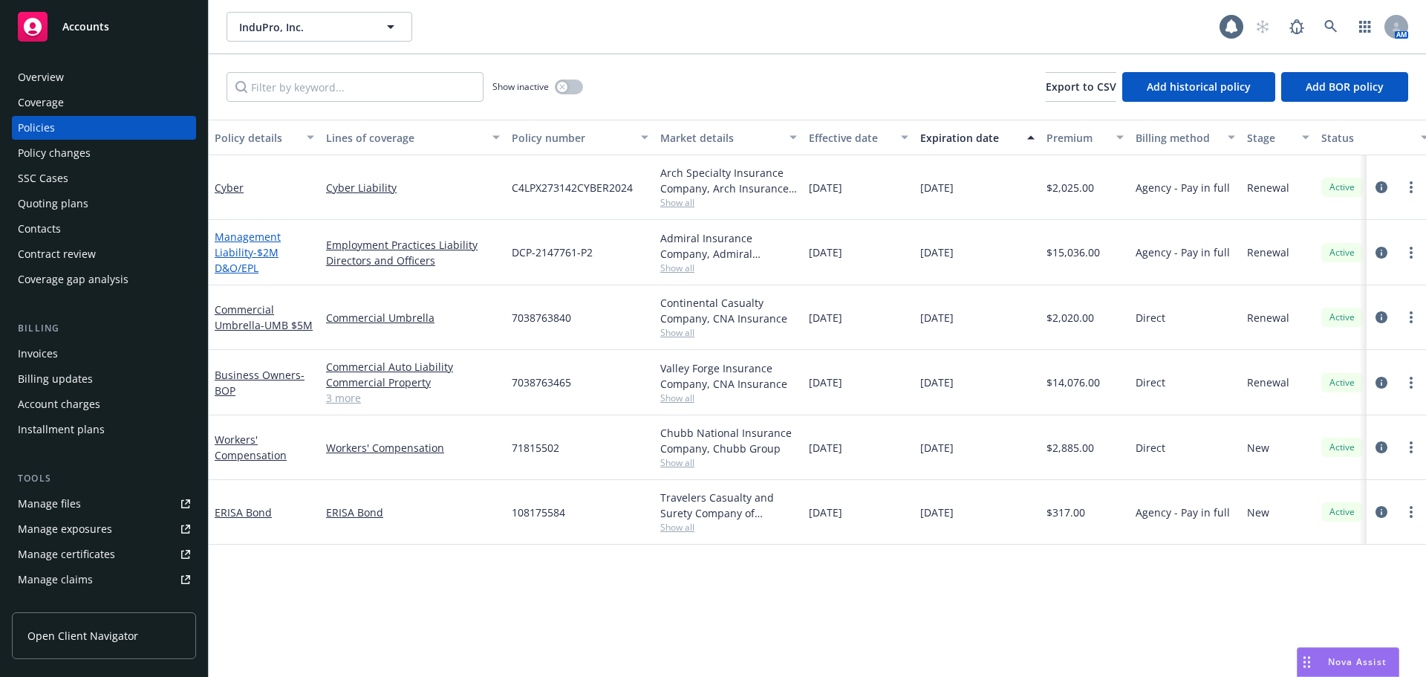
click at [263, 235] on link "Management Liability - $2M D&O/EPL" at bounding box center [248, 252] width 66 height 45
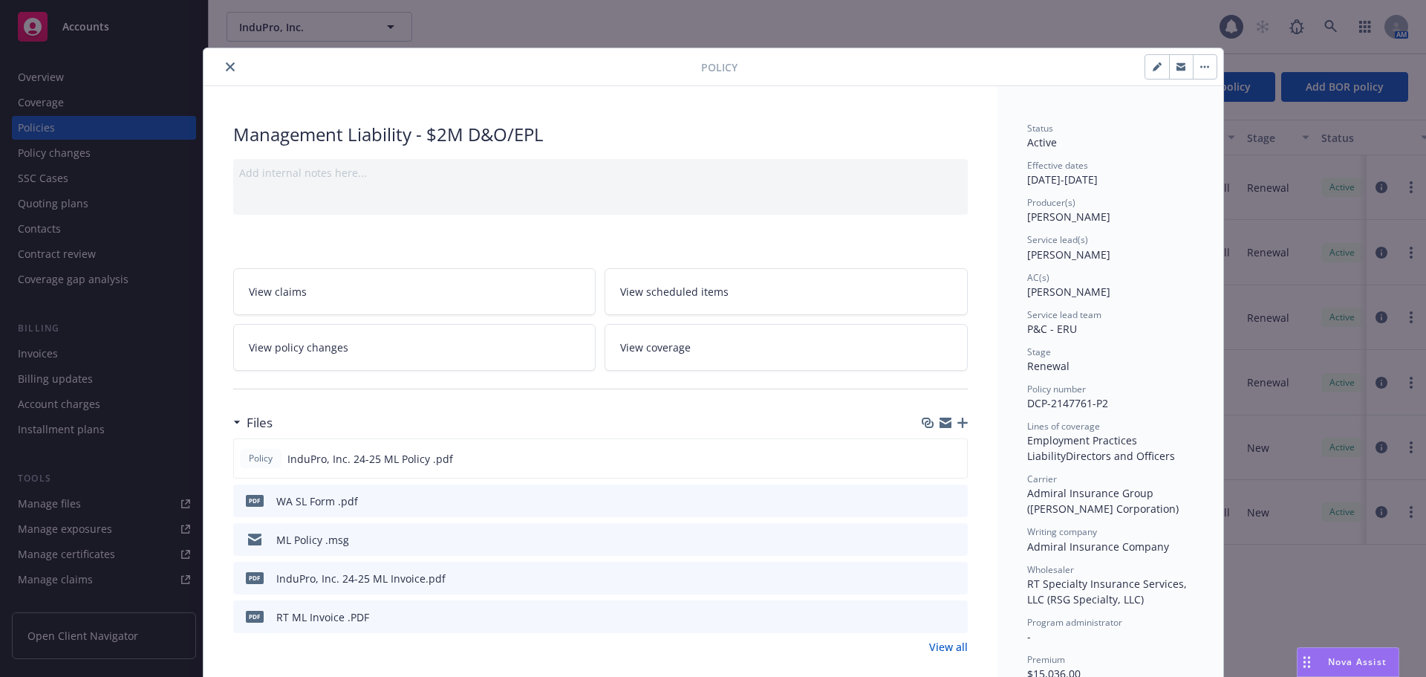
click at [228, 63] on icon "close" at bounding box center [230, 66] width 9 height 9
click at [228, 63] on div "Show inactive Export to CSV Add historical policy Add BOR policy" at bounding box center [818, 86] width 1218 height 65
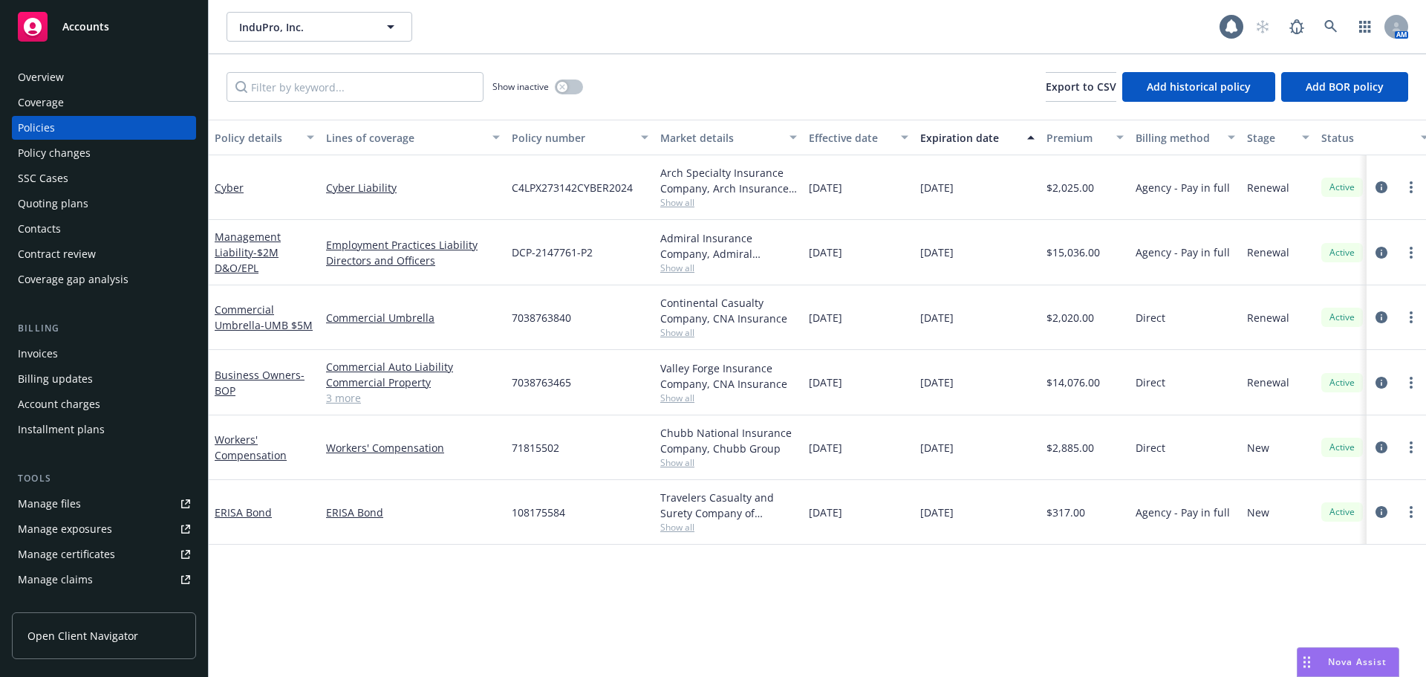
click at [140, 195] on div "Quoting plans" at bounding box center [104, 204] width 172 height 24
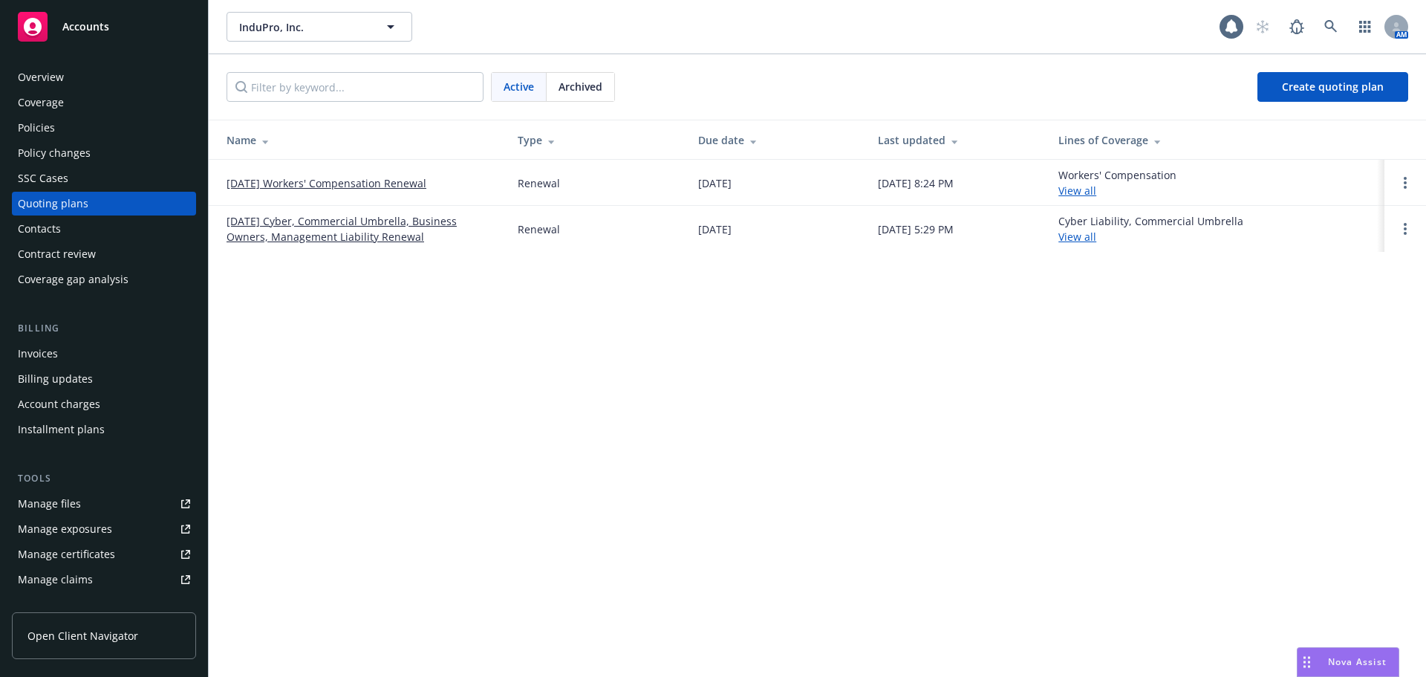
click at [292, 243] on link "[DATE] Cyber, Commercial Umbrella, Business Owners, Management Liability Renewal" at bounding box center [360, 228] width 267 height 31
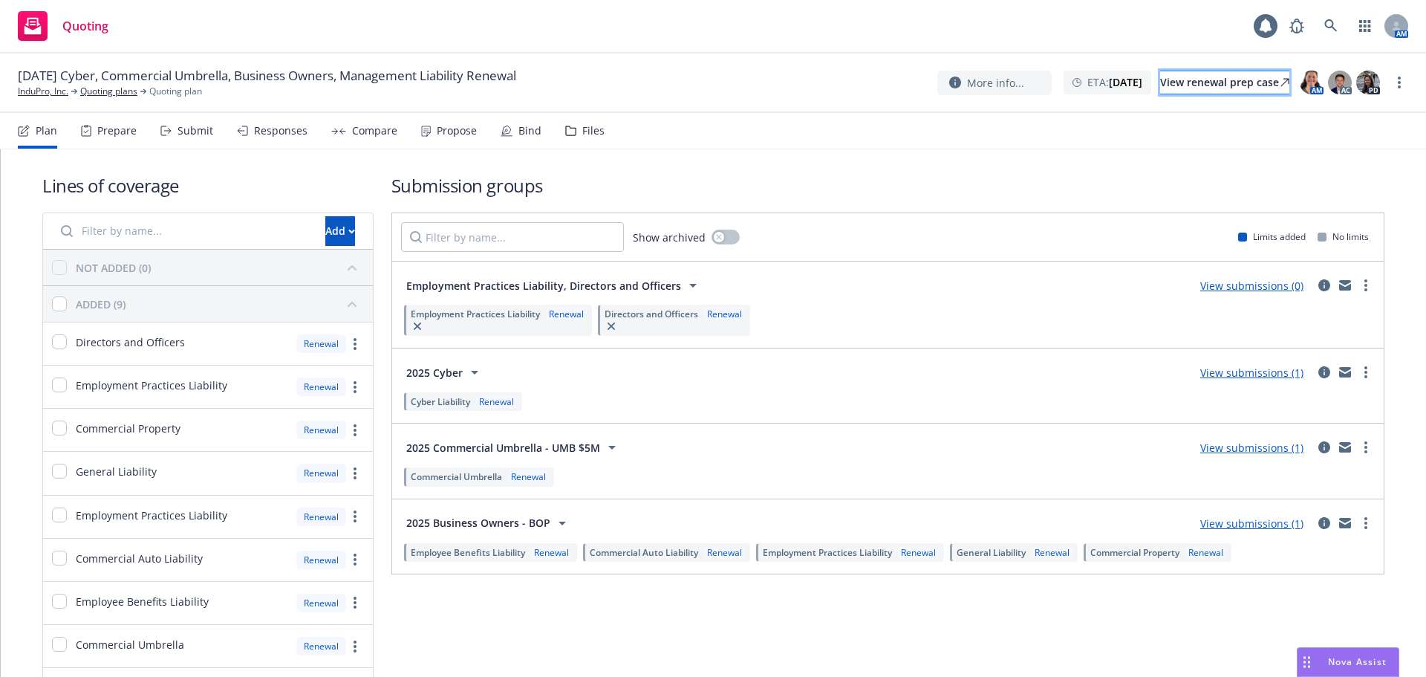
click at [1244, 86] on div "View renewal prep case" at bounding box center [1224, 82] width 129 height 22
click at [1410, 82] on div "[DATE] Cyber, Commercial Umbrella, Business Owners, Management Liability Renewa…" at bounding box center [713, 82] width 1426 height 59
click at [1405, 84] on link "more" at bounding box center [1400, 83] width 18 height 18
click at [1362, 115] on link "Copy logging email" at bounding box center [1325, 113] width 166 height 30
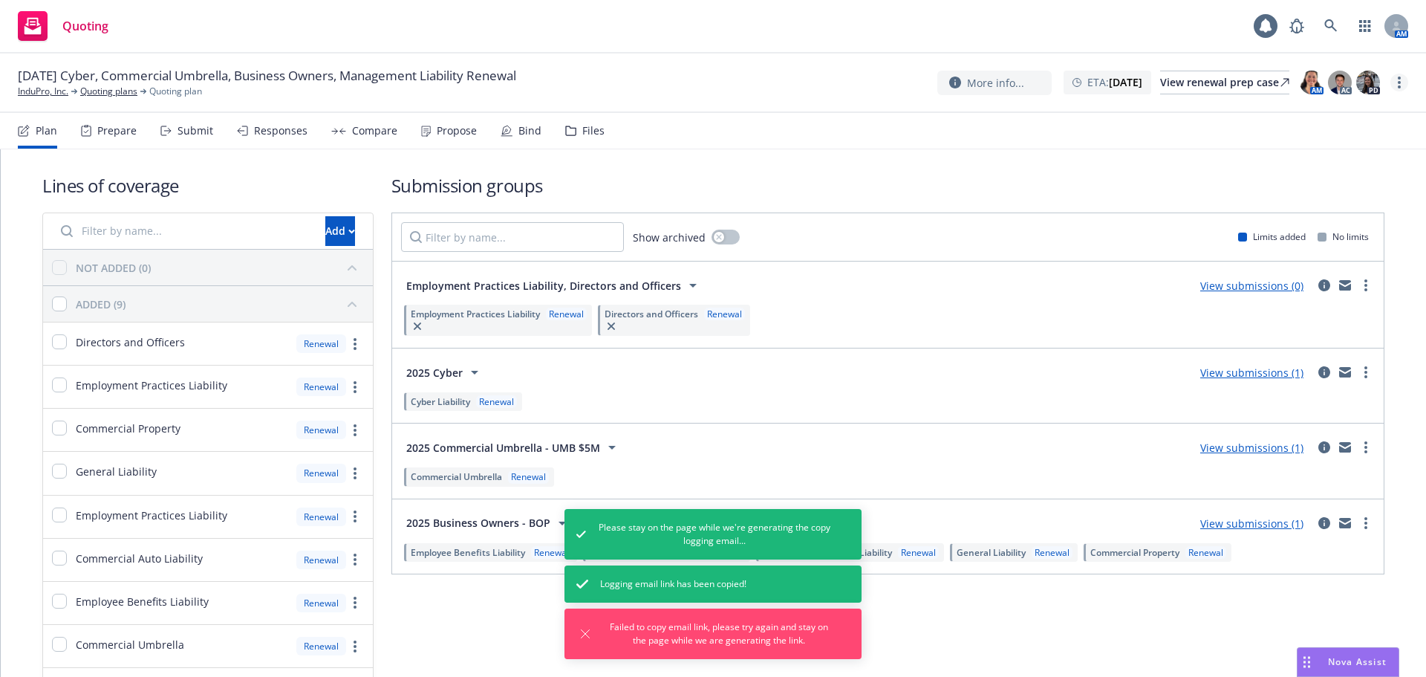
click at [1399, 81] on icon "more" at bounding box center [1399, 83] width 3 height 12
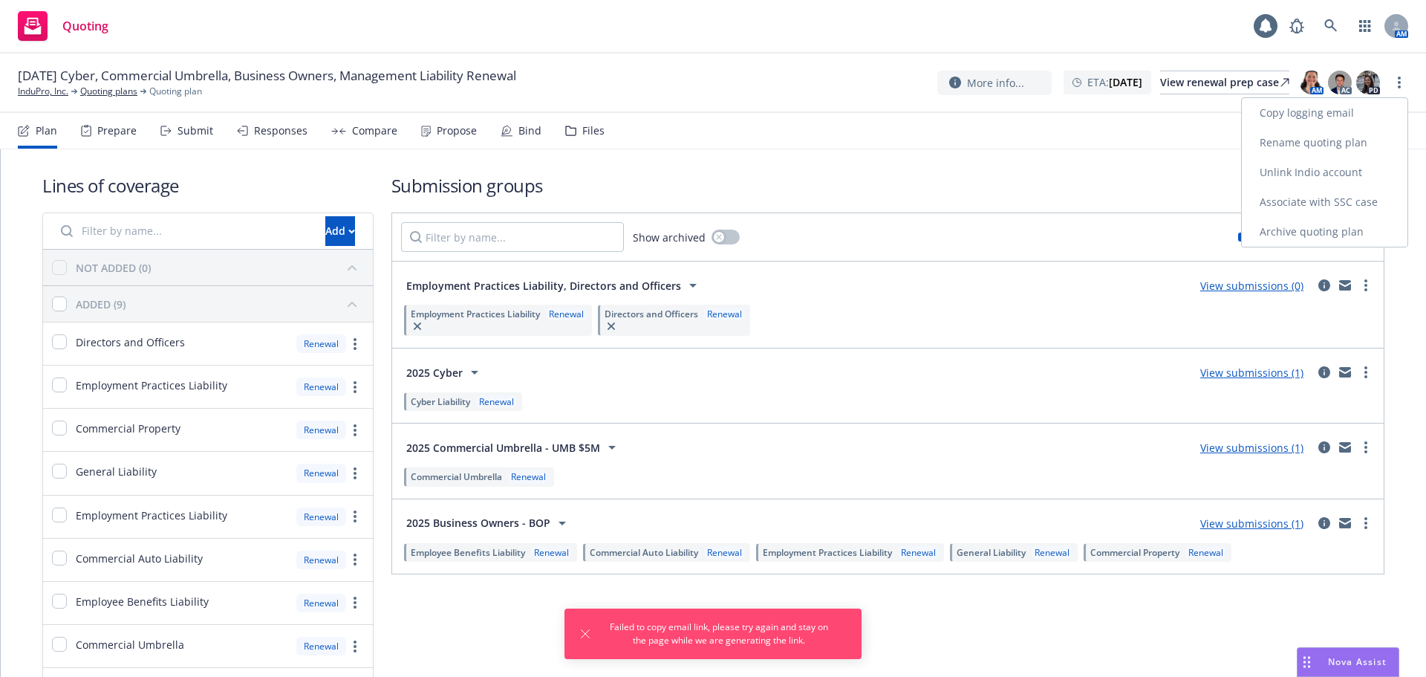
click at [1351, 114] on link "Copy logging email" at bounding box center [1325, 113] width 166 height 30
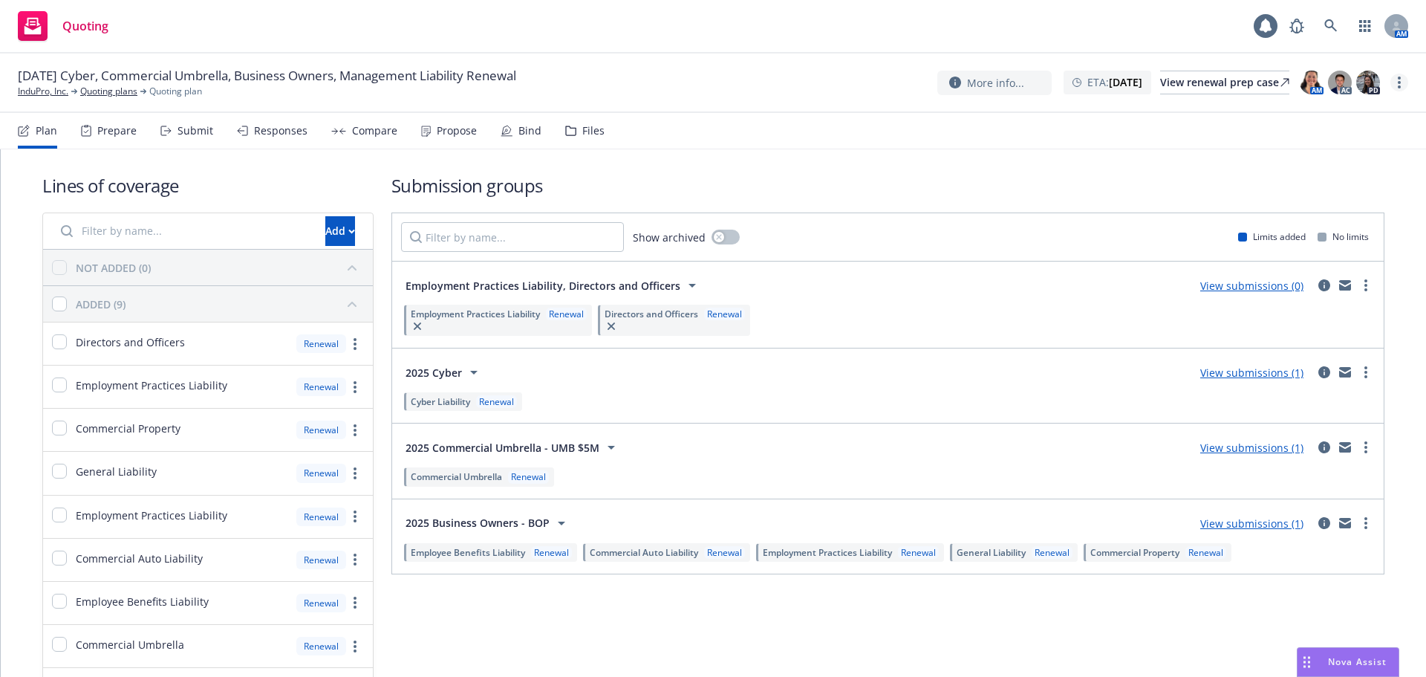
click at [1393, 83] on link "more" at bounding box center [1400, 83] width 18 height 18
click at [1355, 111] on link "Copy logging email" at bounding box center [1325, 113] width 166 height 30
